Goal: Information Seeking & Learning: Compare options

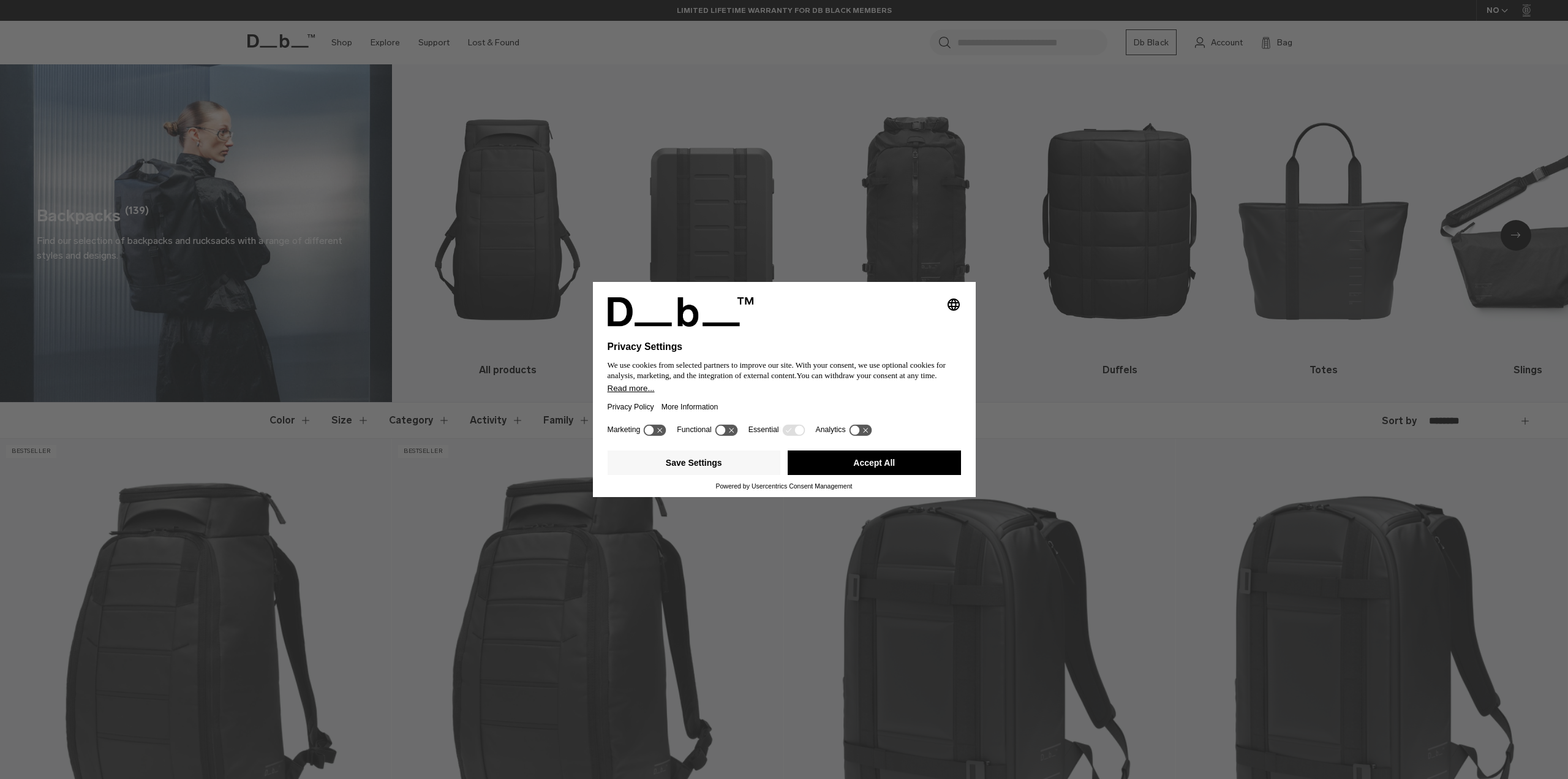
click at [853, 459] on button "Accept All" at bounding box center [874, 462] width 173 height 24
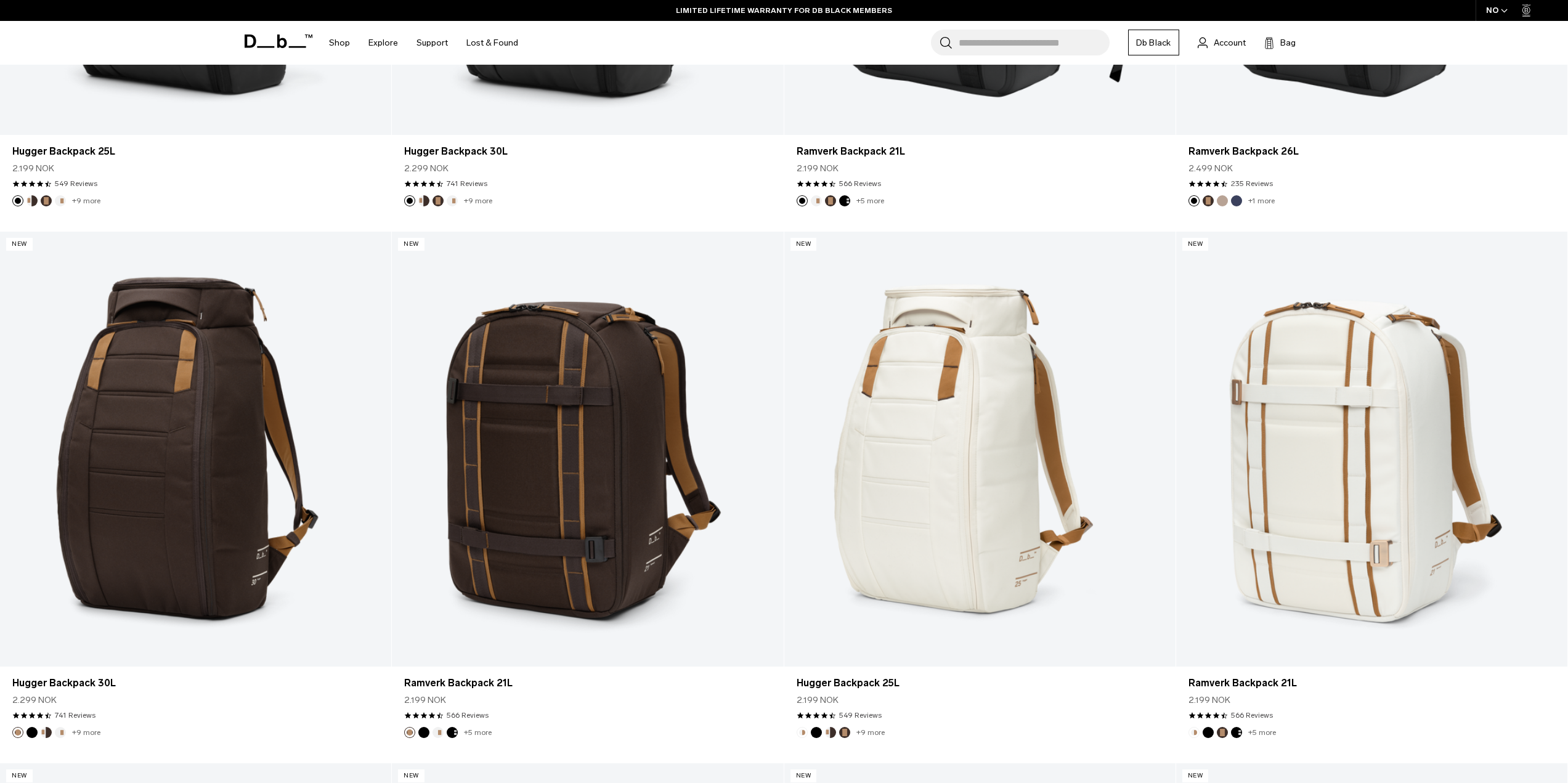
scroll to position [246, 0]
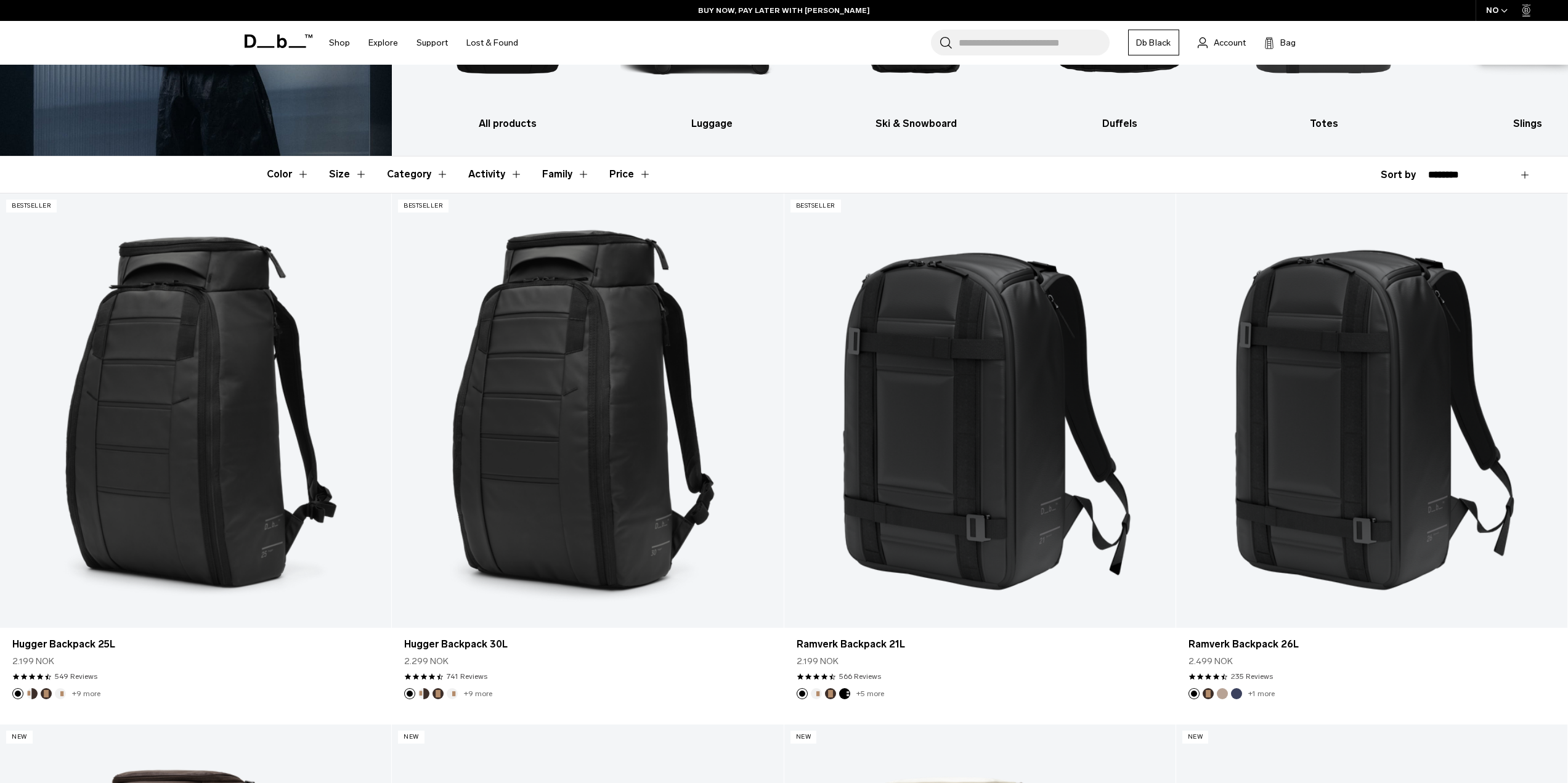
click at [544, 184] on button "Family" at bounding box center [566, 174] width 47 height 36
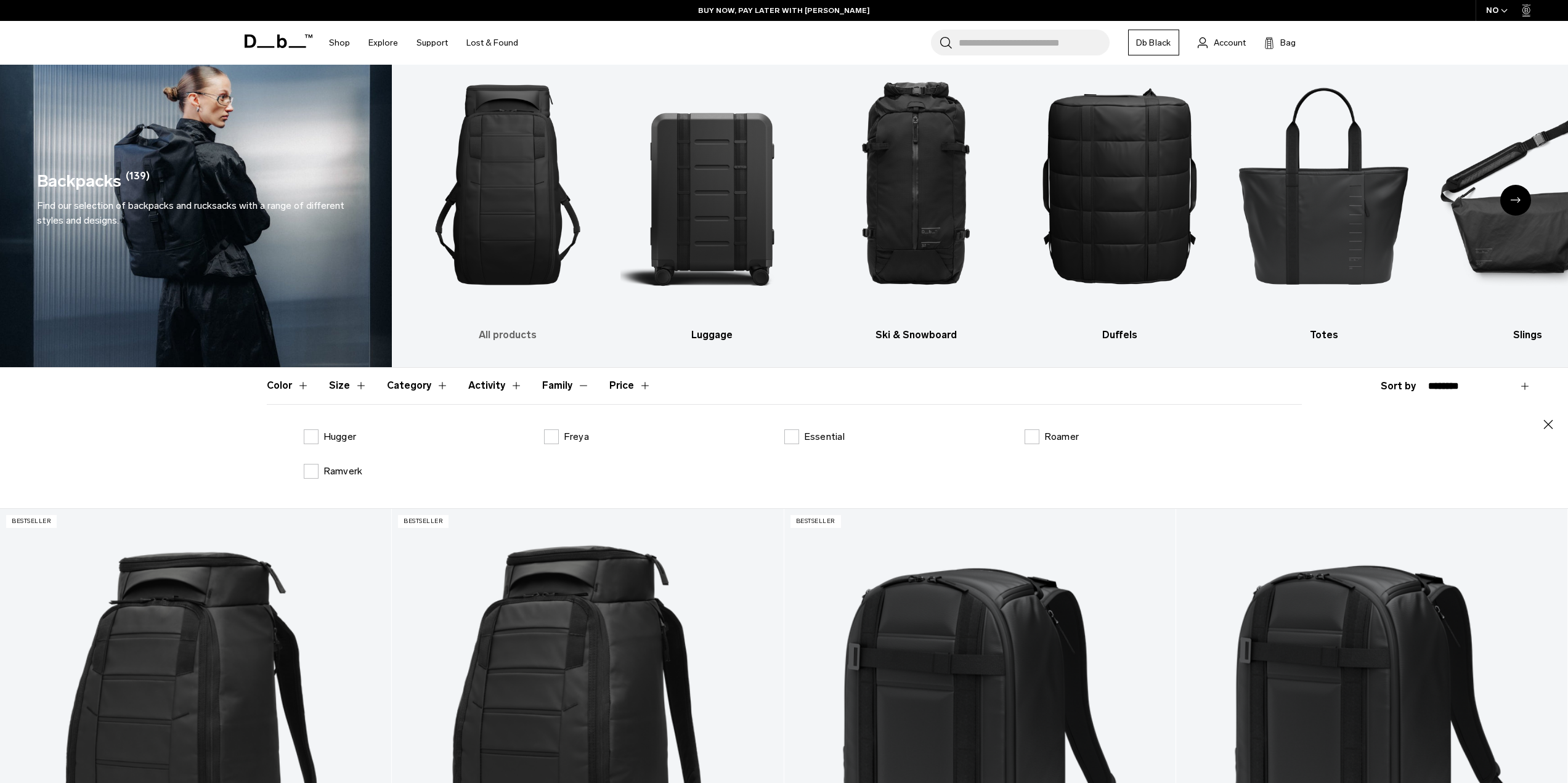
scroll to position [0, 0]
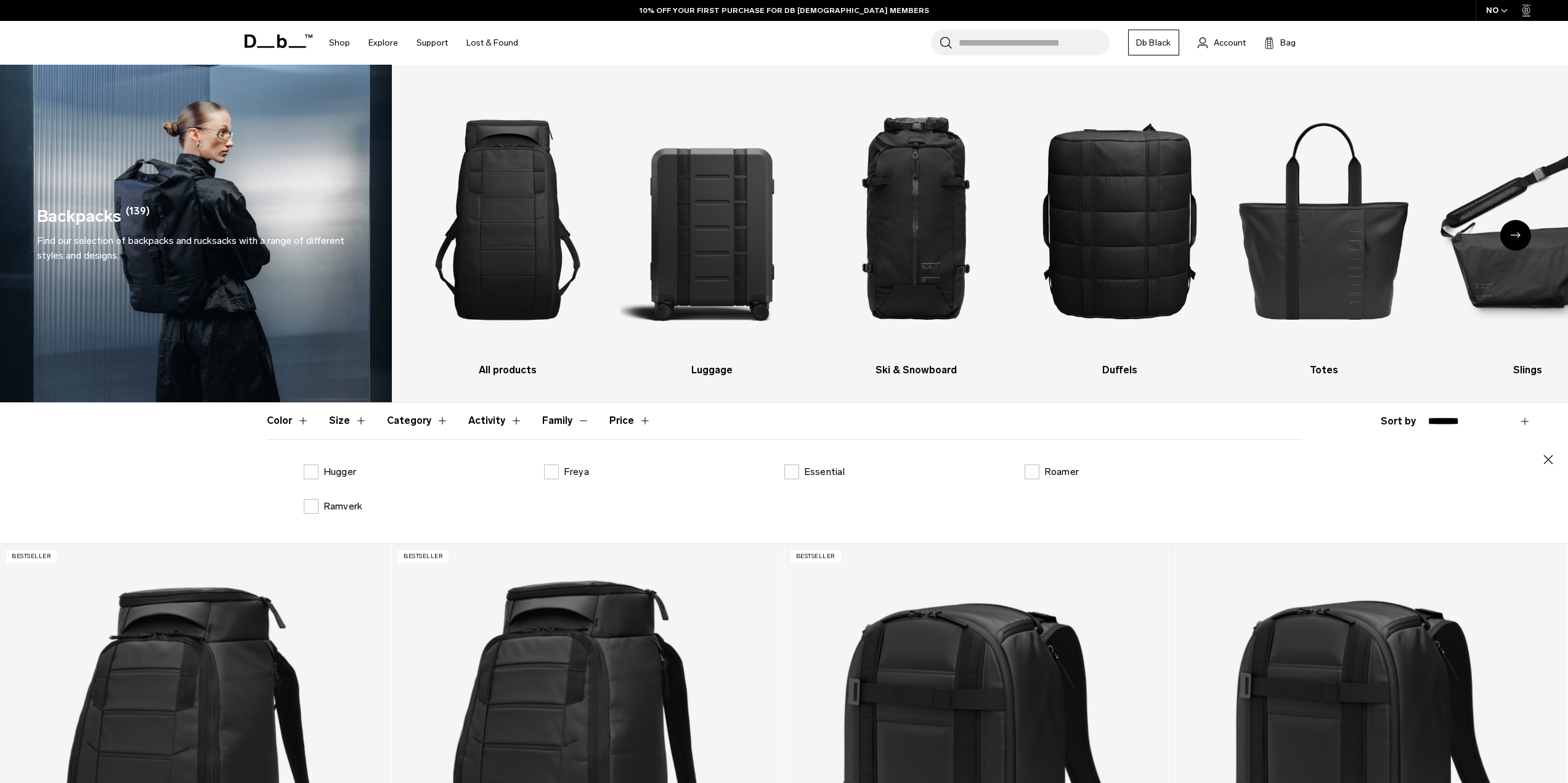
click at [1516, 242] on div "Next slide" at bounding box center [1515, 235] width 31 height 31
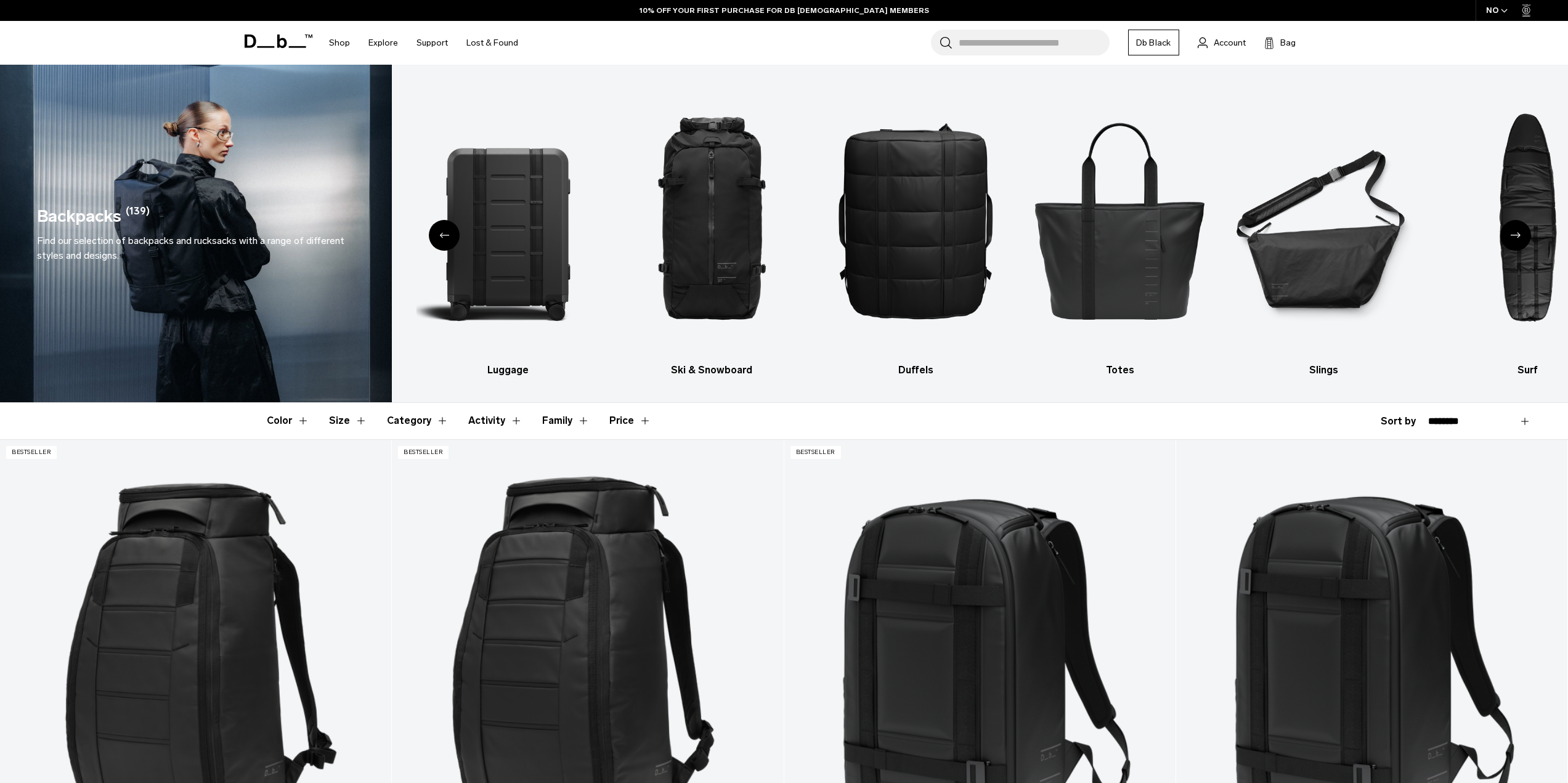
click at [1516, 242] on div "Next slide" at bounding box center [1515, 235] width 31 height 31
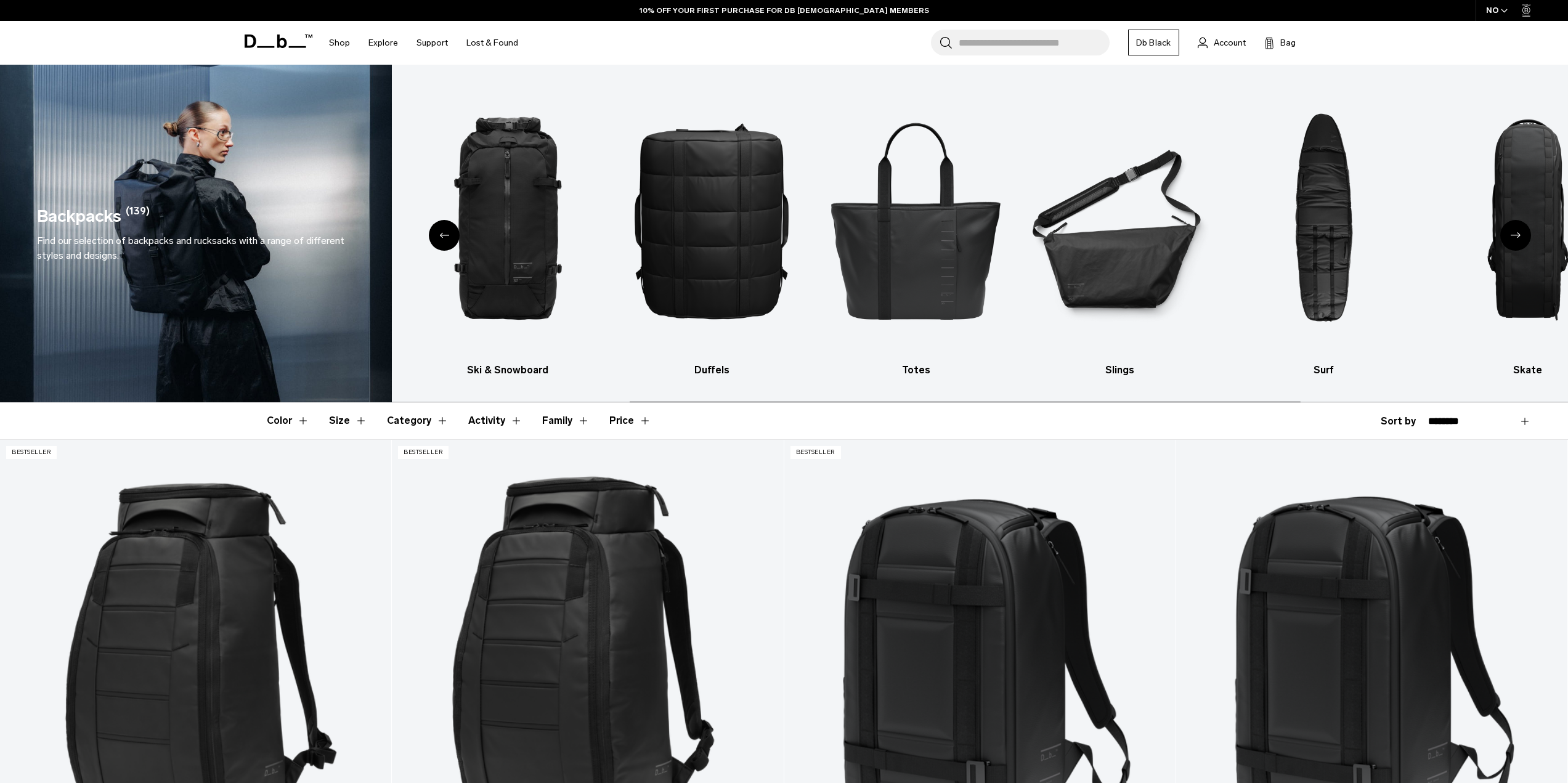
click at [1516, 242] on div "Next slide" at bounding box center [1515, 235] width 31 height 31
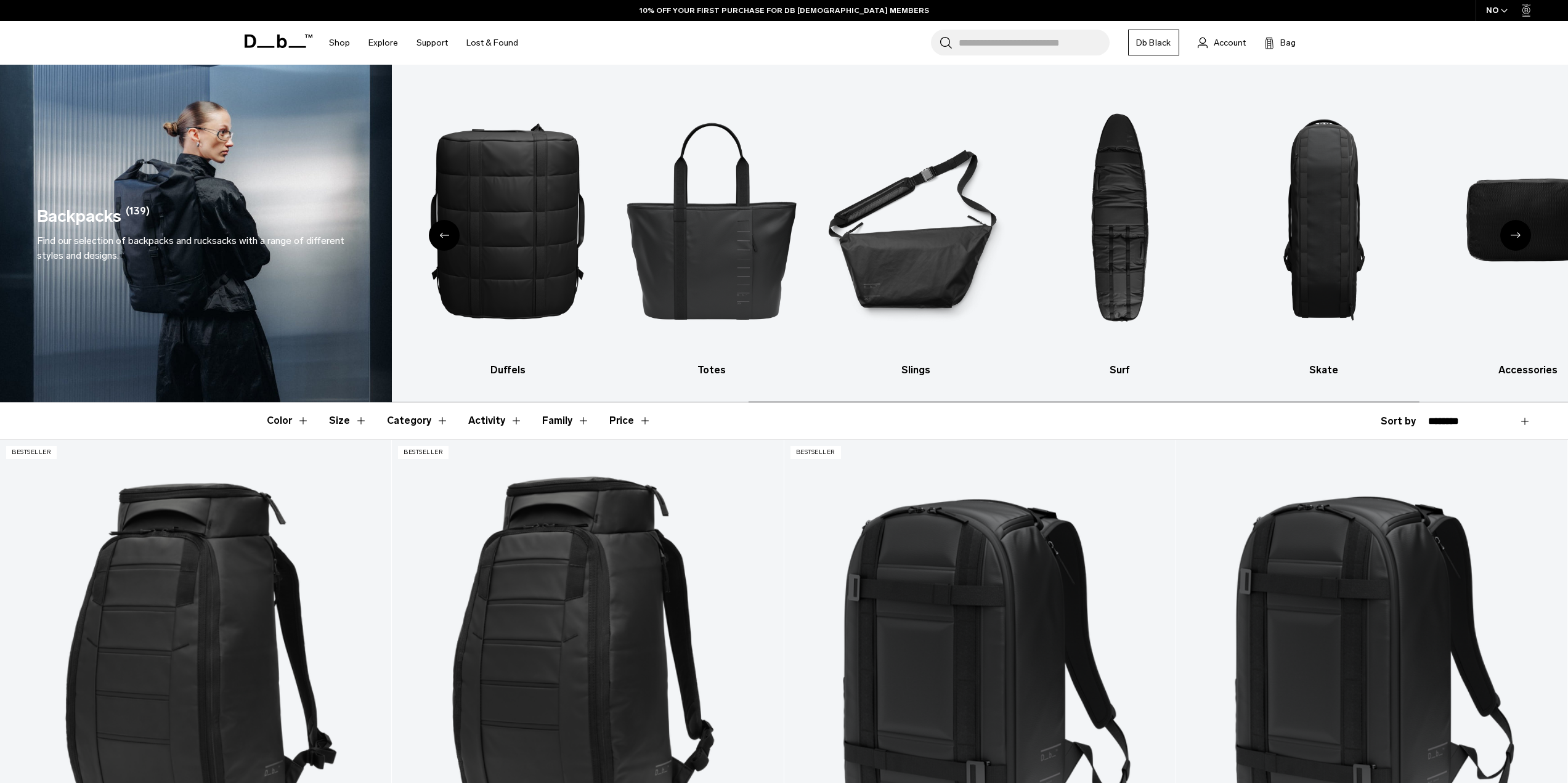
click at [1516, 242] on div "Next slide" at bounding box center [1515, 235] width 31 height 31
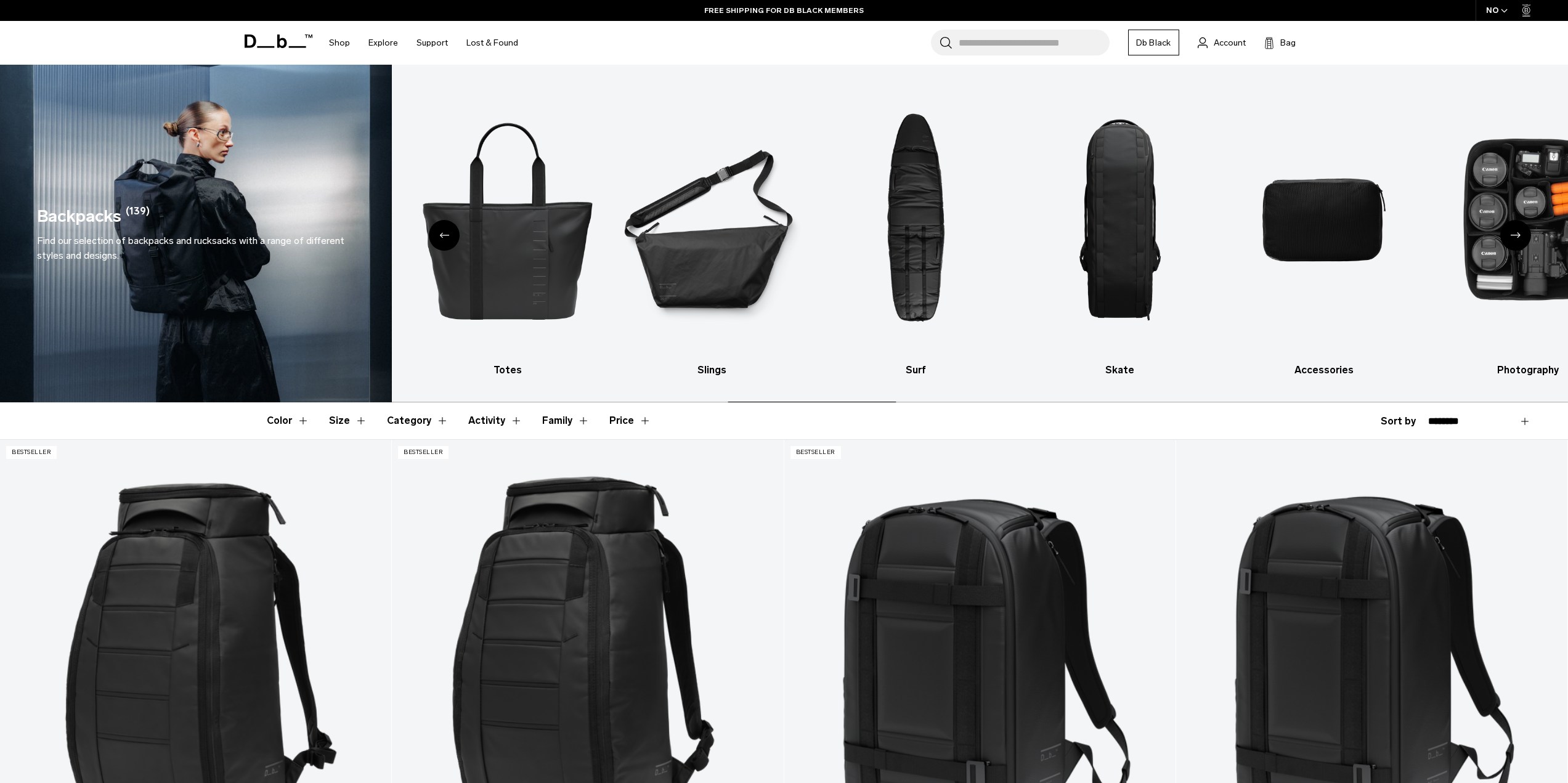
click at [1516, 242] on div "Next slide" at bounding box center [1515, 235] width 31 height 31
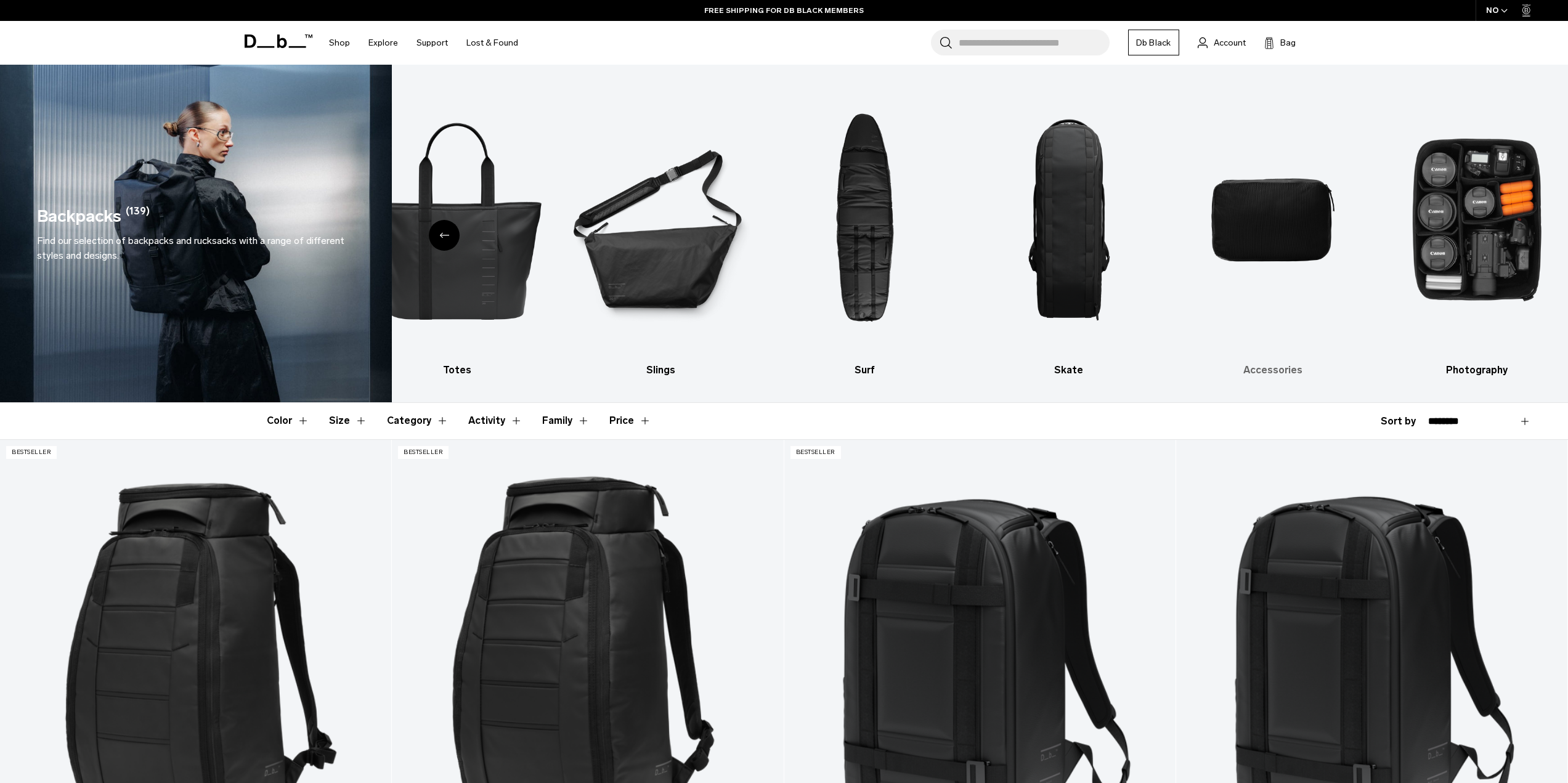
click at [1236, 216] on img "9 / 10" at bounding box center [1273, 220] width 182 height 274
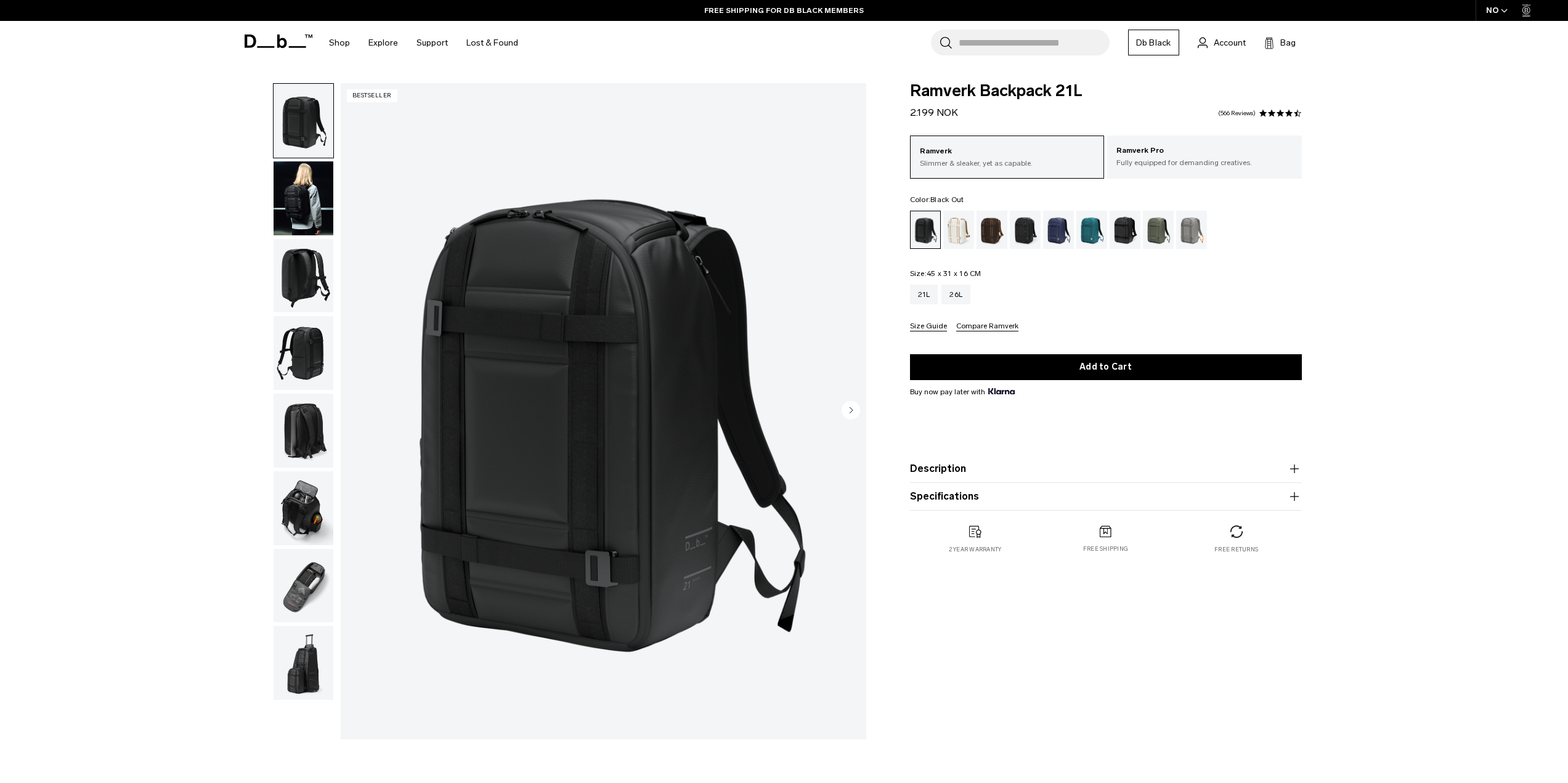
click at [856, 409] on circle "Next slide" at bounding box center [851, 410] width 19 height 19
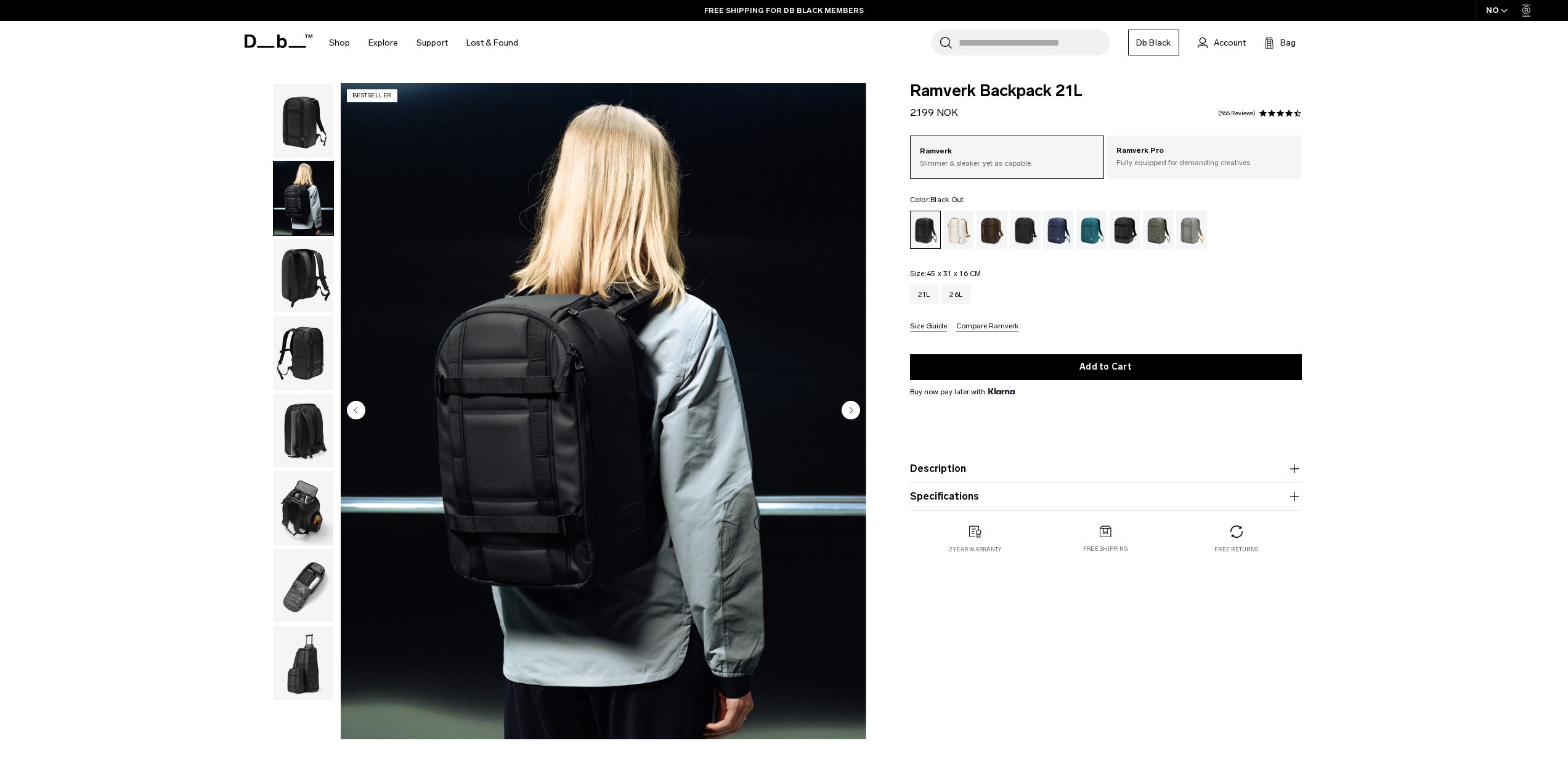
click at [856, 409] on circle "Next slide" at bounding box center [851, 410] width 19 height 19
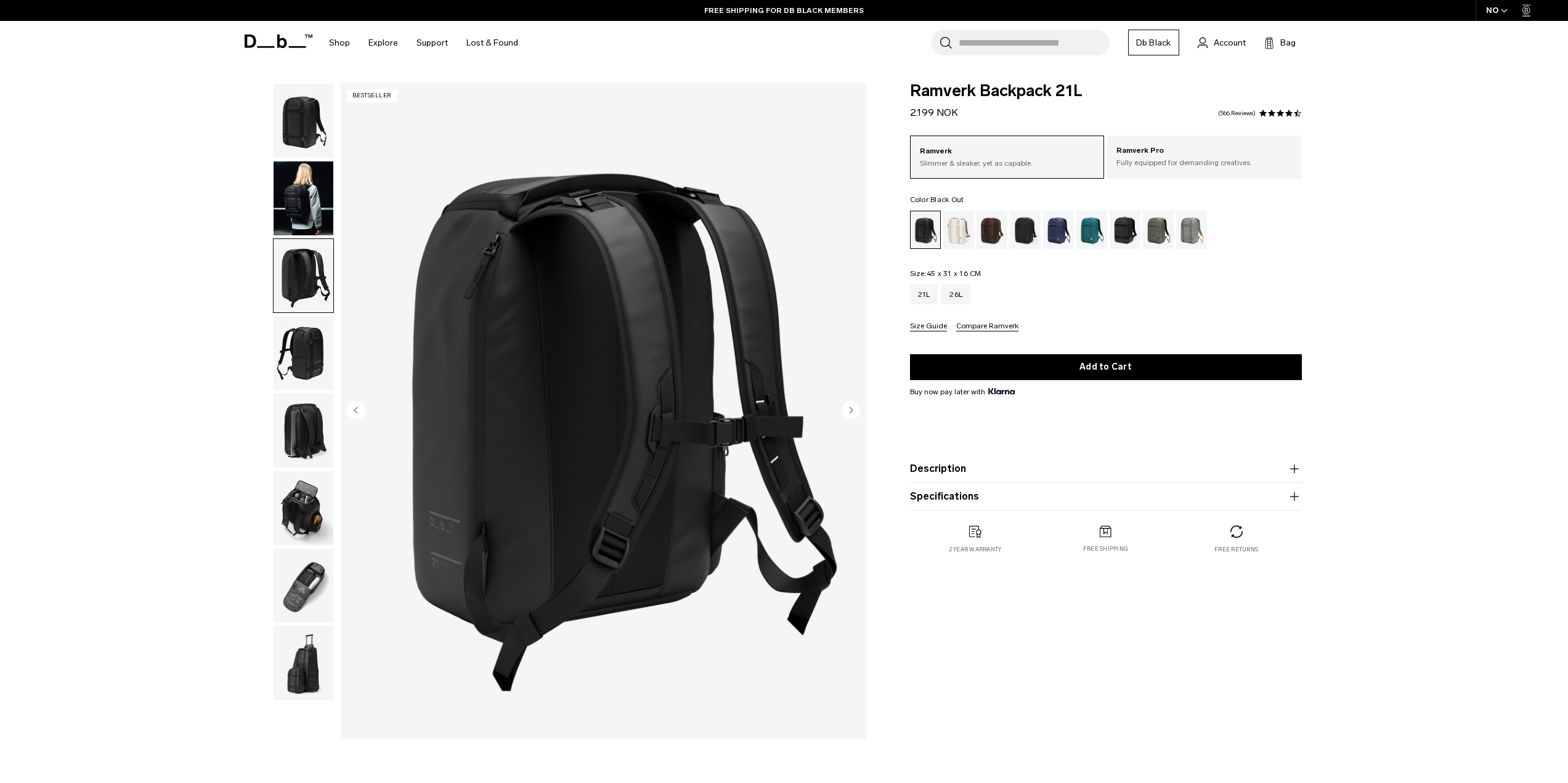
click at [856, 409] on circle "Next slide" at bounding box center [851, 410] width 19 height 19
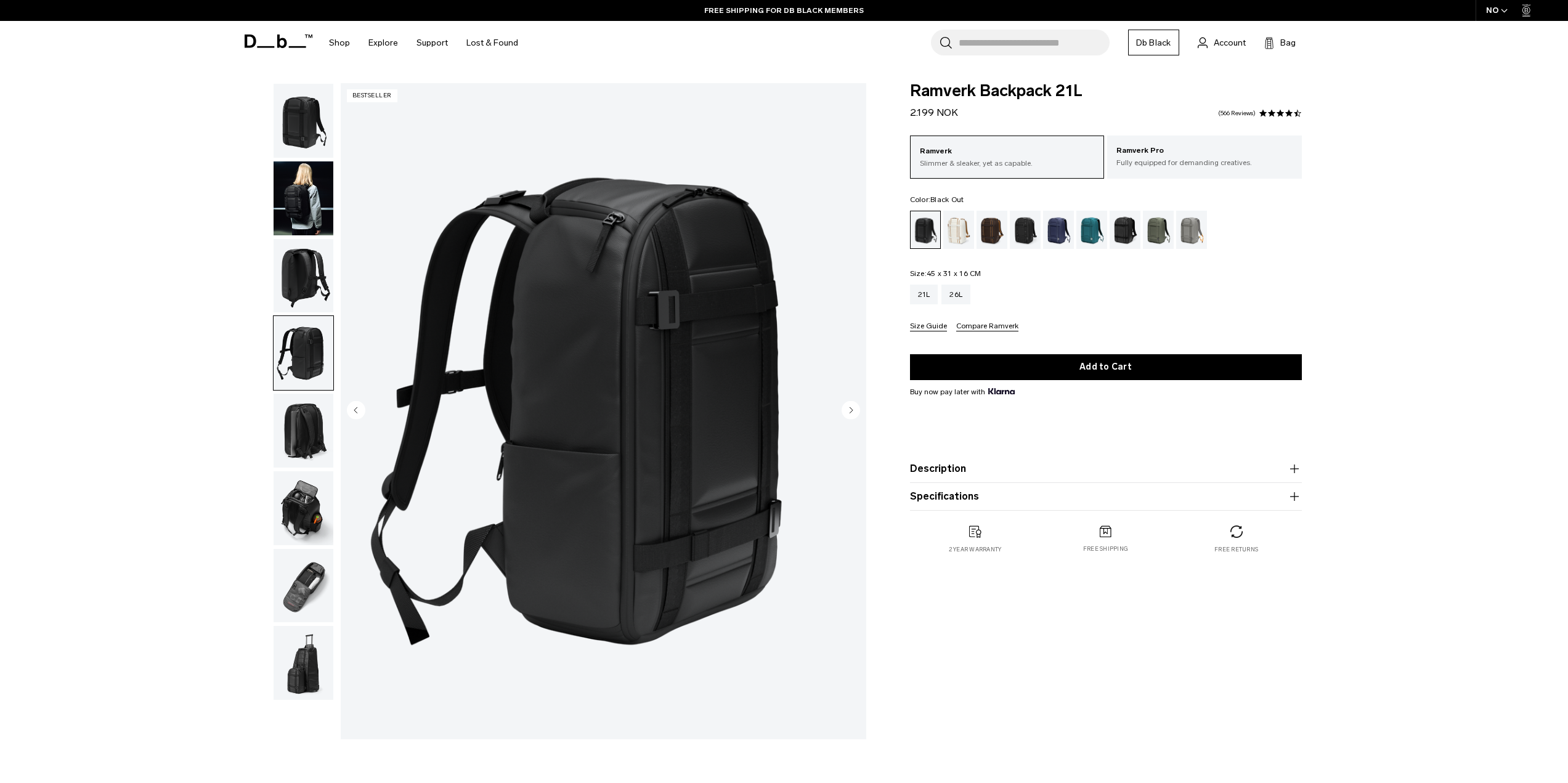
click at [856, 409] on circle "Next slide" at bounding box center [851, 410] width 19 height 19
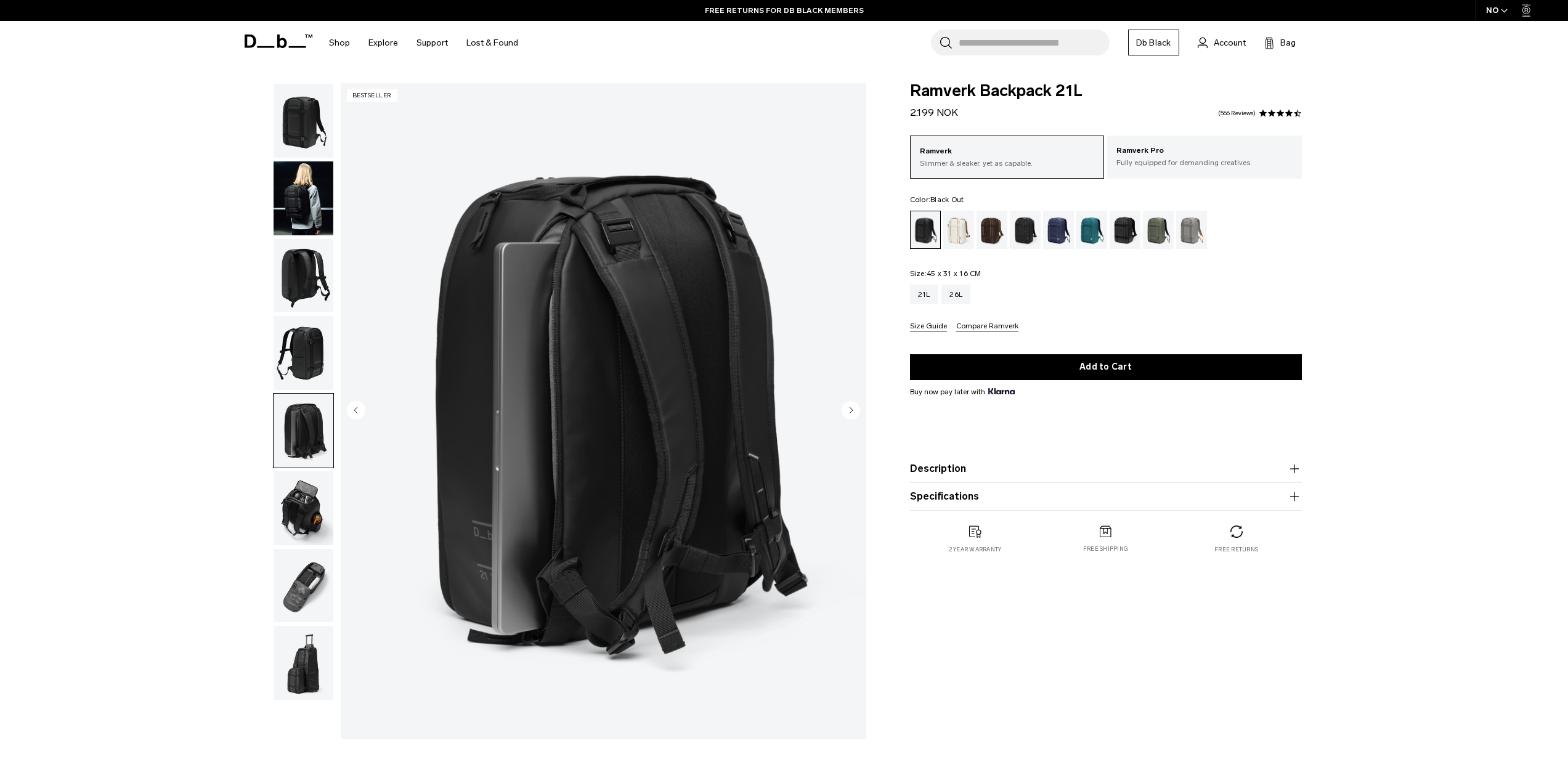
click at [856, 409] on circle "Next slide" at bounding box center [851, 410] width 19 height 19
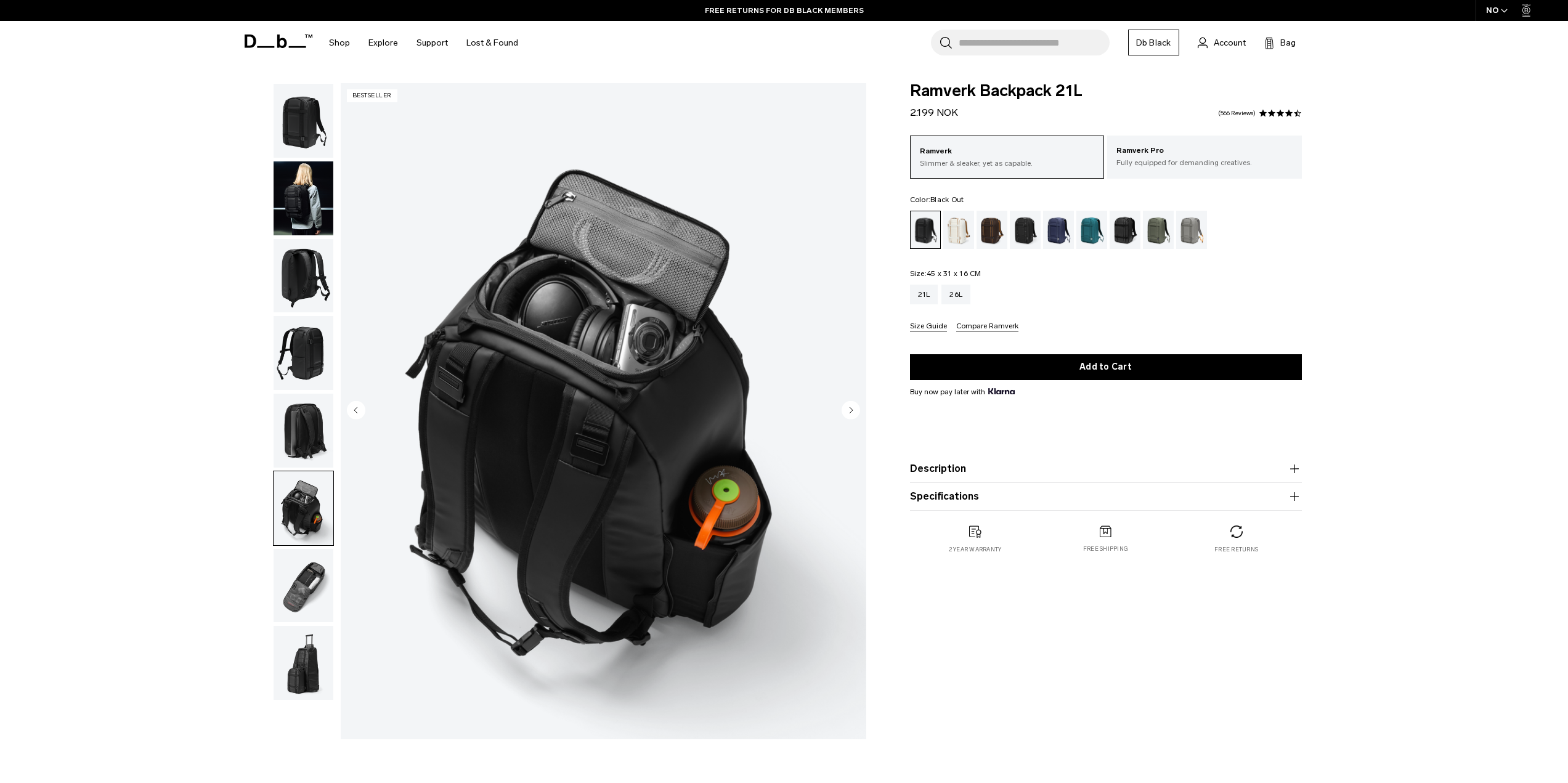
click at [856, 409] on circle "Next slide" at bounding box center [851, 410] width 19 height 19
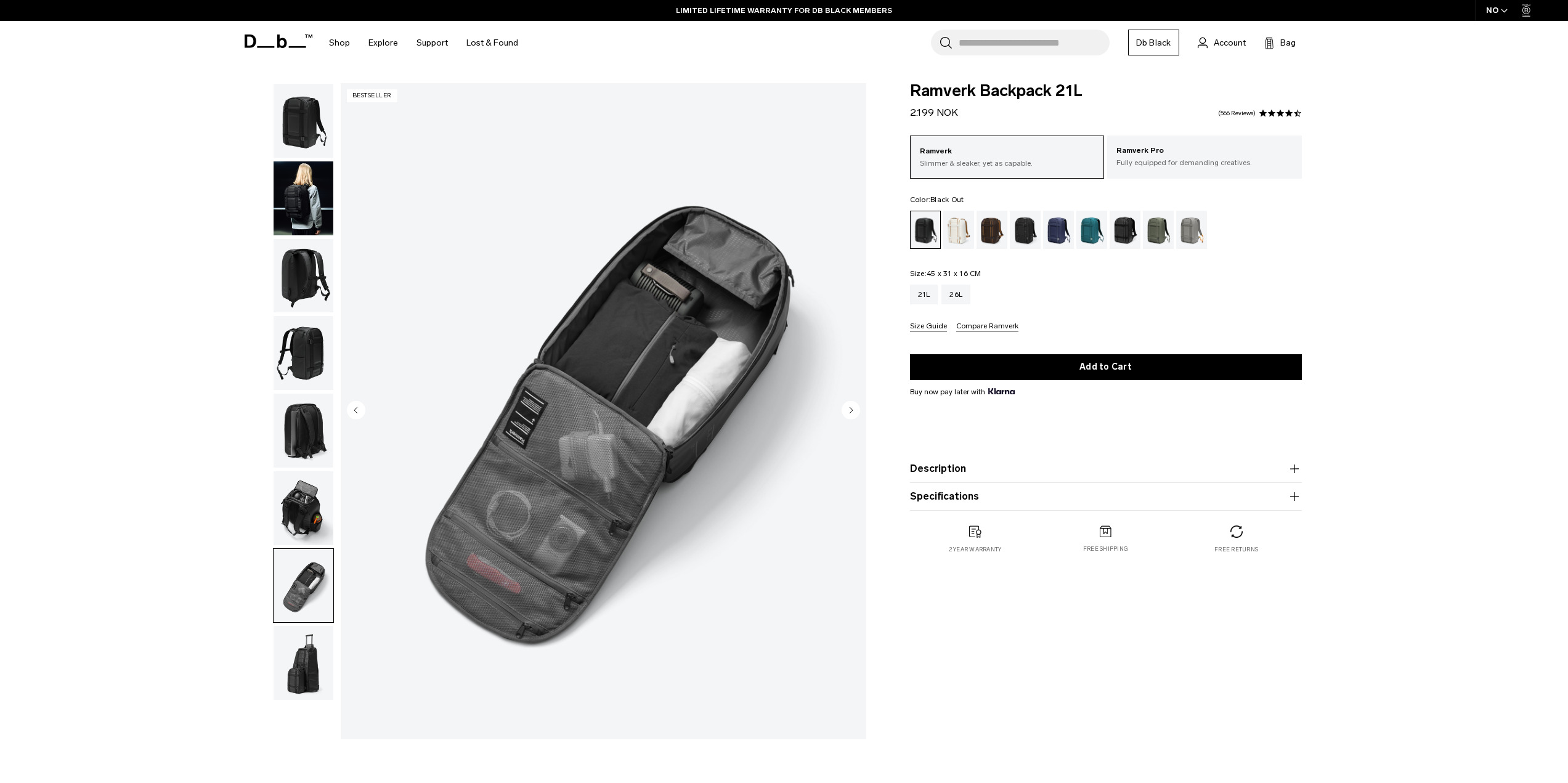
click at [856, 409] on circle "Next slide" at bounding box center [851, 410] width 19 height 19
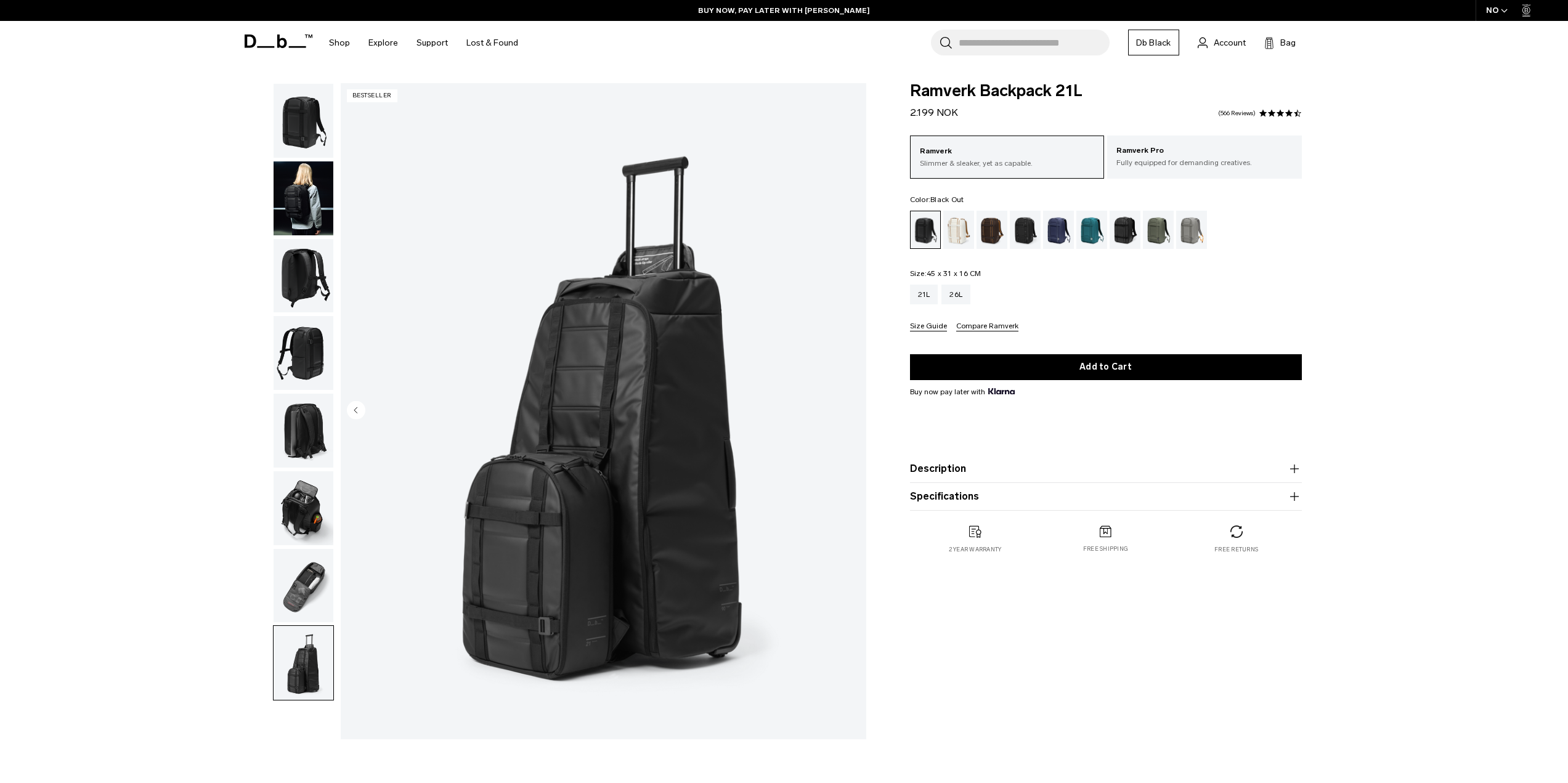
click at [856, 409] on img "8 / 8" at bounding box center [603, 411] width 526 height 656
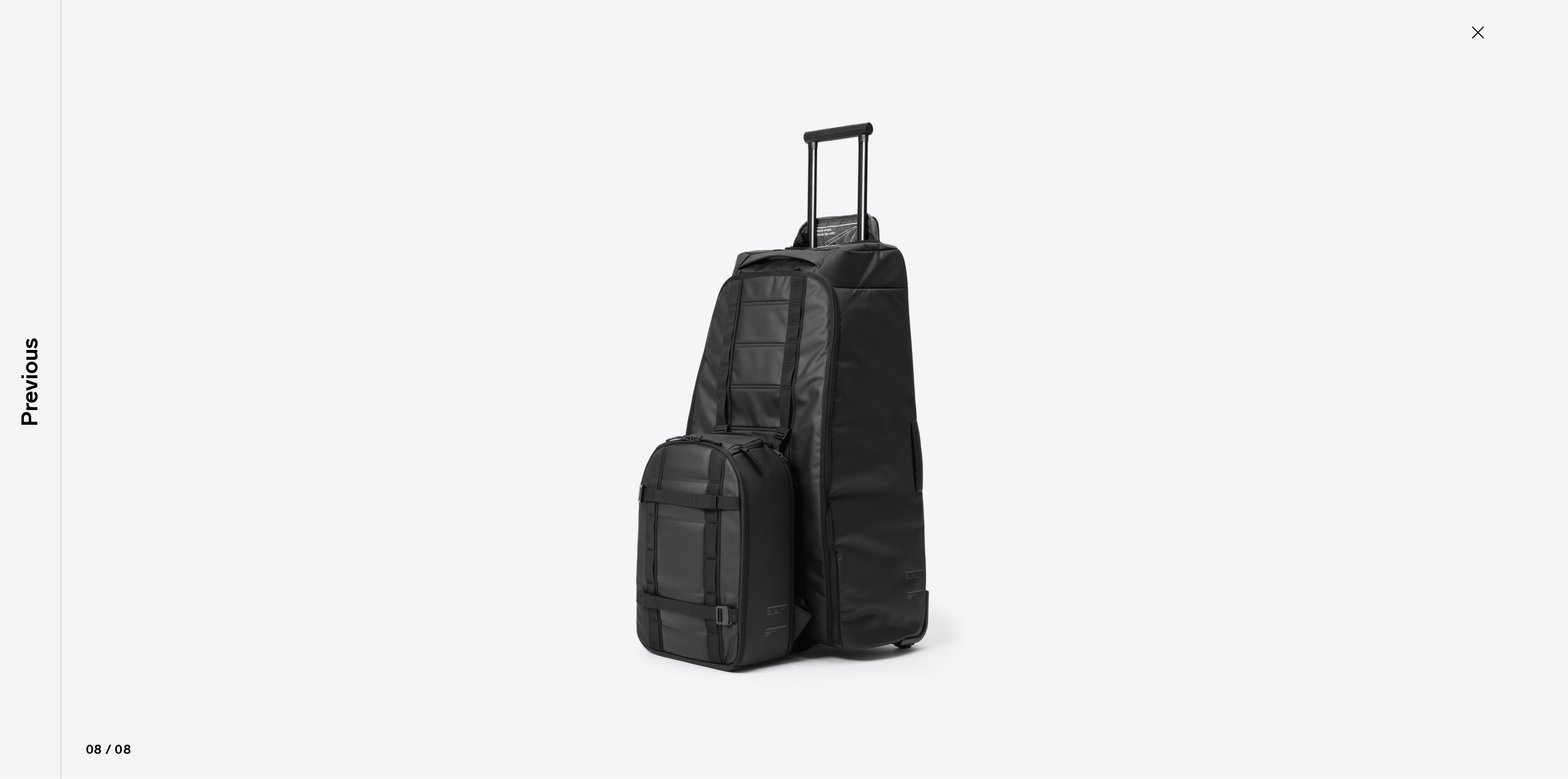
click at [1466, 33] on button "Close" at bounding box center [1478, 32] width 41 height 26
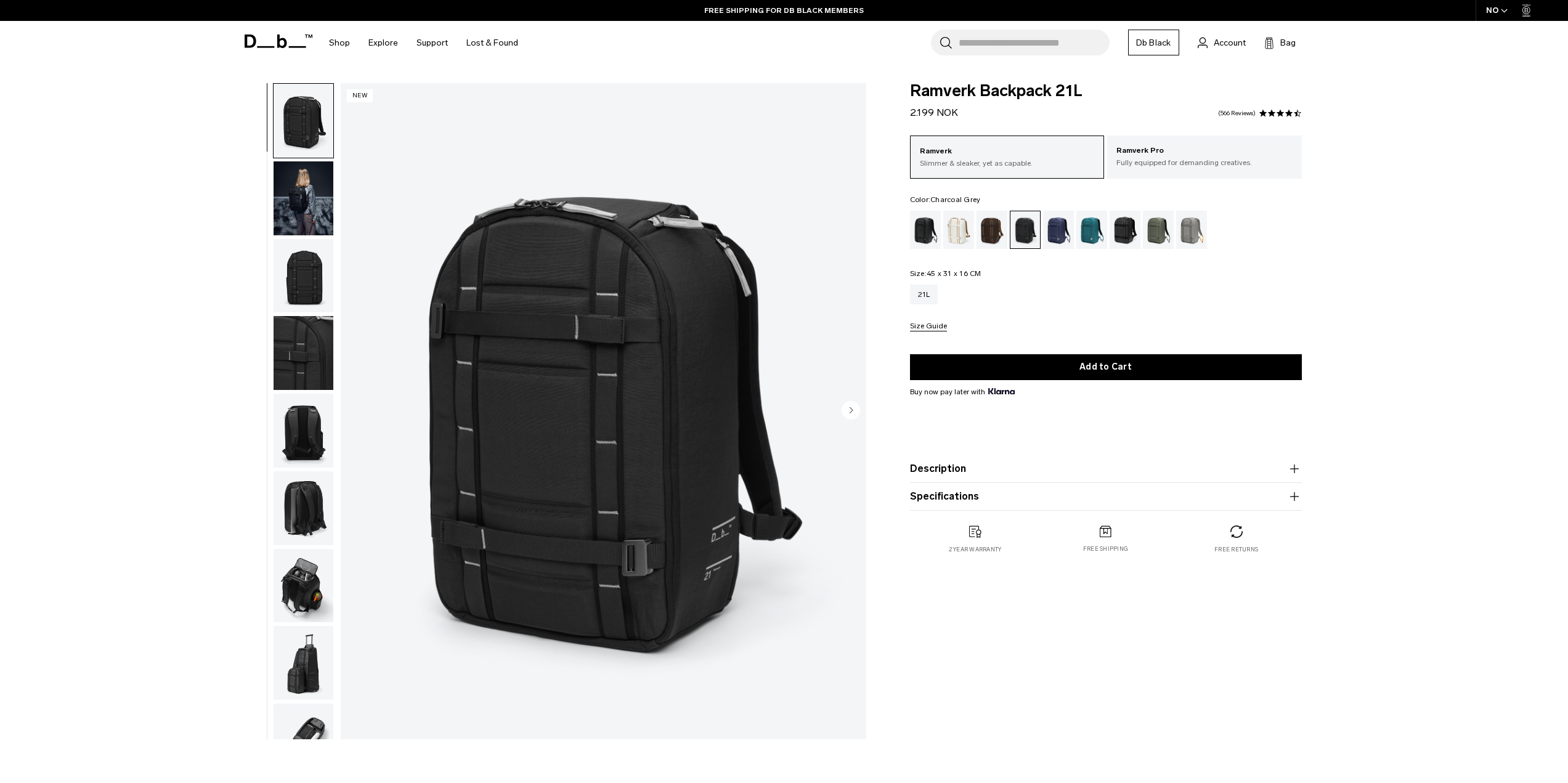
click at [855, 411] on circle "Next slide" at bounding box center [851, 410] width 19 height 19
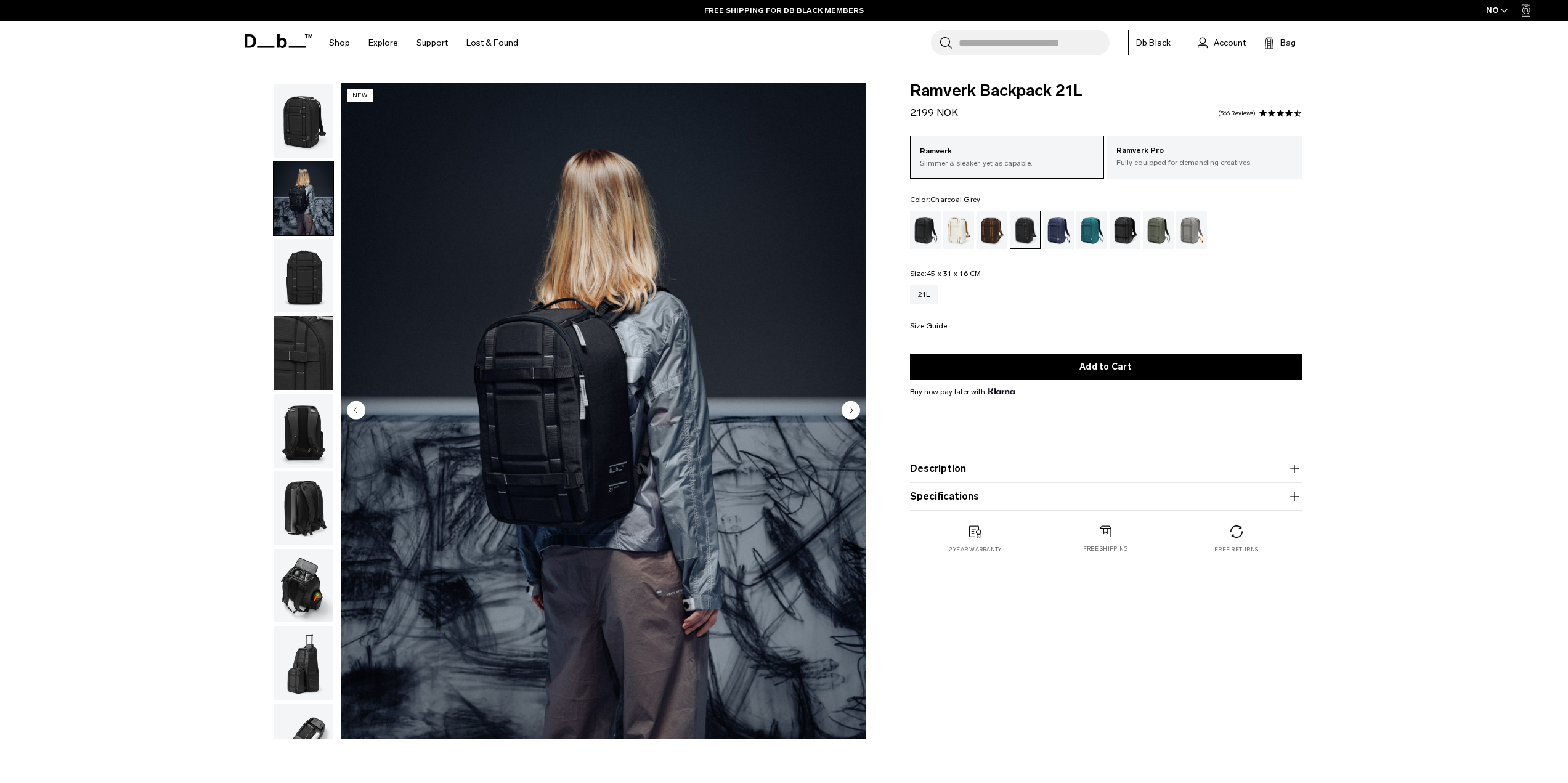
scroll to position [38, 0]
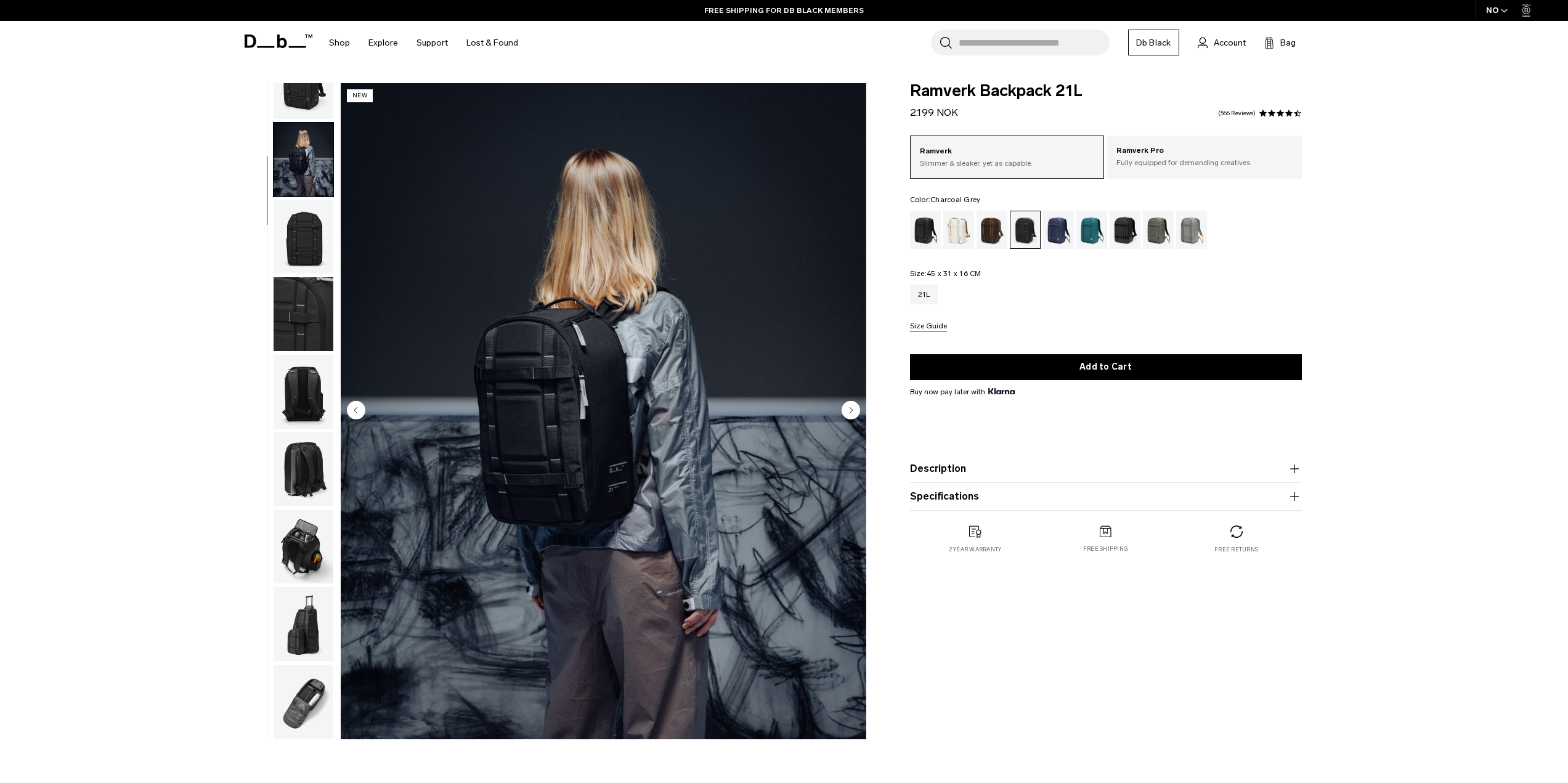
click at [855, 411] on circle "Next slide" at bounding box center [851, 410] width 19 height 19
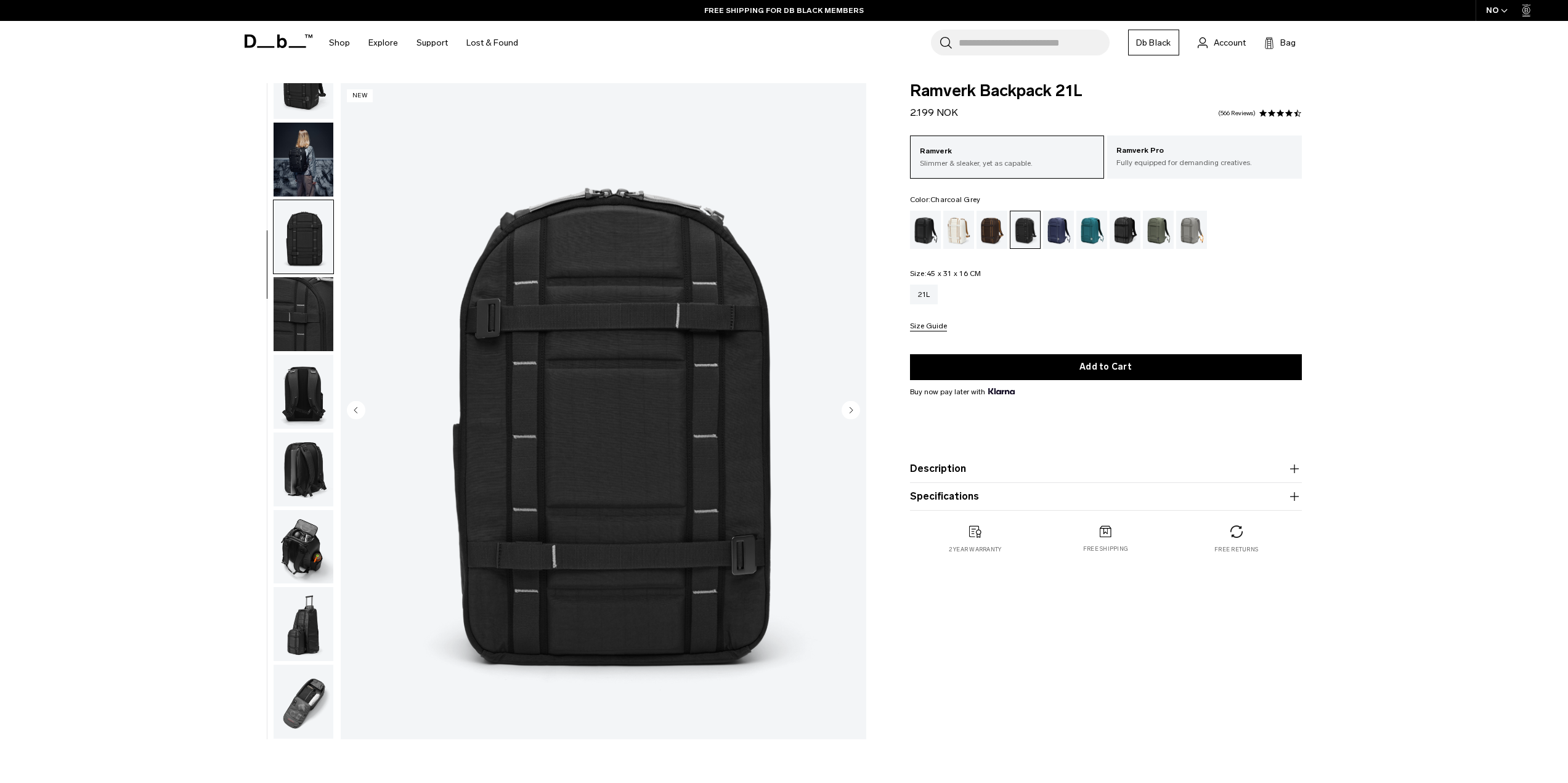
click at [855, 411] on circle "Next slide" at bounding box center [851, 410] width 19 height 19
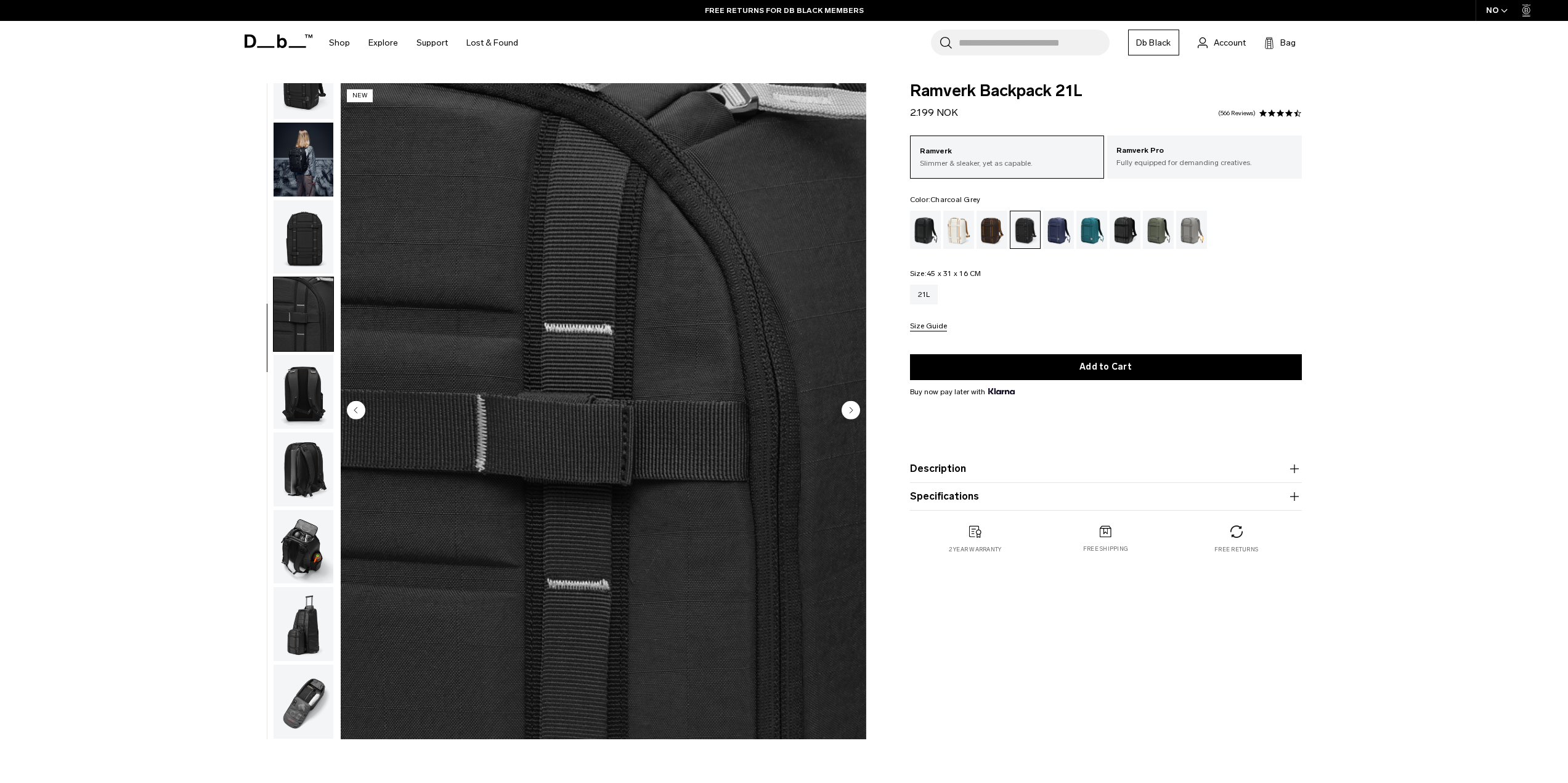
click at [855, 411] on circle "Next slide" at bounding box center [851, 410] width 19 height 19
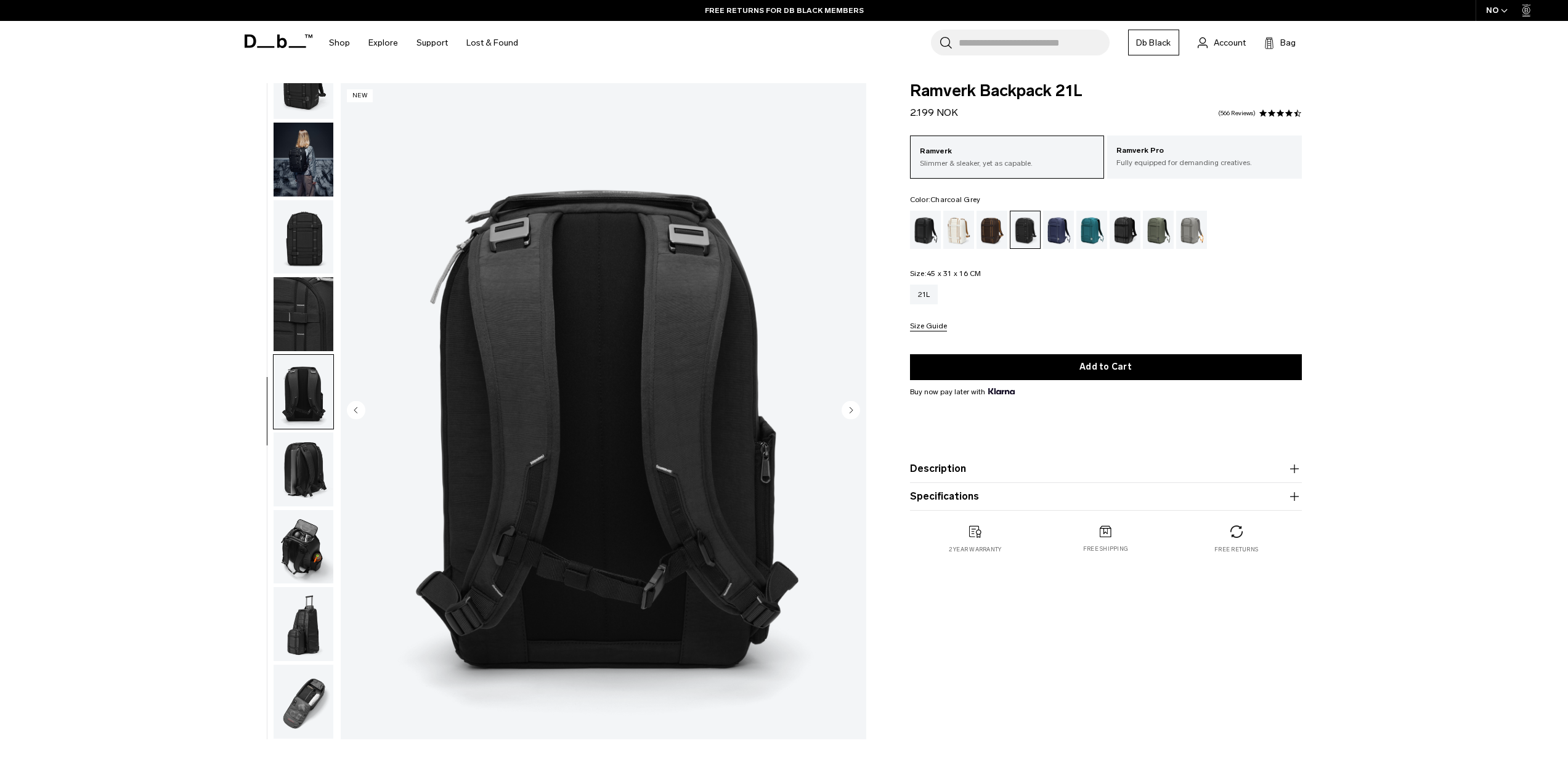
click at [855, 411] on circle "Next slide" at bounding box center [851, 410] width 19 height 19
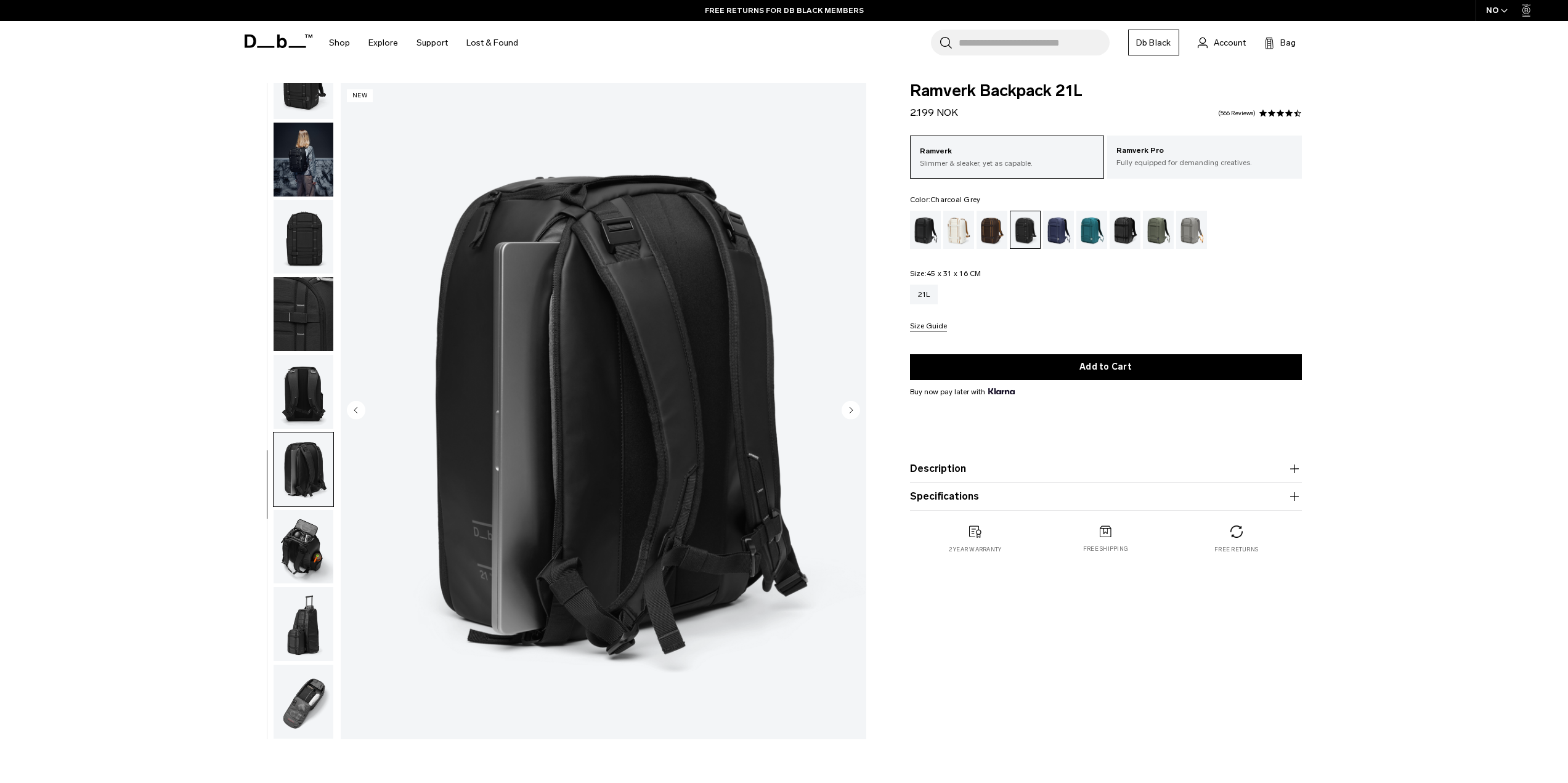
click at [855, 411] on circle "Next slide" at bounding box center [851, 410] width 19 height 19
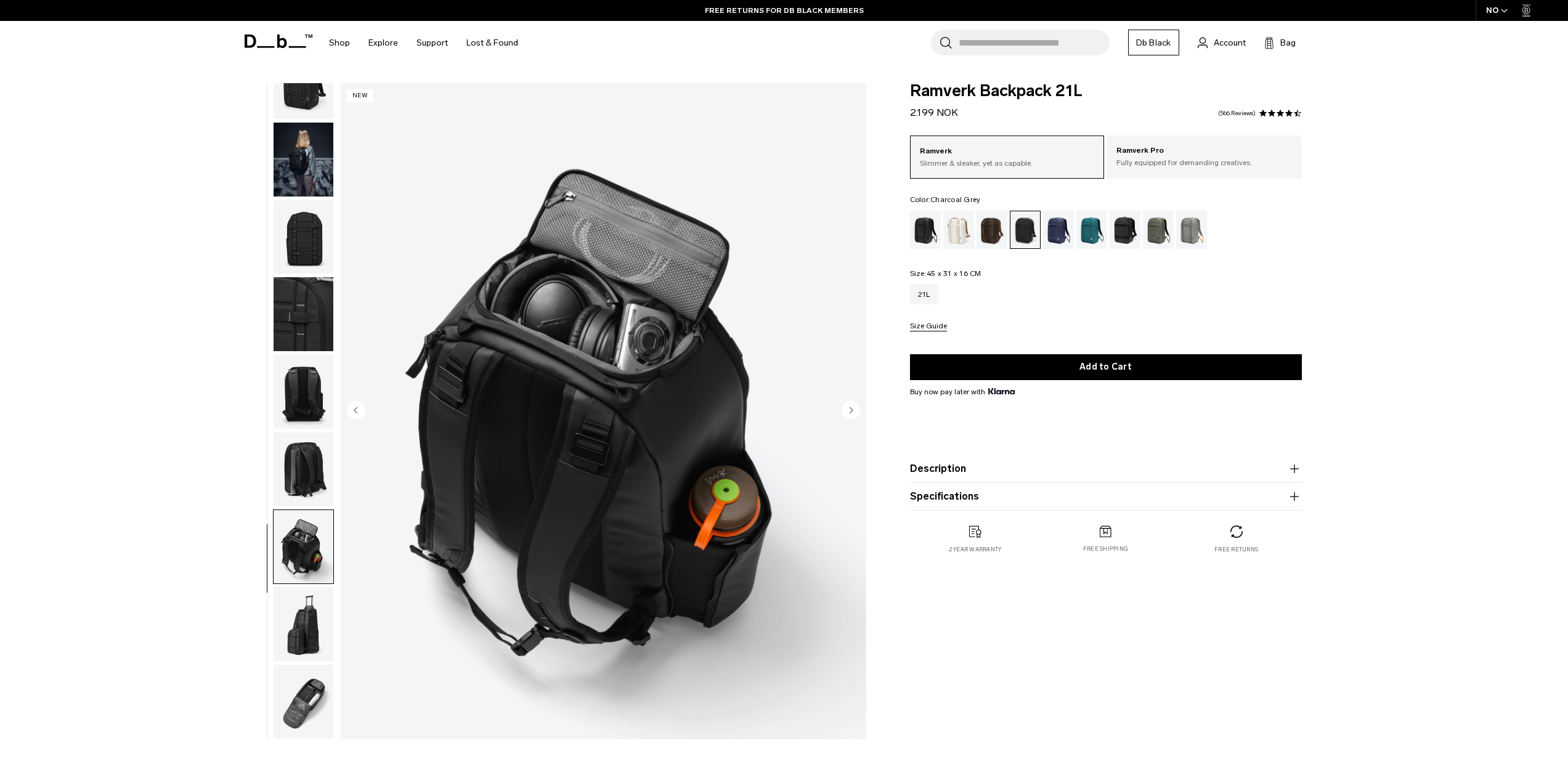
click at [855, 411] on circle "Next slide" at bounding box center [851, 410] width 19 height 19
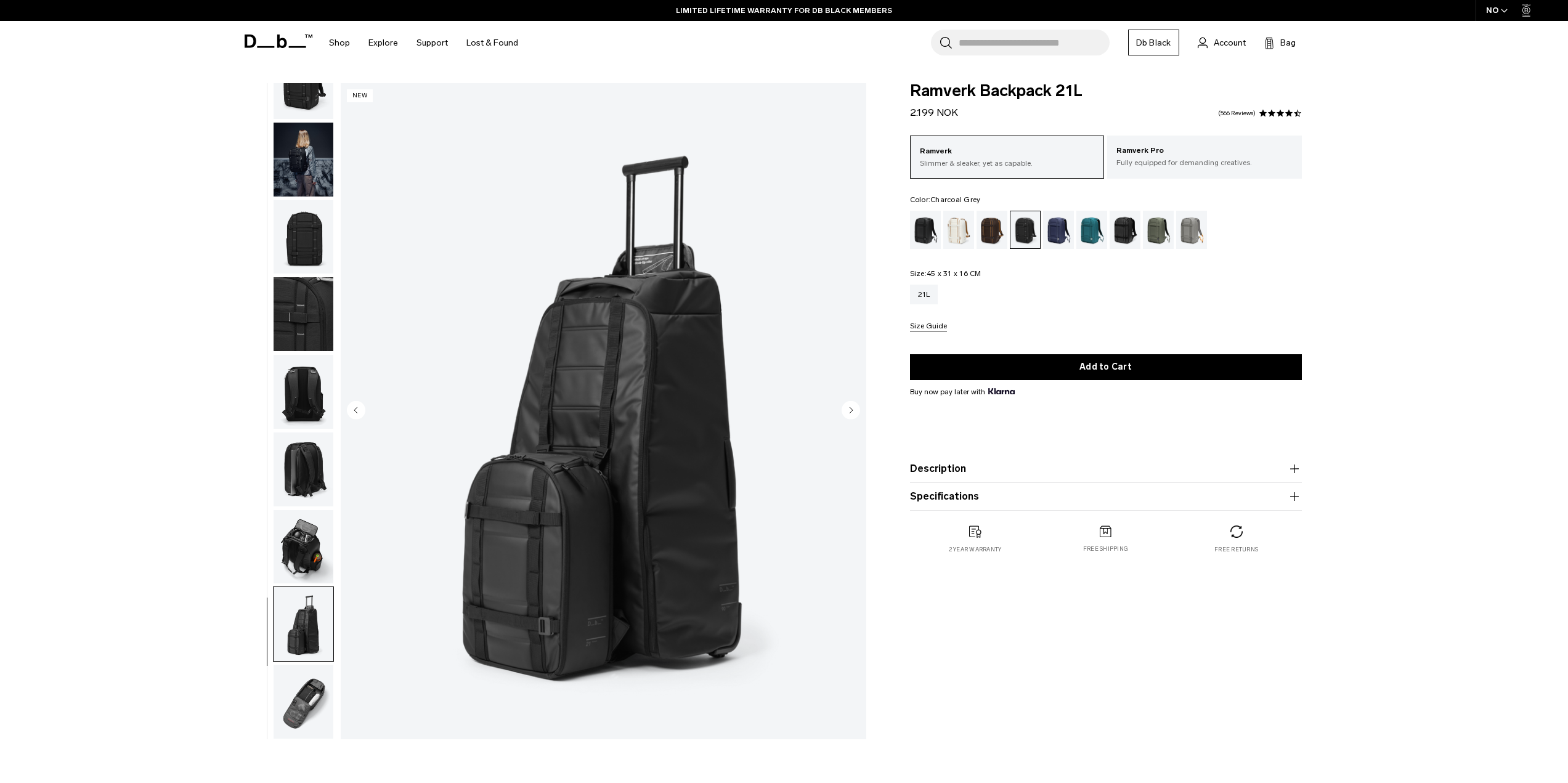
click at [855, 411] on circle "Next slide" at bounding box center [851, 410] width 19 height 19
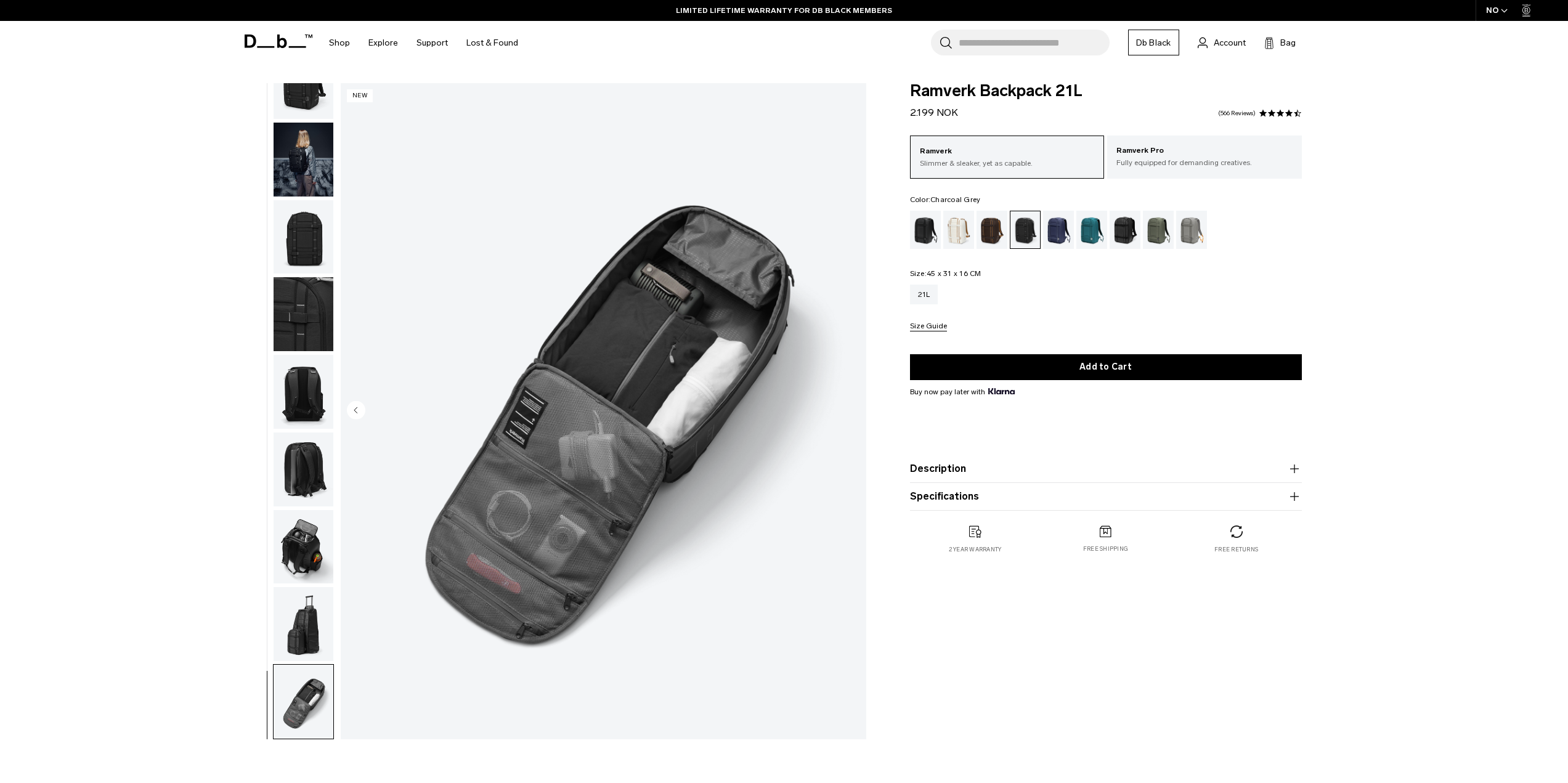
click at [855, 411] on img "9 / 9" at bounding box center [603, 411] width 526 height 656
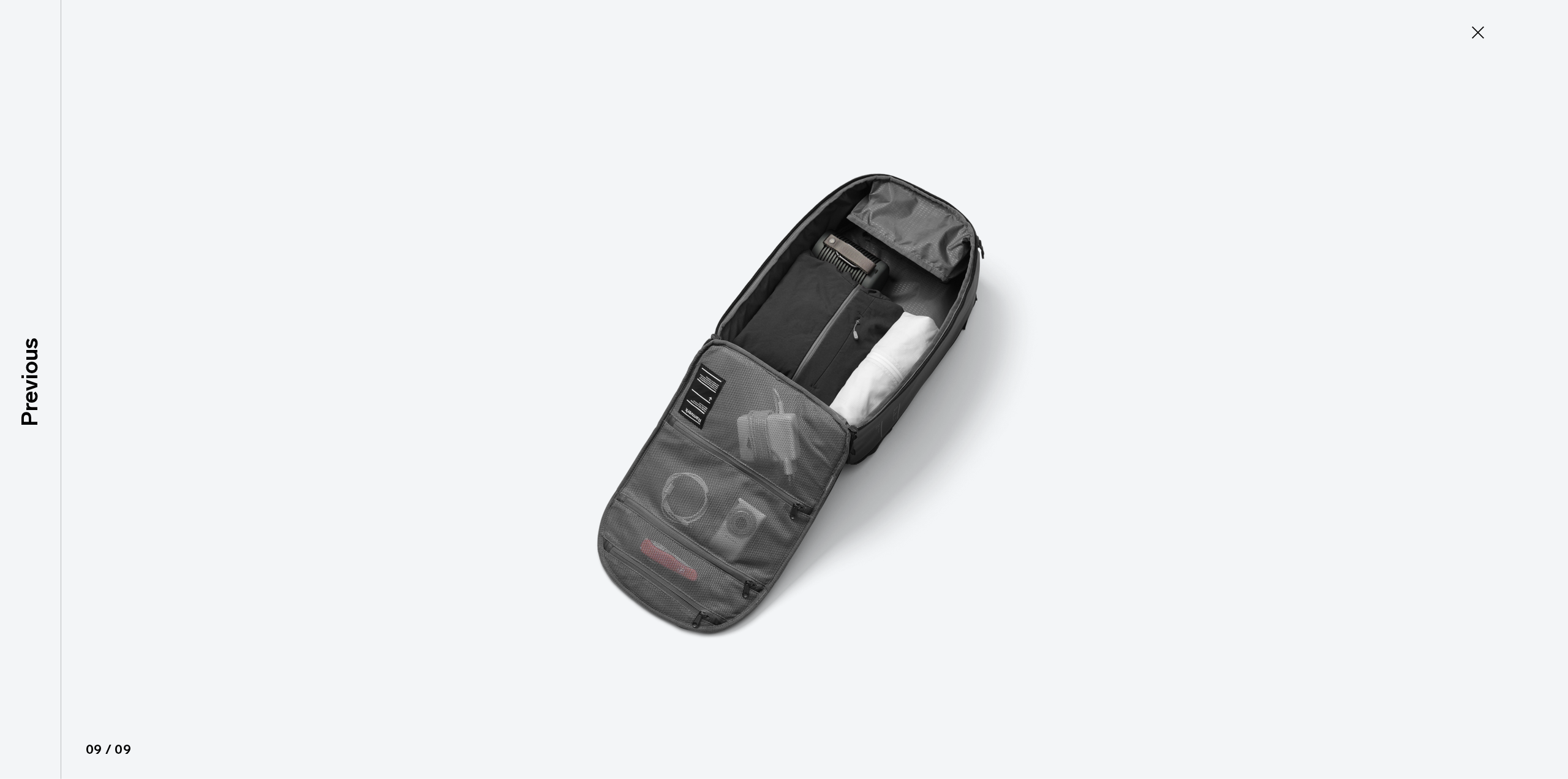
click at [1488, 32] on button "Close" at bounding box center [1478, 32] width 41 height 26
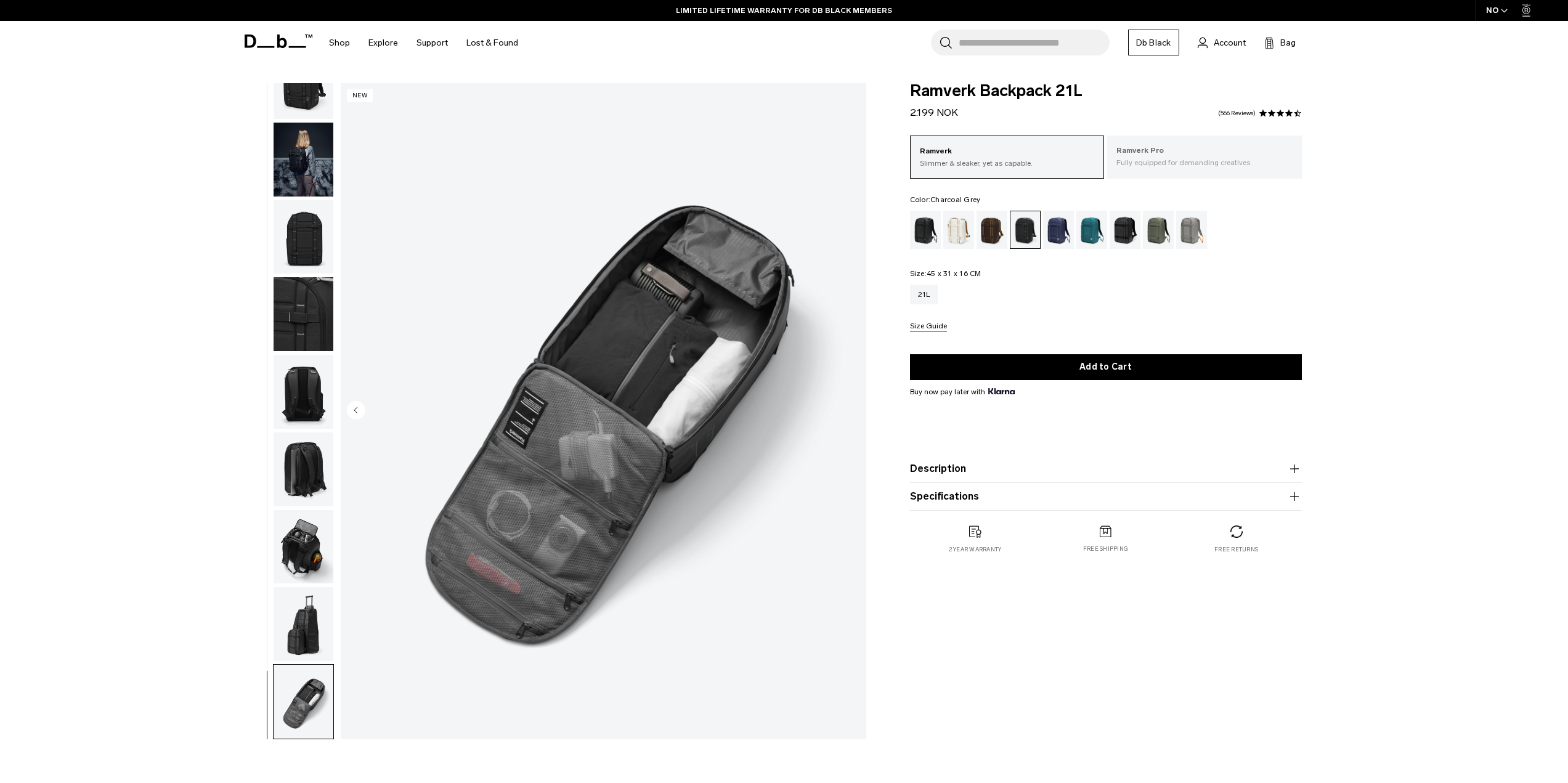
click at [1159, 169] on div "Ramverk Pro Fully equipped for demanding creatives." at bounding box center [1205, 156] width 195 height 42
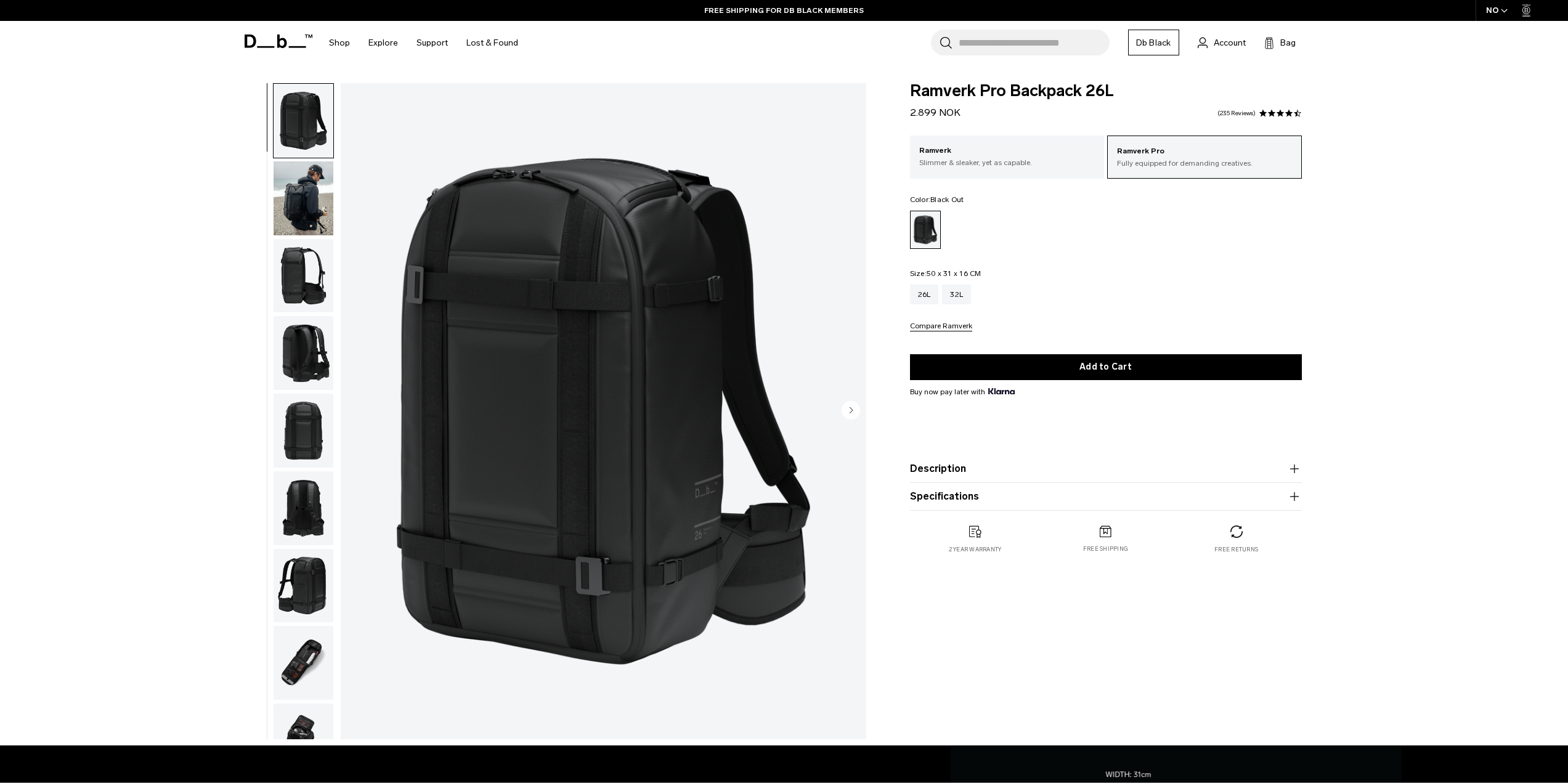
click at [853, 410] on circle "Next slide" at bounding box center [851, 410] width 19 height 19
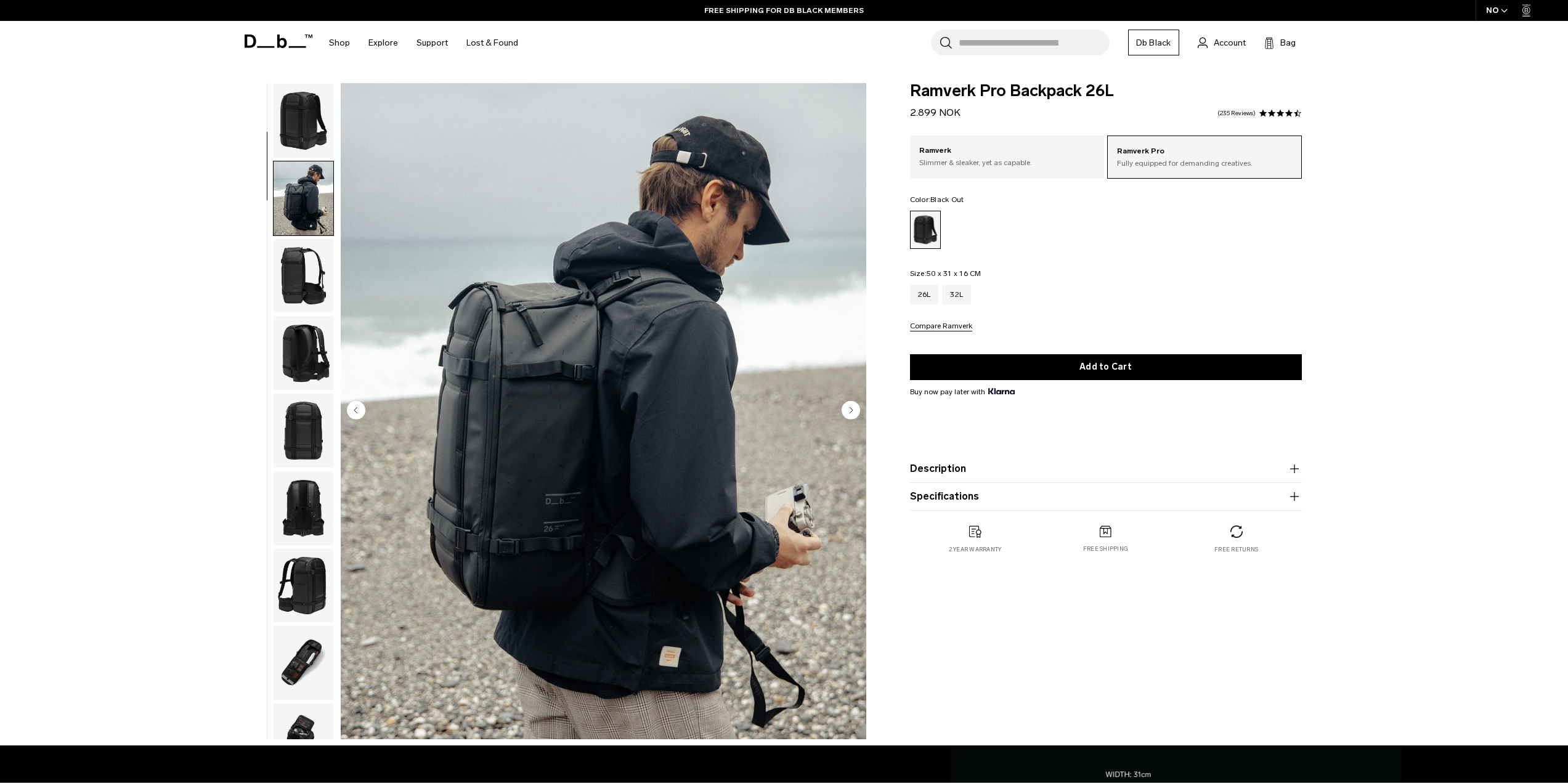
scroll to position [78, 0]
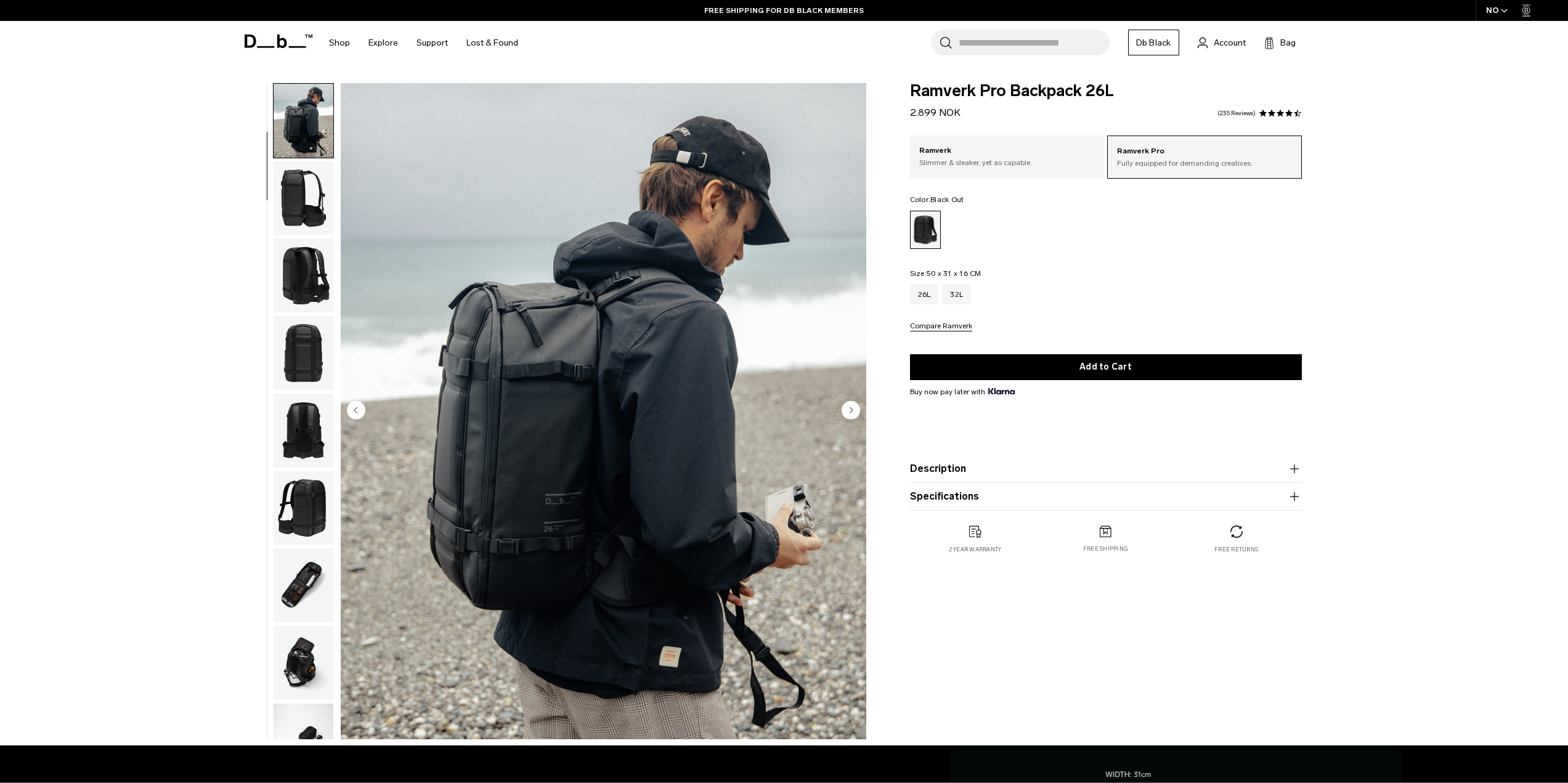
click at [853, 410] on circle "Next slide" at bounding box center [851, 410] width 19 height 19
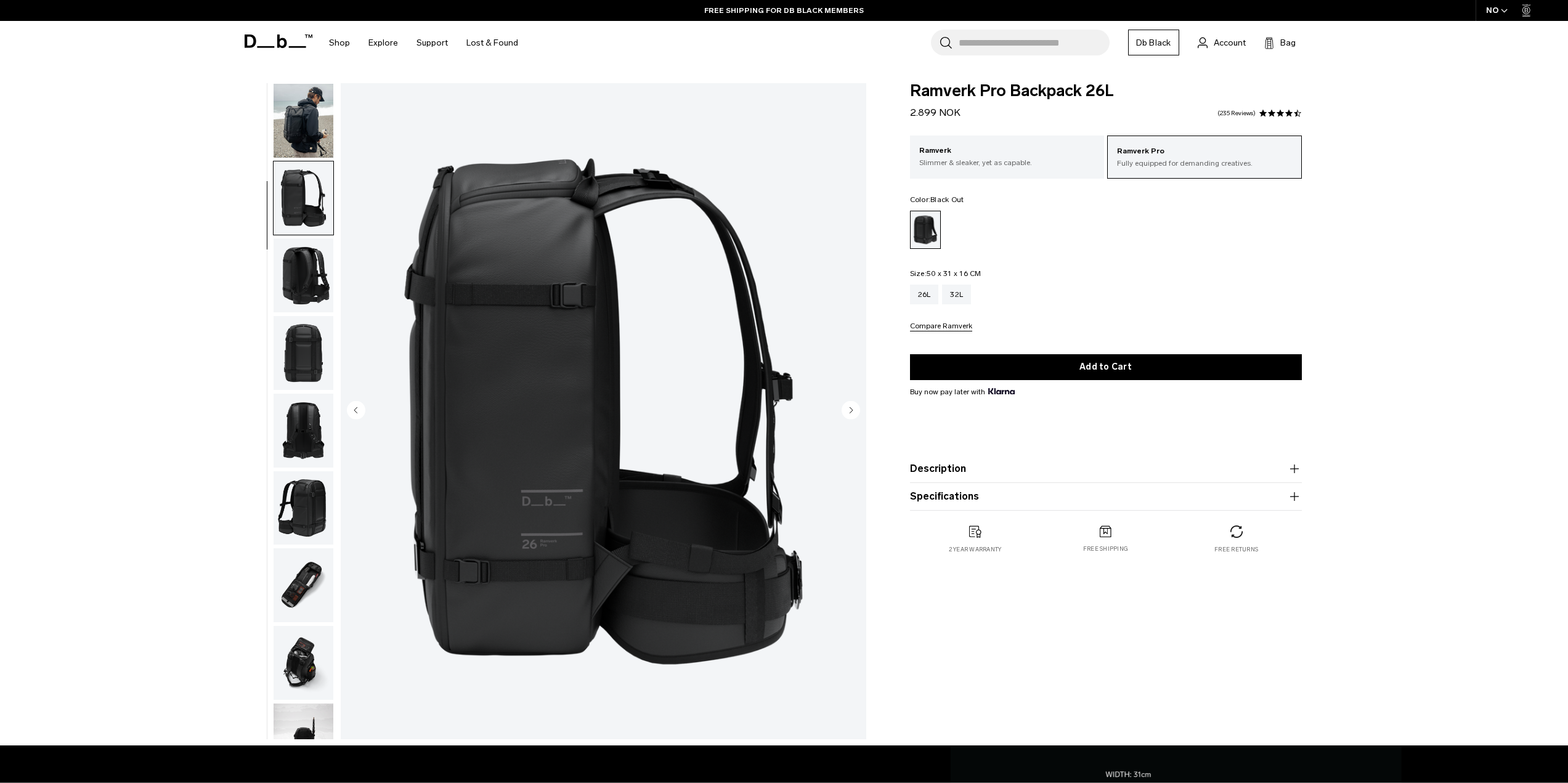
scroll to position [155, 0]
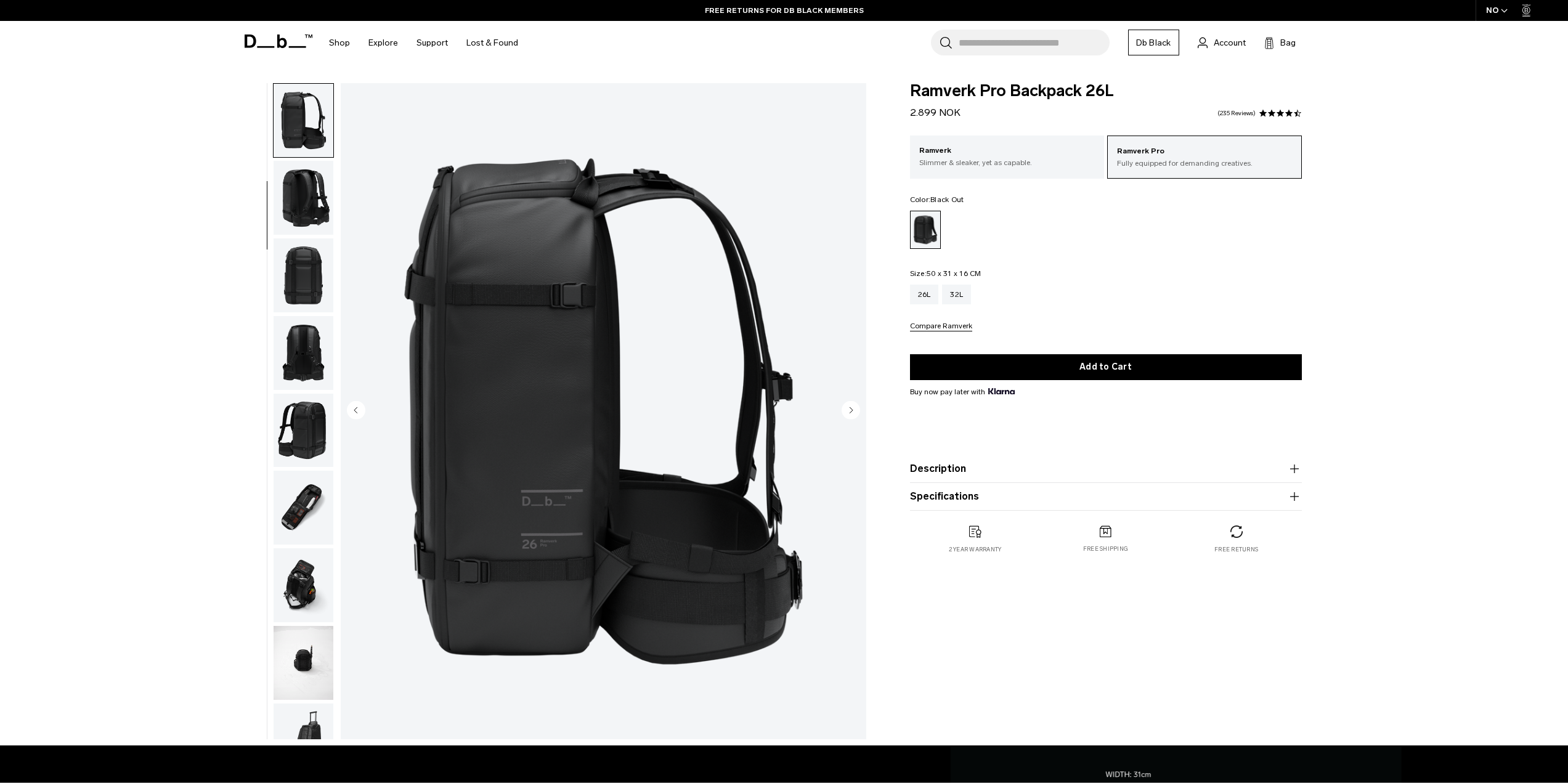
click at [853, 410] on circle "Next slide" at bounding box center [851, 410] width 19 height 19
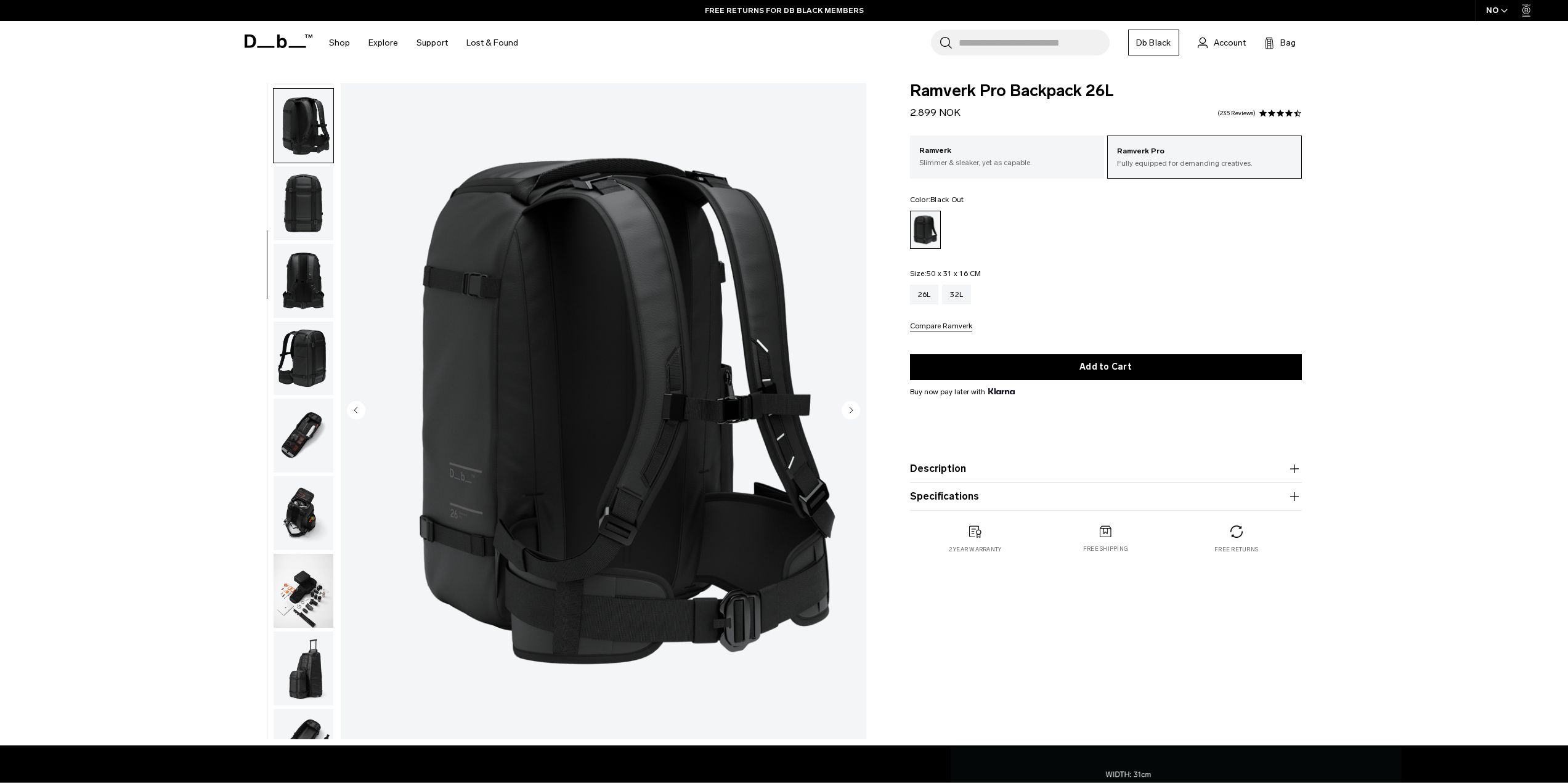
scroll to position [232, 0]
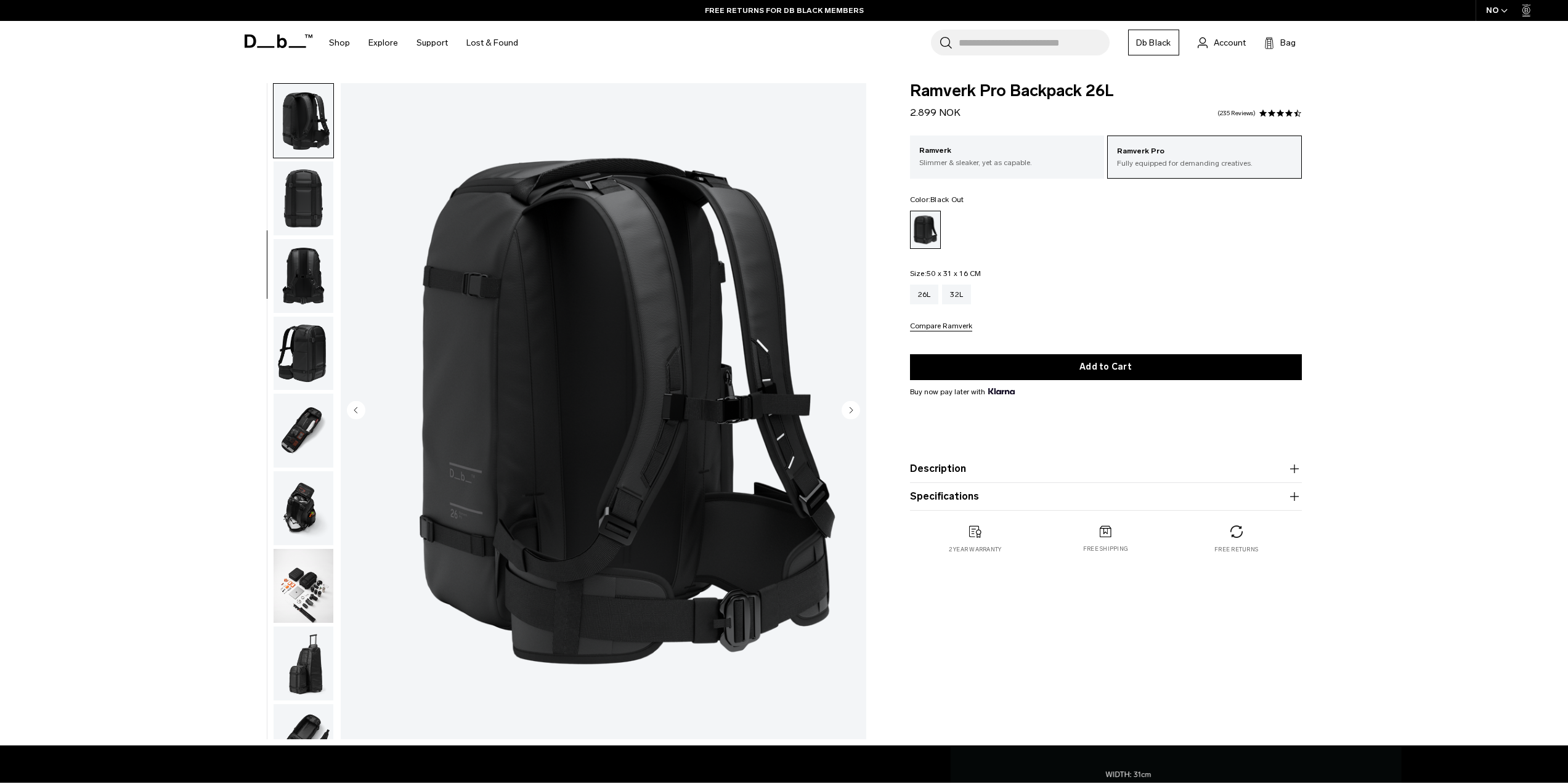
click at [853, 410] on circle "Next slide" at bounding box center [851, 410] width 19 height 19
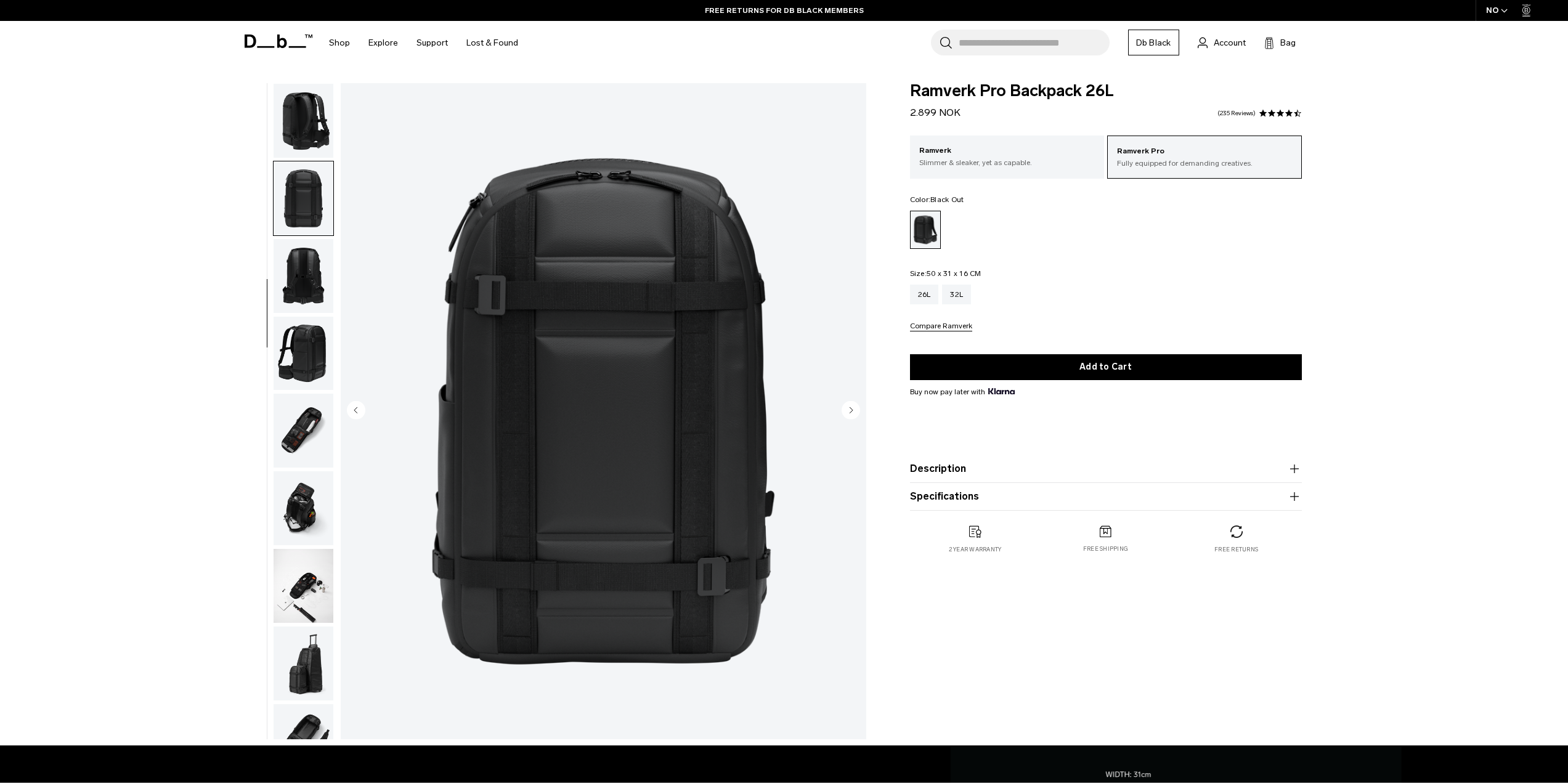
scroll to position [310, 0]
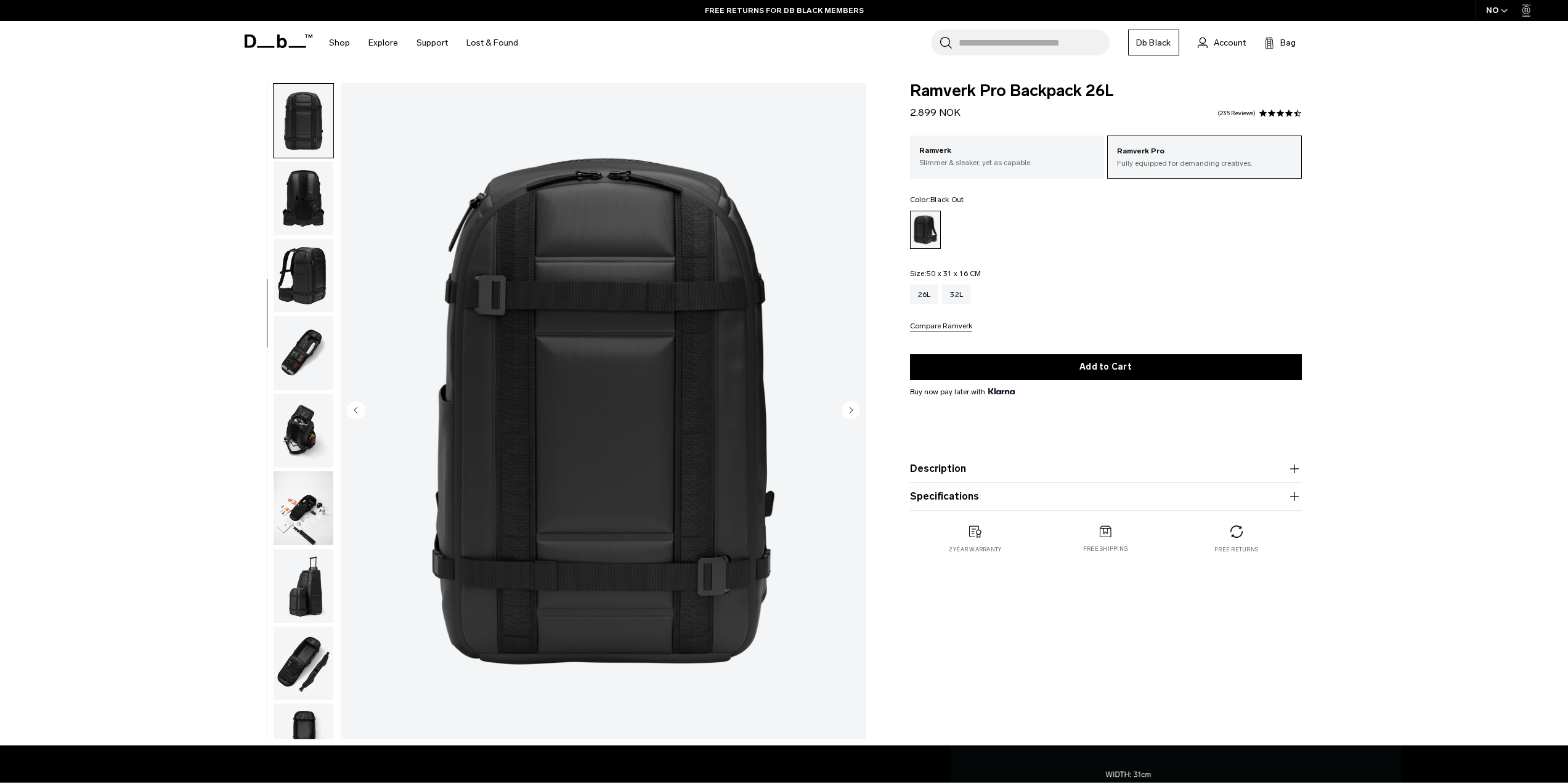
click at [853, 410] on circle "Next slide" at bounding box center [851, 410] width 19 height 19
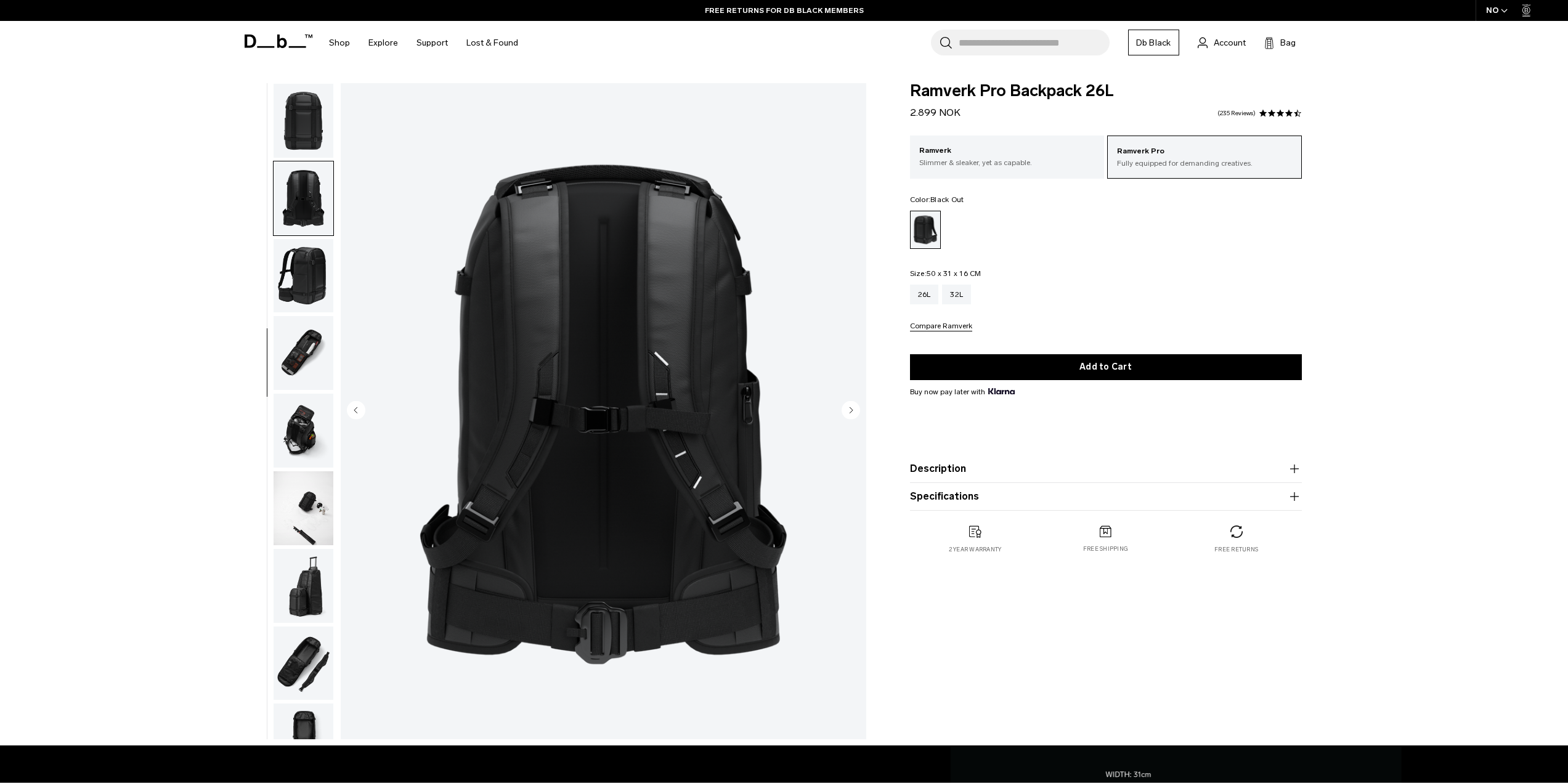
scroll to position [348, 0]
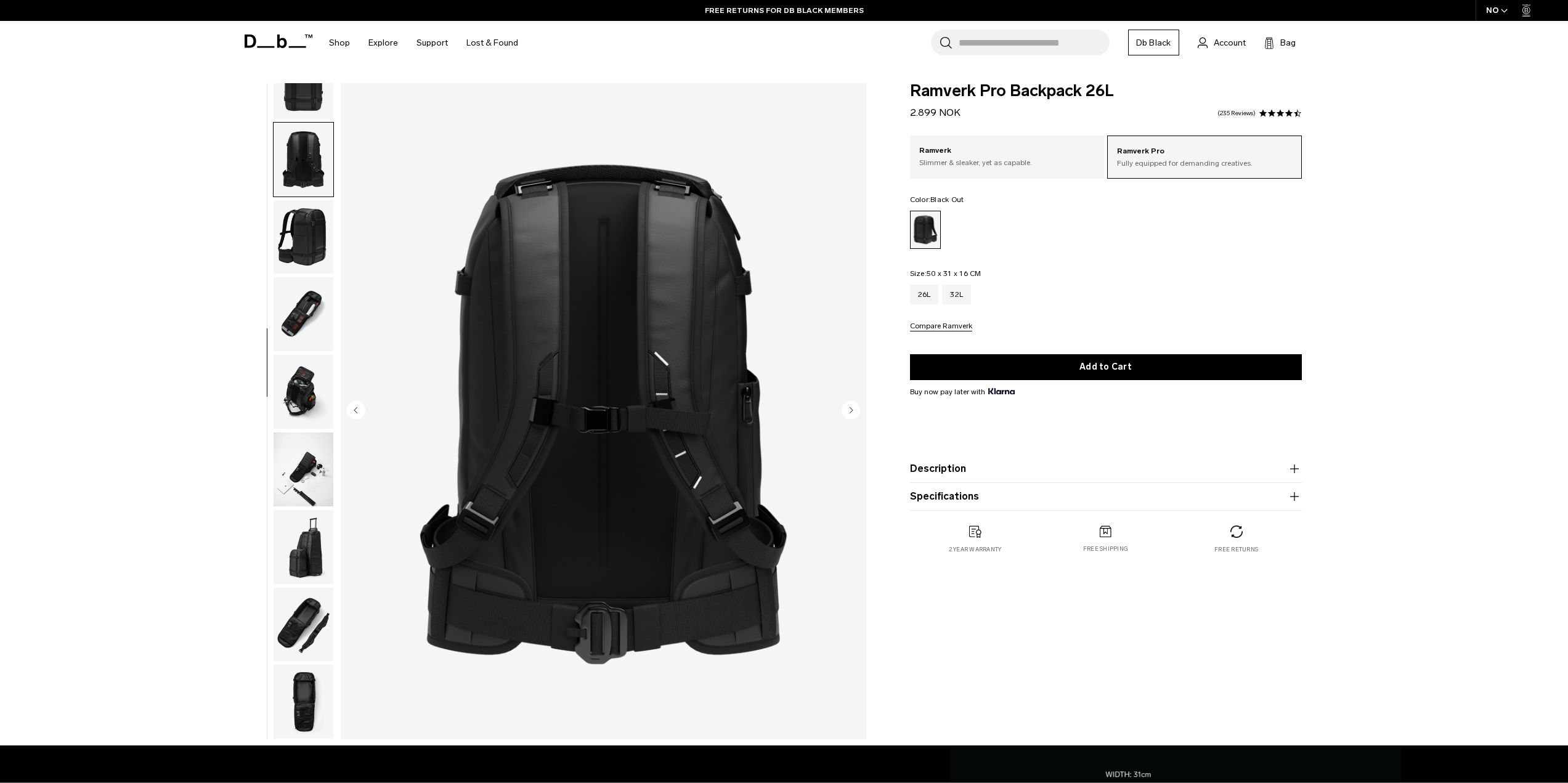
click at [853, 410] on circle "Next slide" at bounding box center [851, 410] width 19 height 19
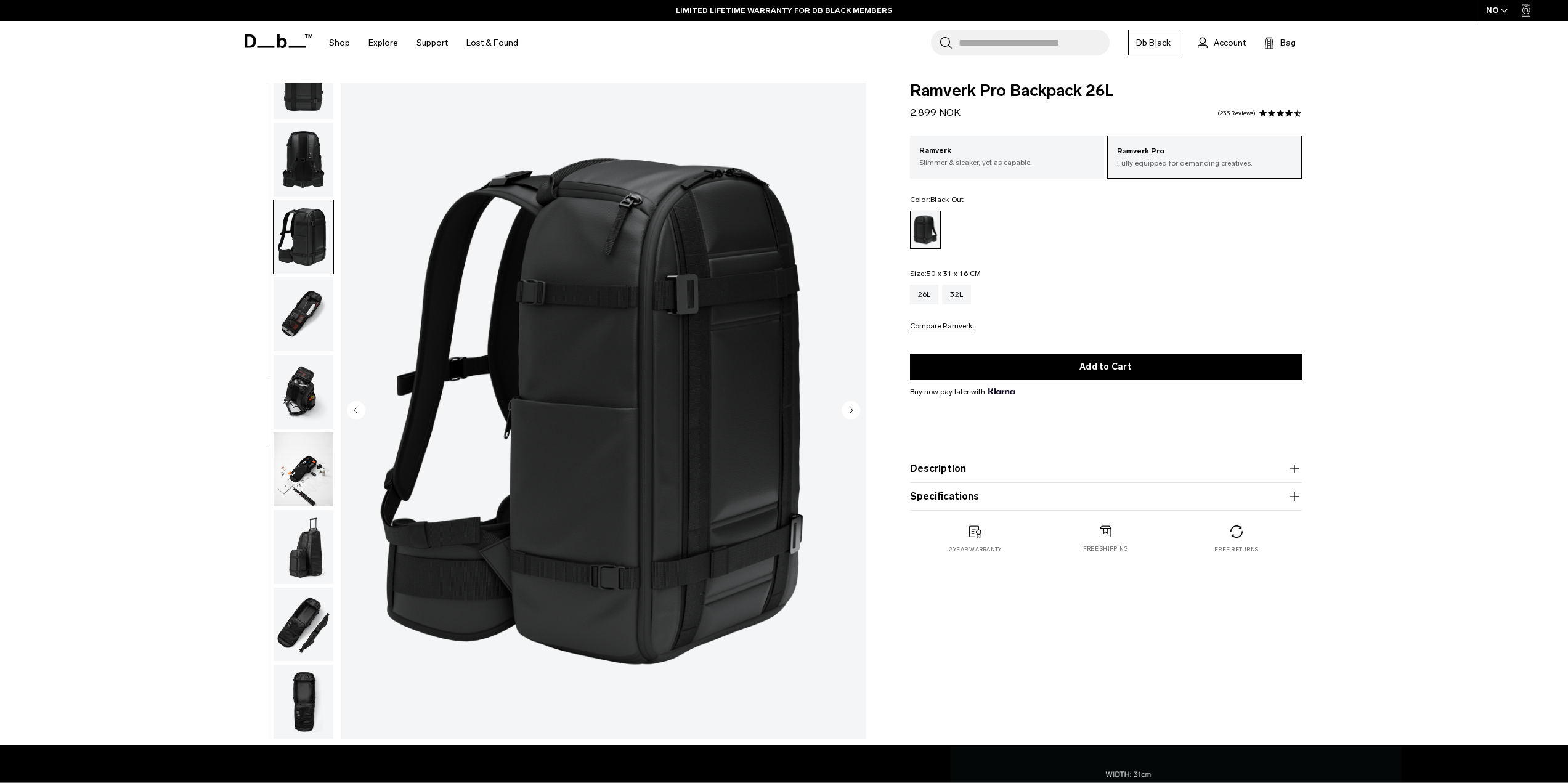
click at [853, 410] on circle "Next slide" at bounding box center [851, 410] width 19 height 19
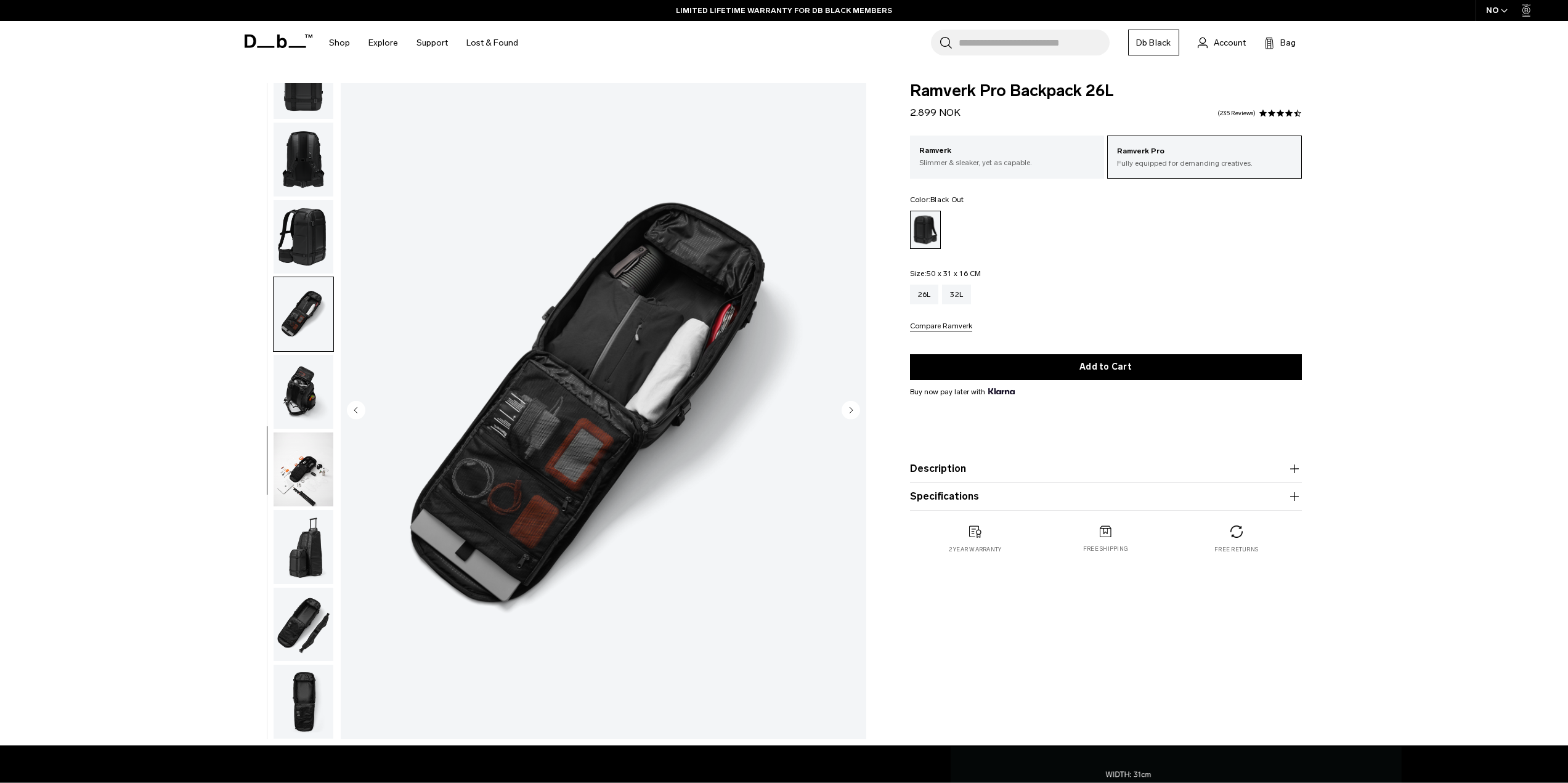
click at [853, 410] on circle "Next slide" at bounding box center [851, 410] width 19 height 19
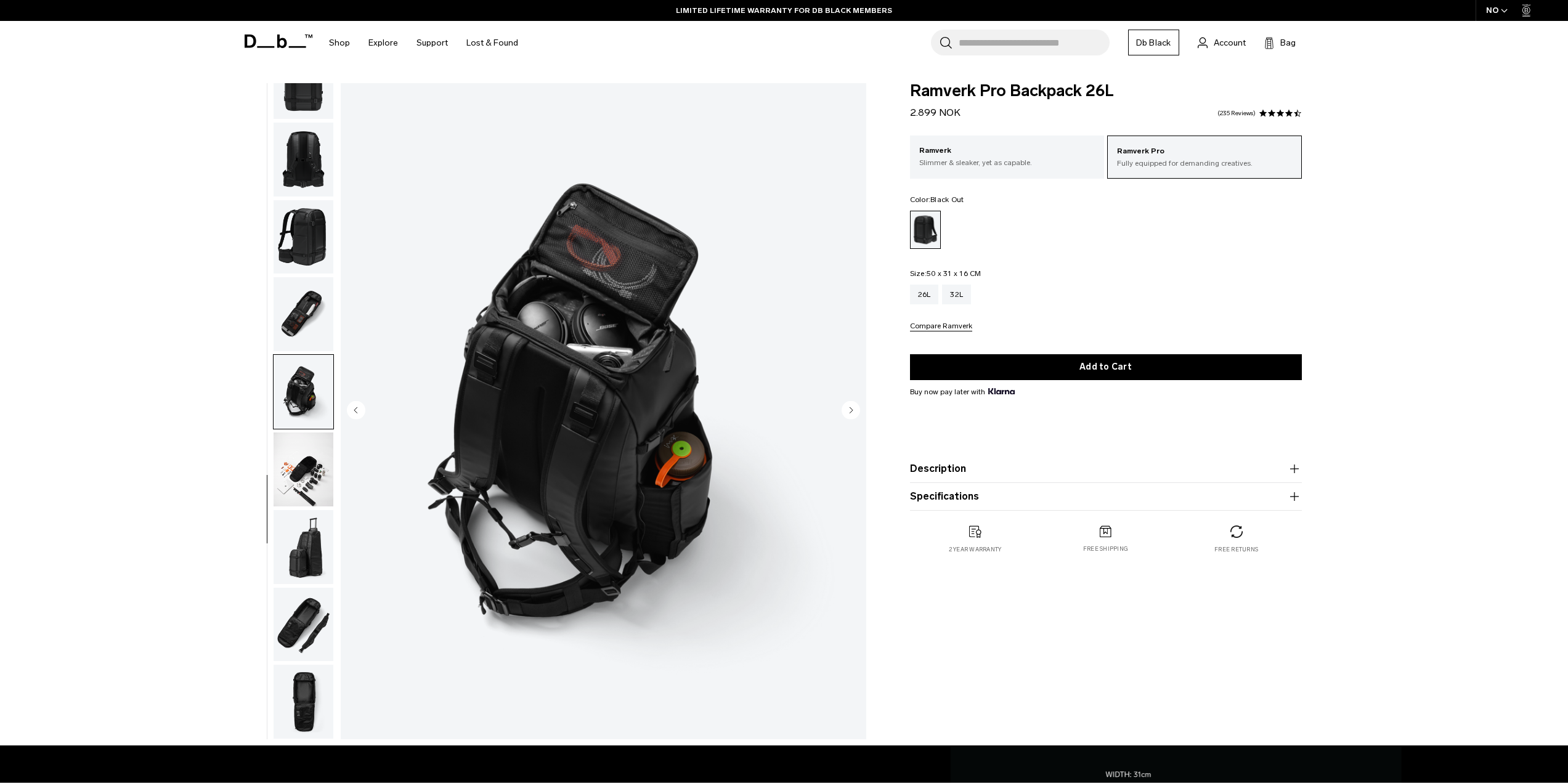
click at [853, 410] on circle "Next slide" at bounding box center [851, 410] width 19 height 19
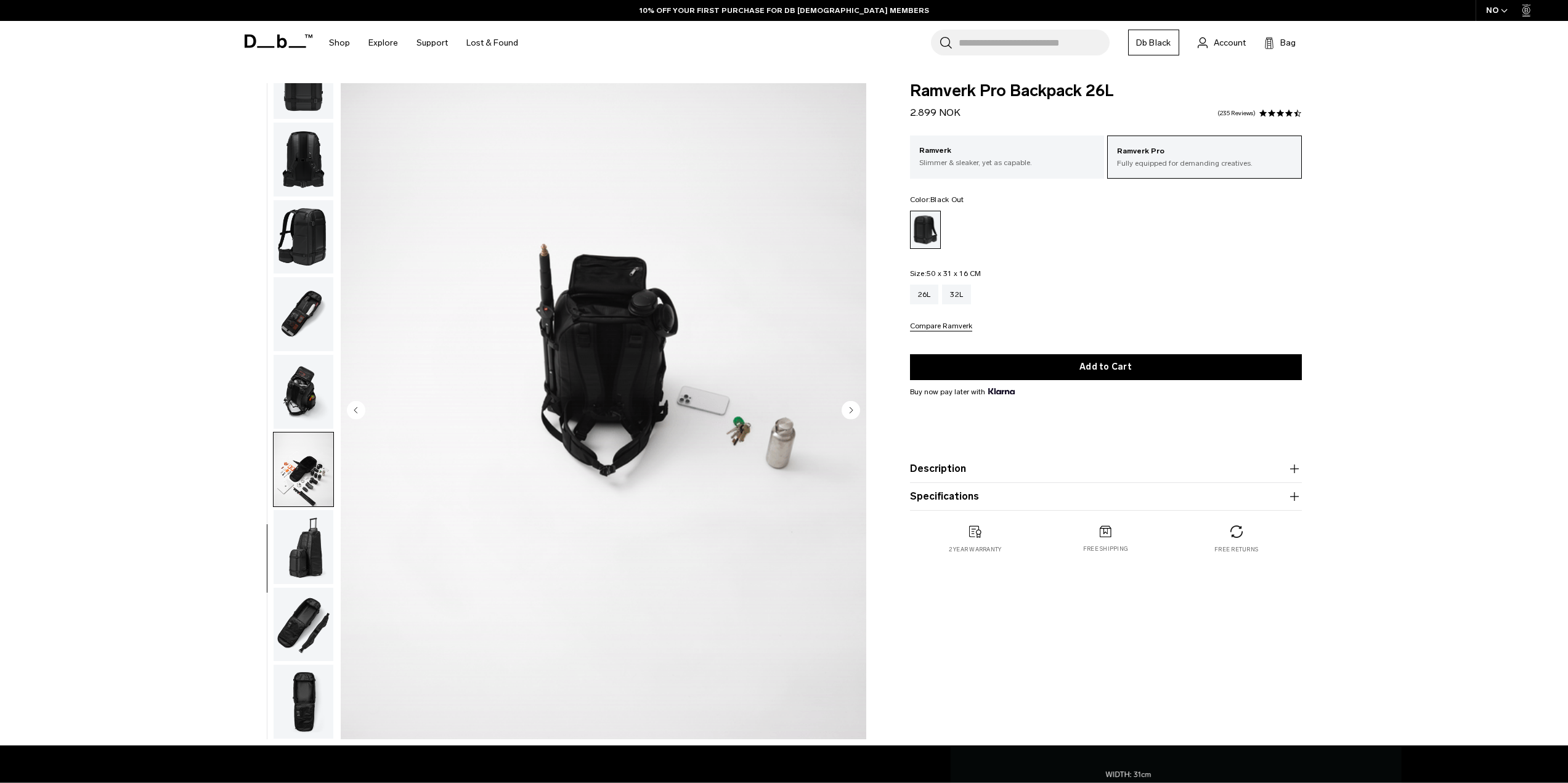
click at [853, 410] on circle "Next slide" at bounding box center [851, 410] width 19 height 19
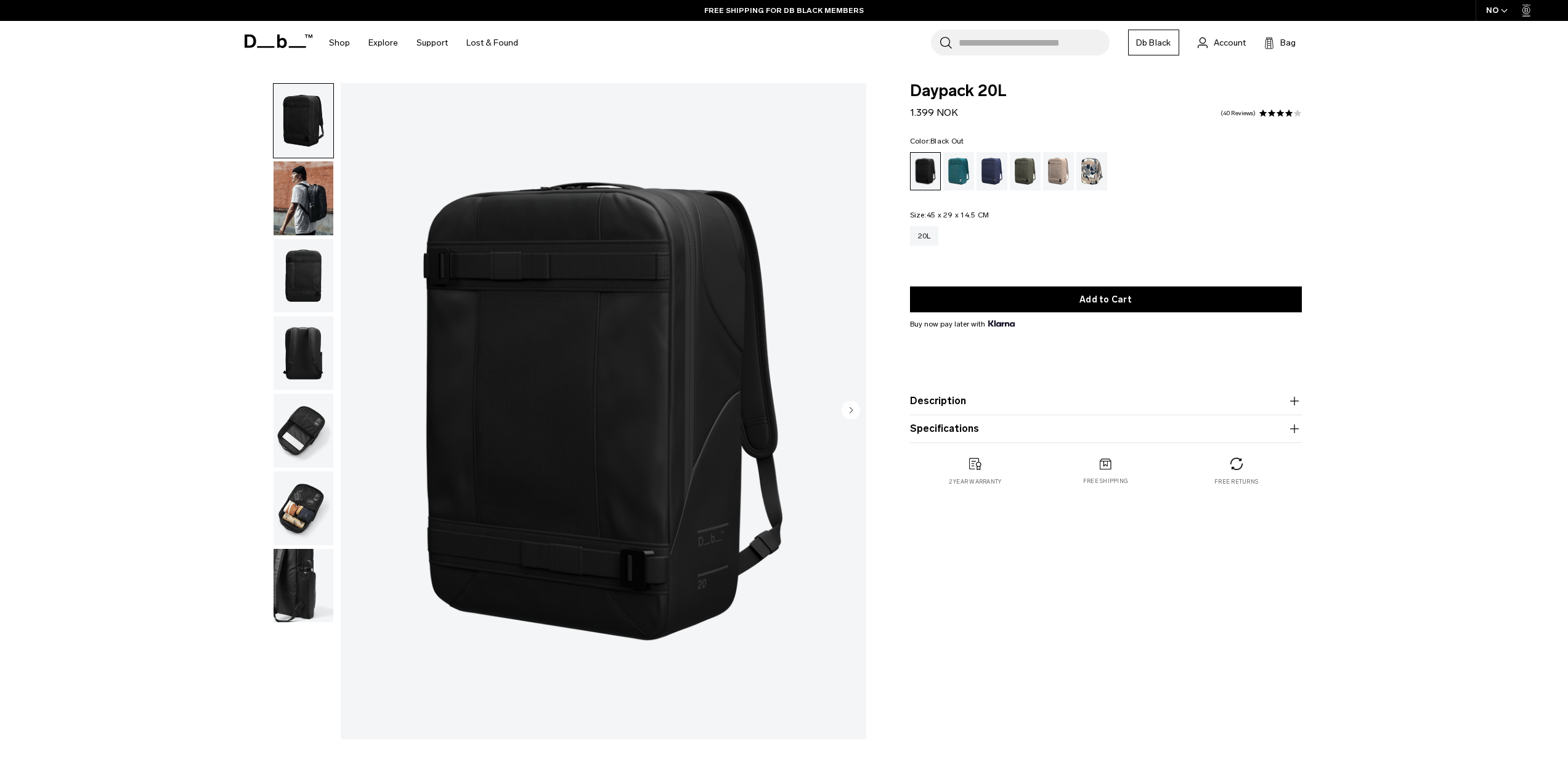
click at [848, 407] on circle "Next slide" at bounding box center [851, 410] width 19 height 19
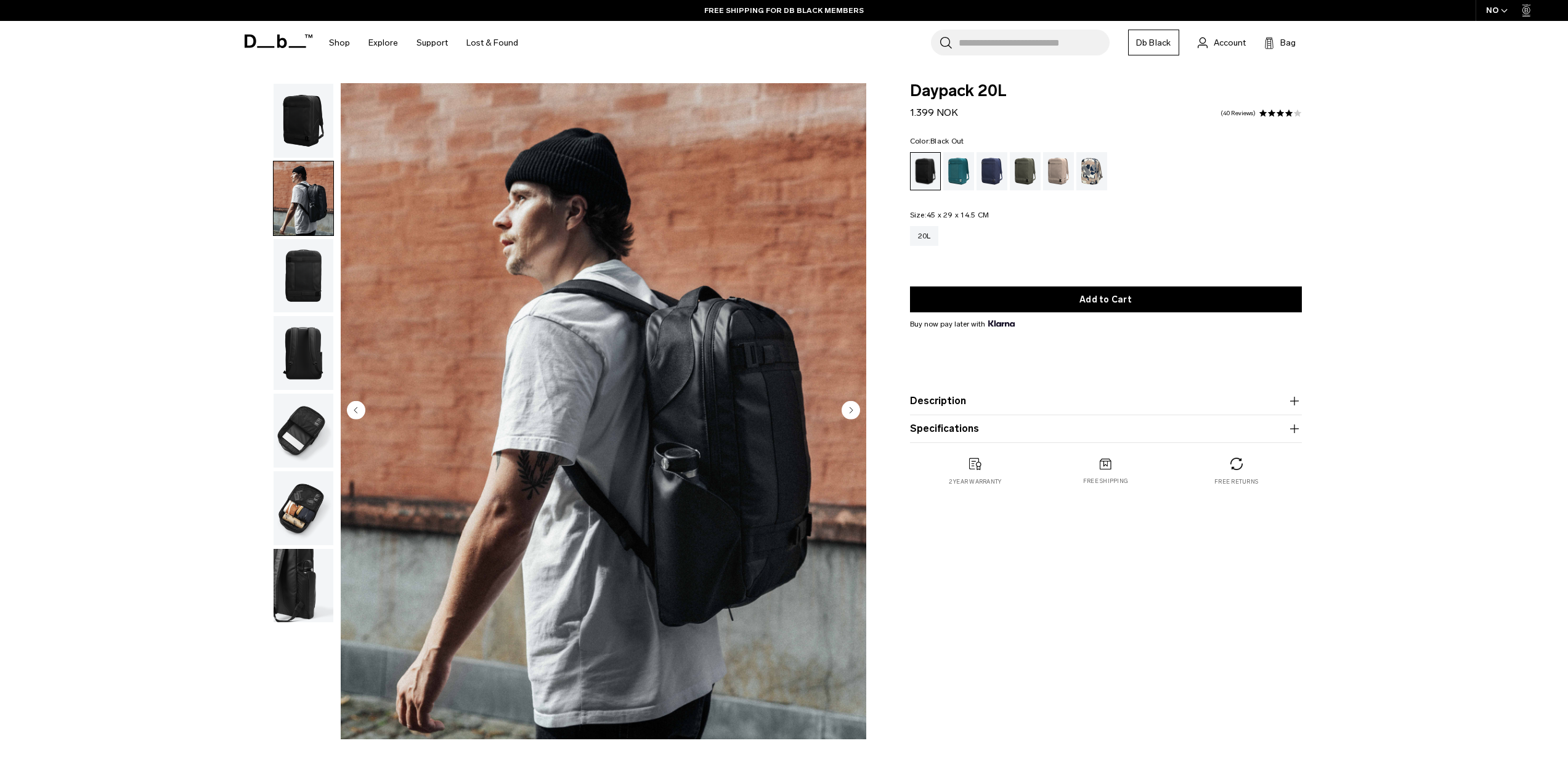
click at [848, 407] on circle "Next slide" at bounding box center [851, 410] width 19 height 19
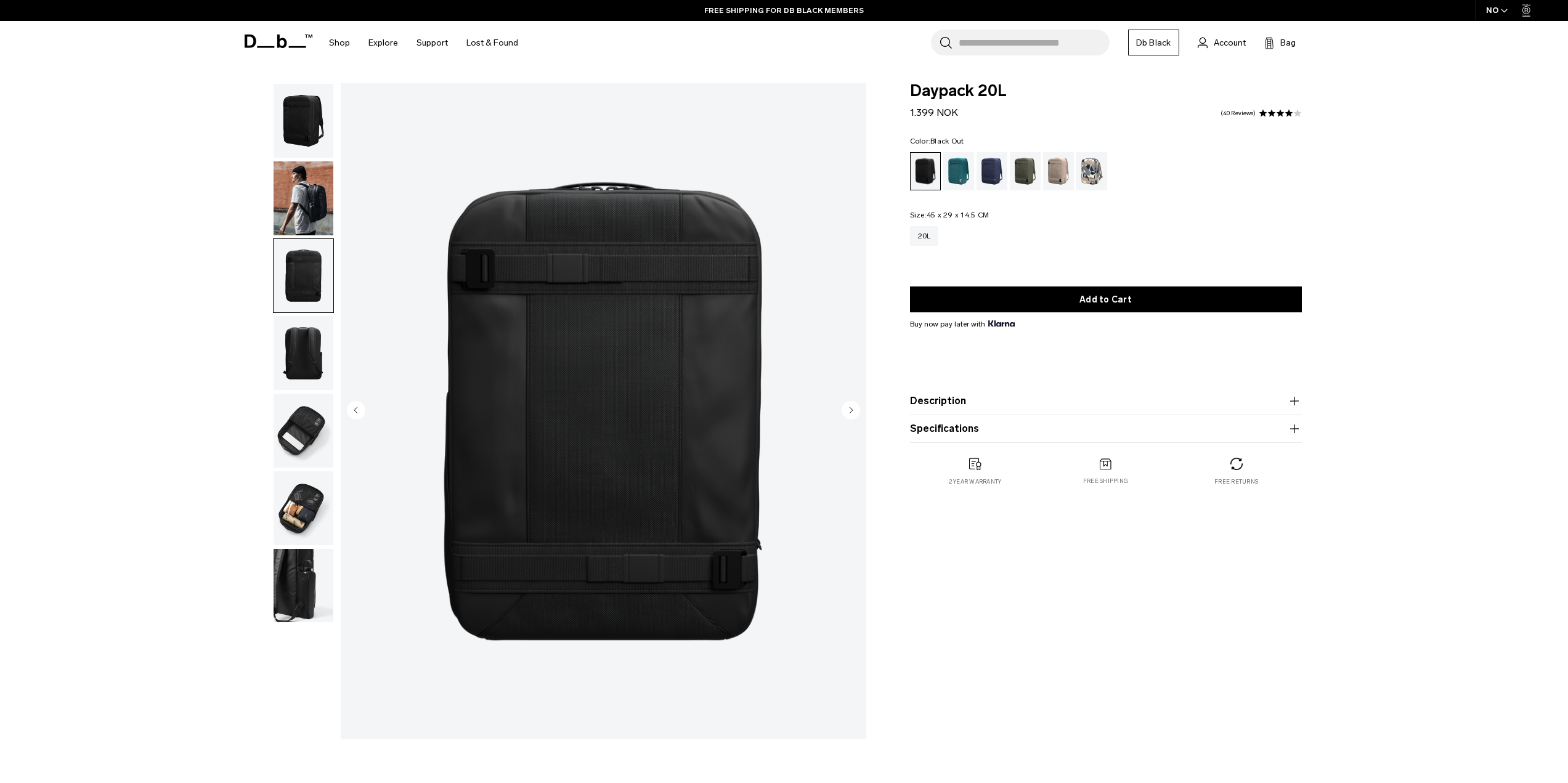
click at [848, 407] on circle "Next slide" at bounding box center [851, 410] width 19 height 19
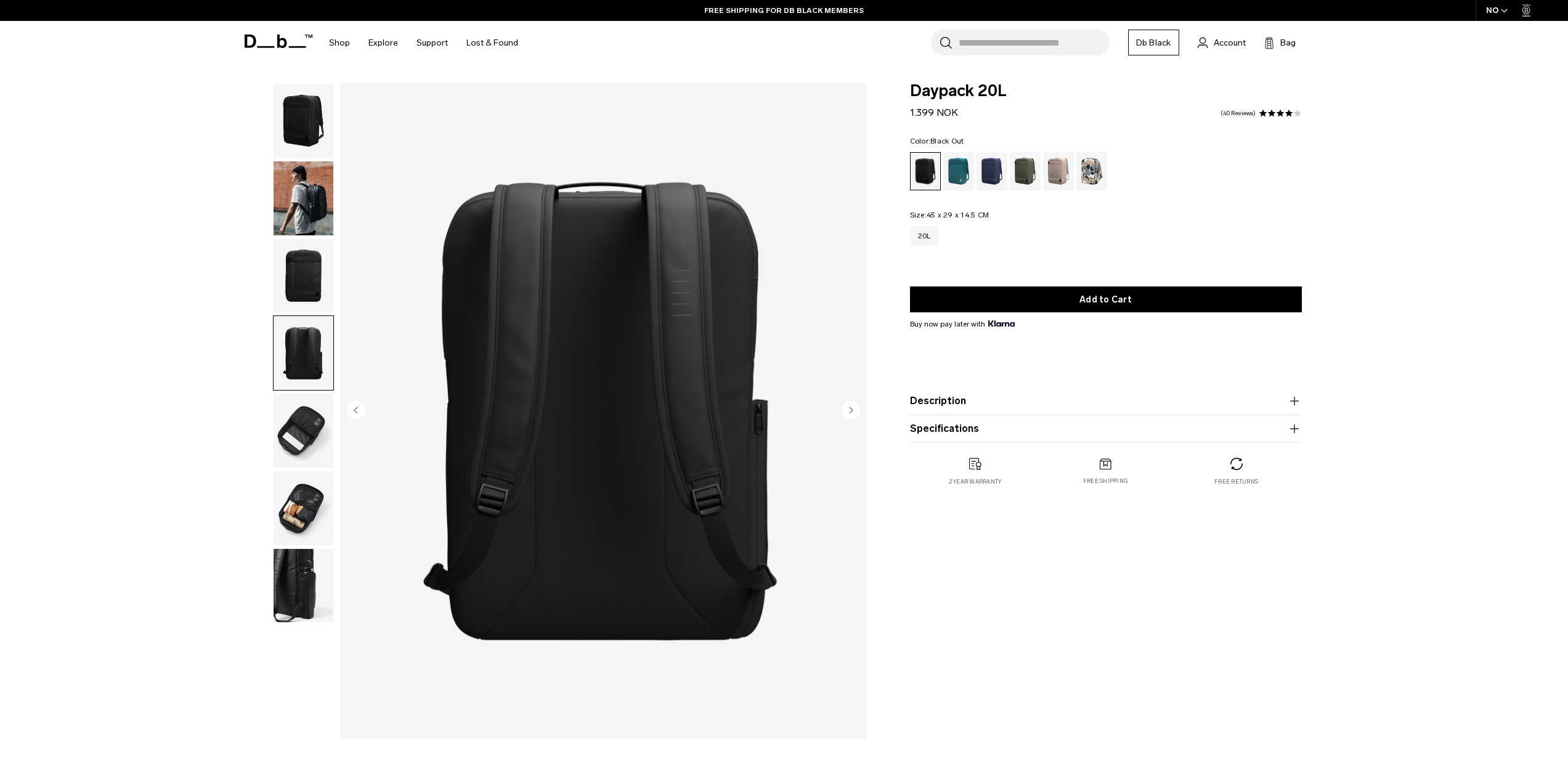
click at [848, 407] on circle "Next slide" at bounding box center [851, 410] width 19 height 19
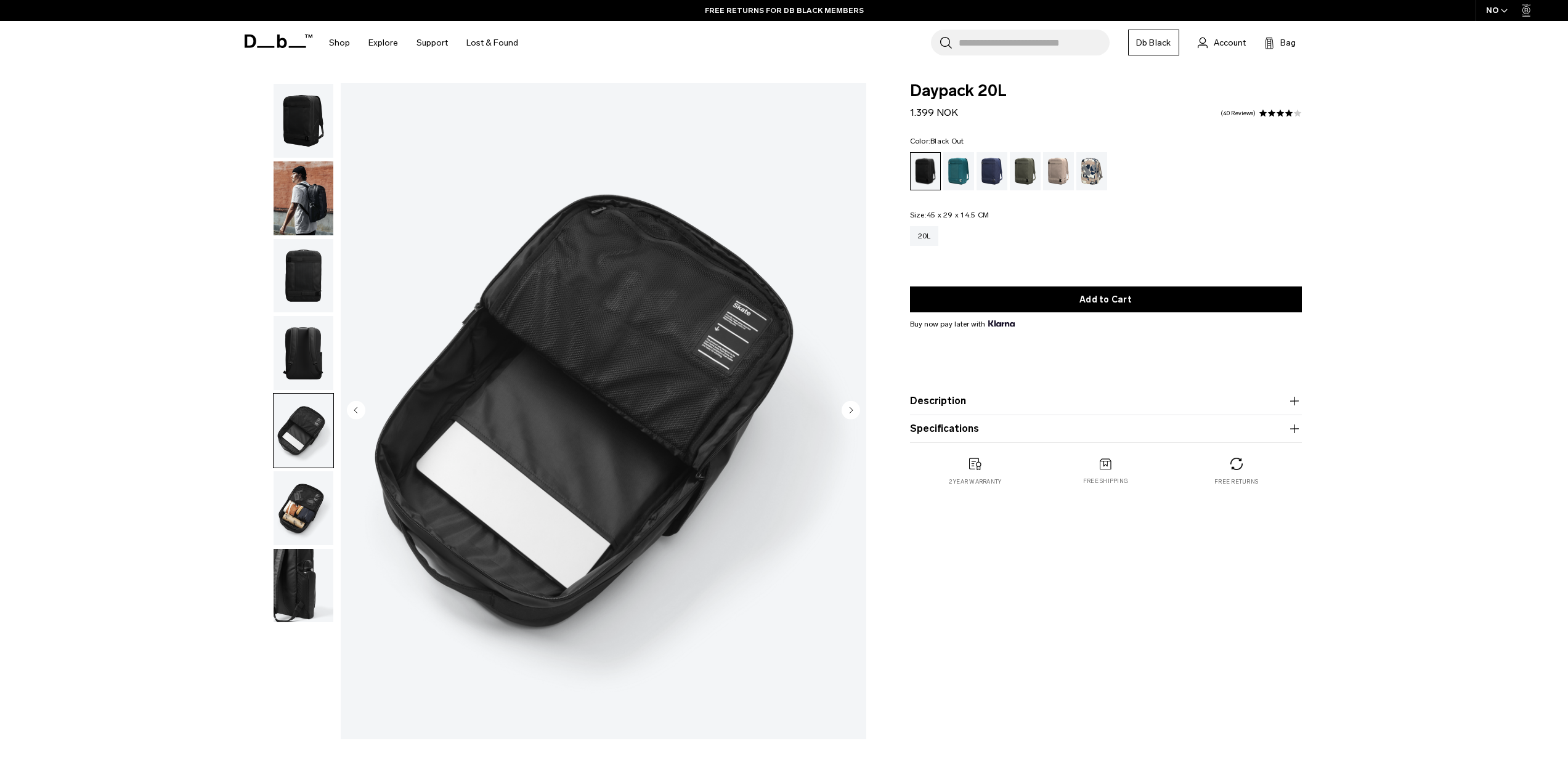
click at [848, 407] on circle "Next slide" at bounding box center [851, 410] width 19 height 19
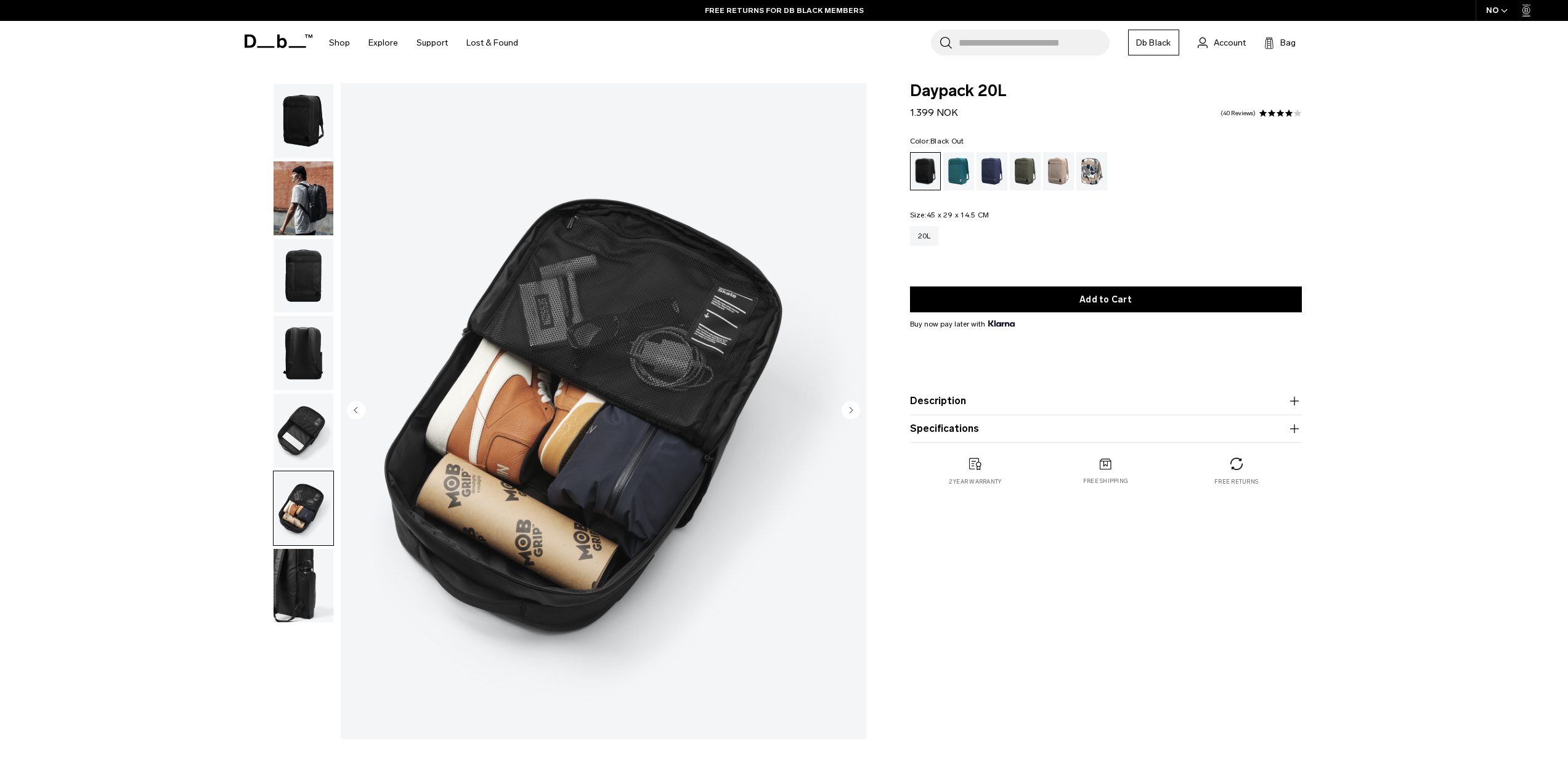
click at [848, 407] on circle "Next slide" at bounding box center [851, 410] width 19 height 19
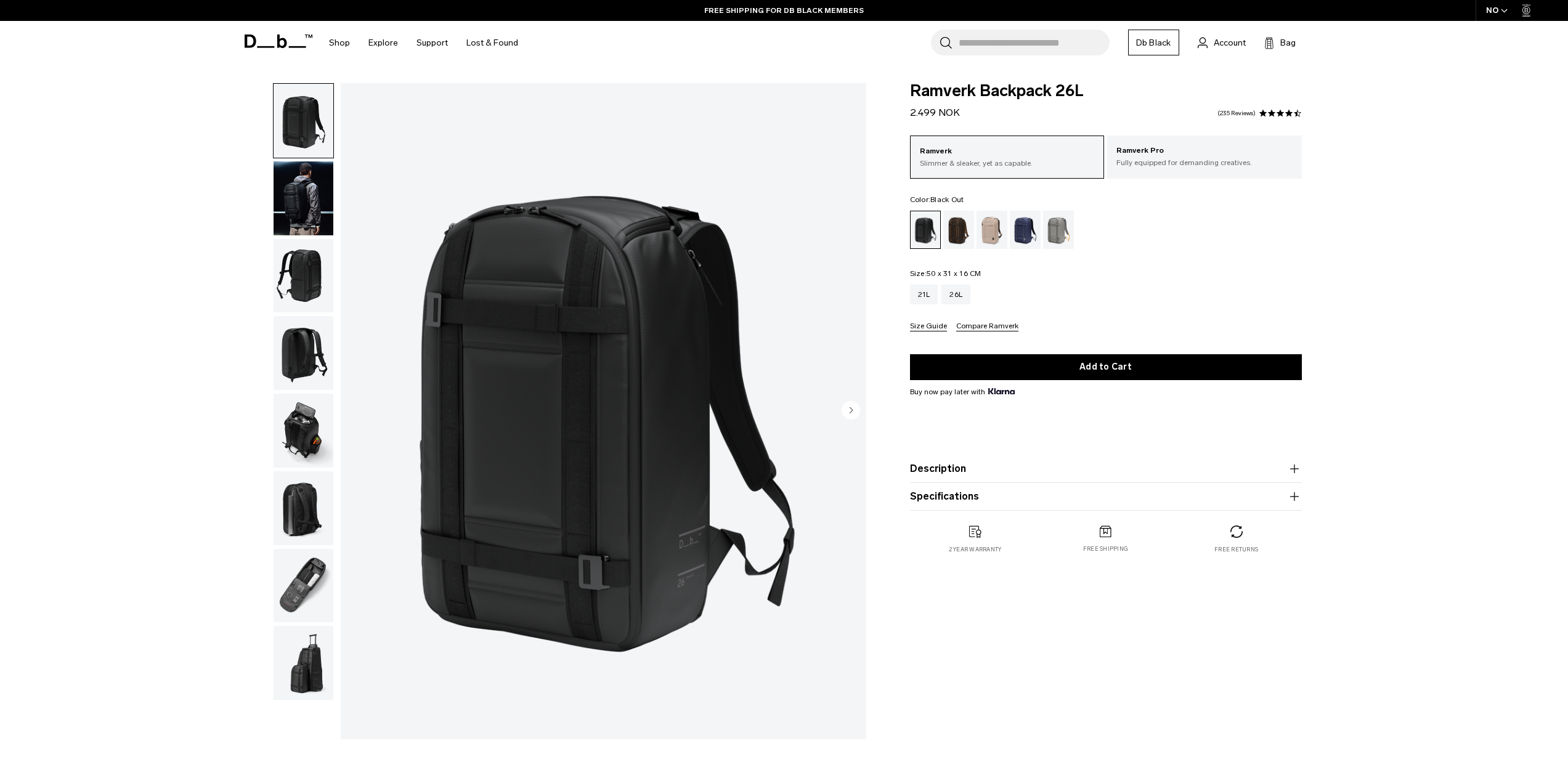
click at [845, 412] on circle "Next slide" at bounding box center [851, 410] width 19 height 19
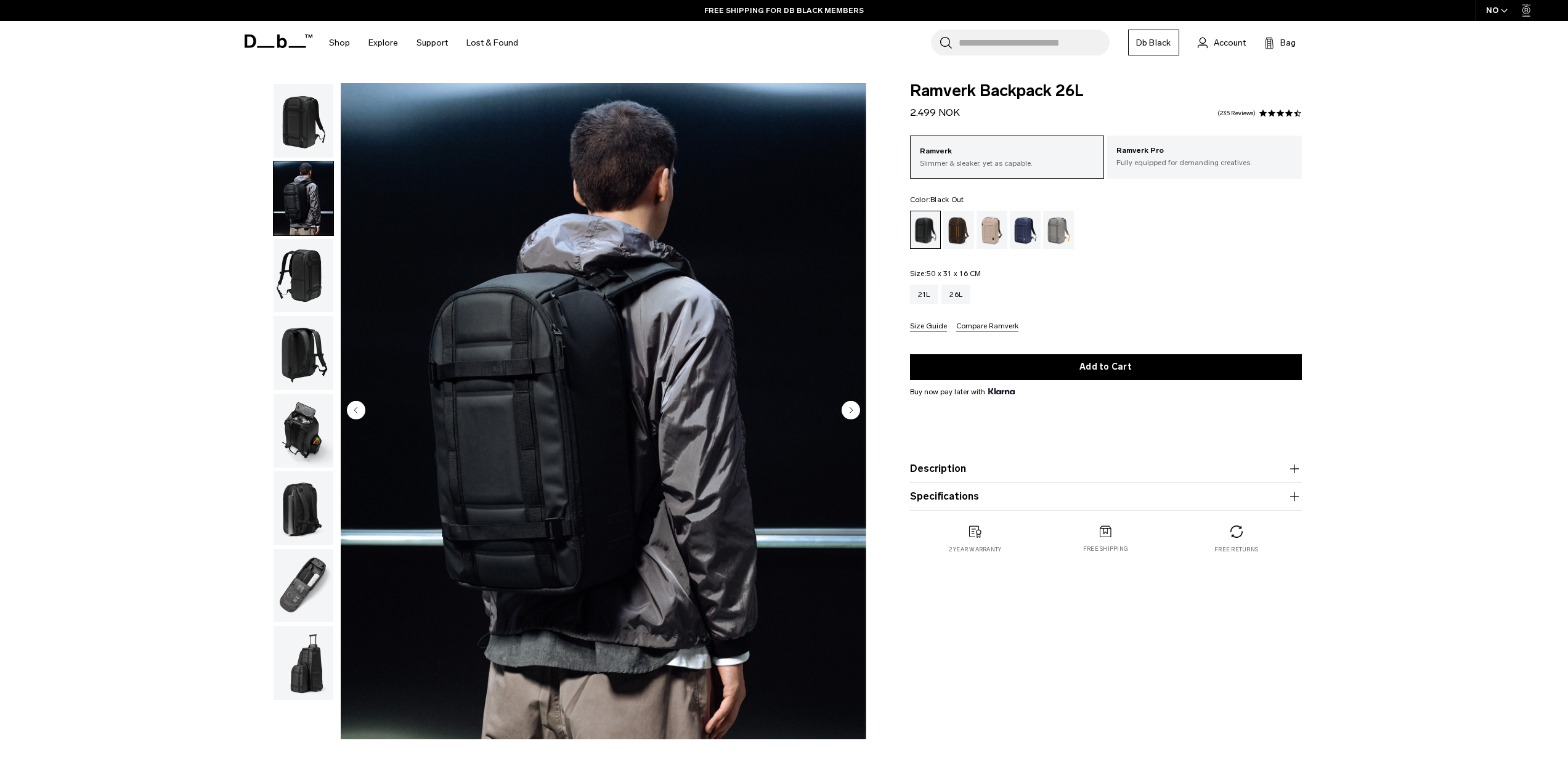
click at [845, 412] on circle "Next slide" at bounding box center [851, 410] width 19 height 19
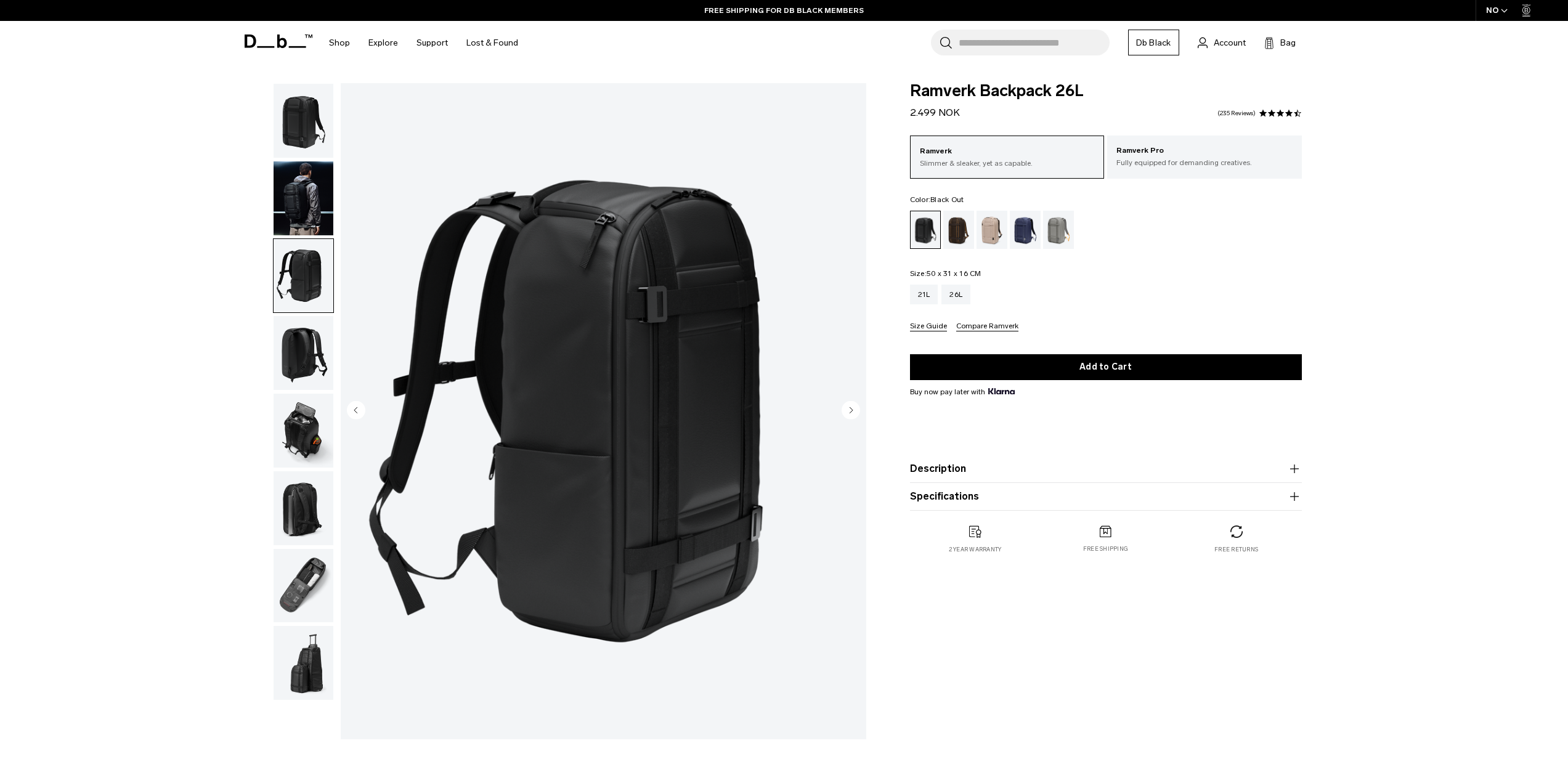
click at [845, 412] on circle "Next slide" at bounding box center [851, 410] width 19 height 19
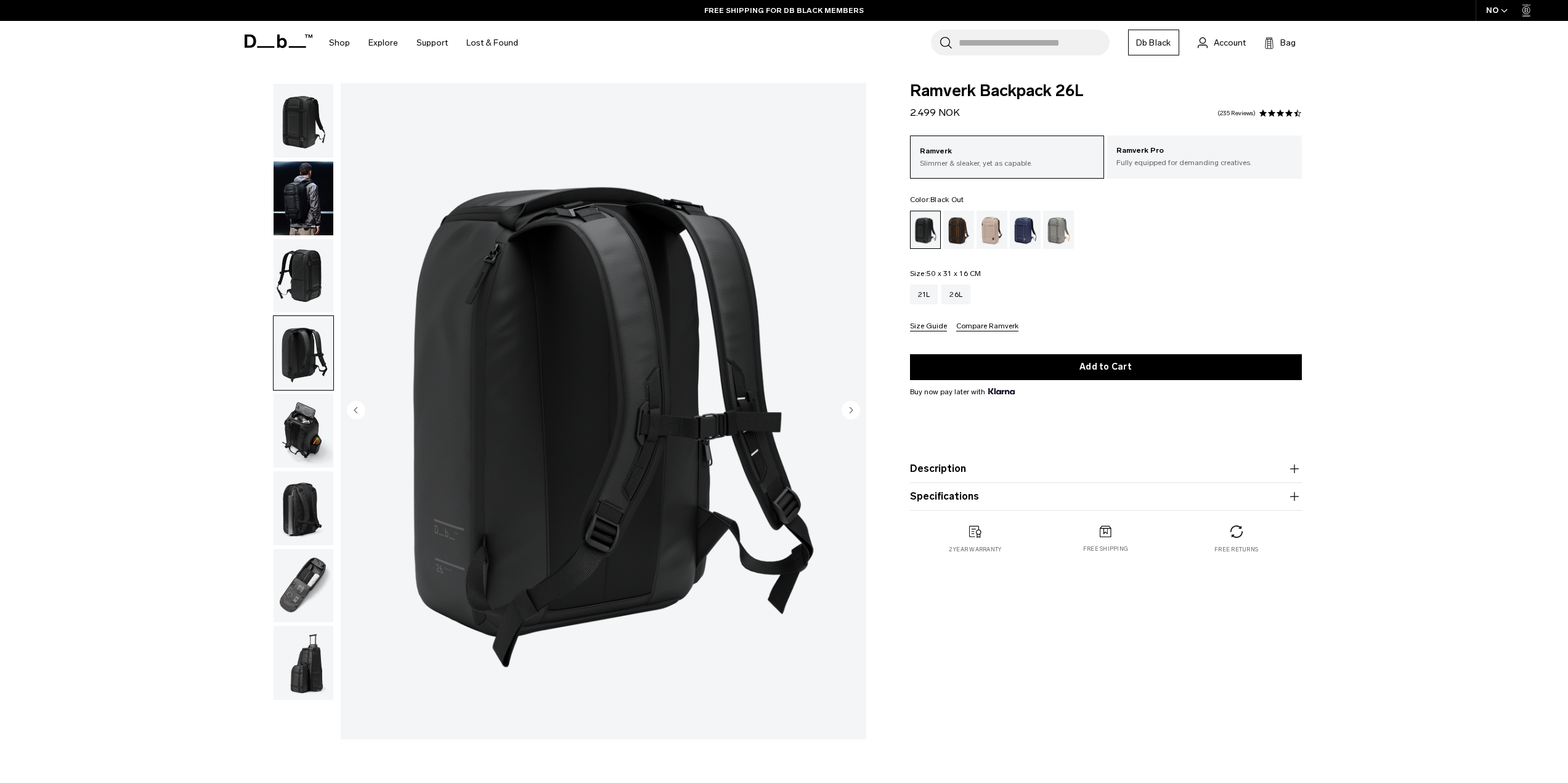
click at [845, 412] on circle "Next slide" at bounding box center [851, 410] width 19 height 19
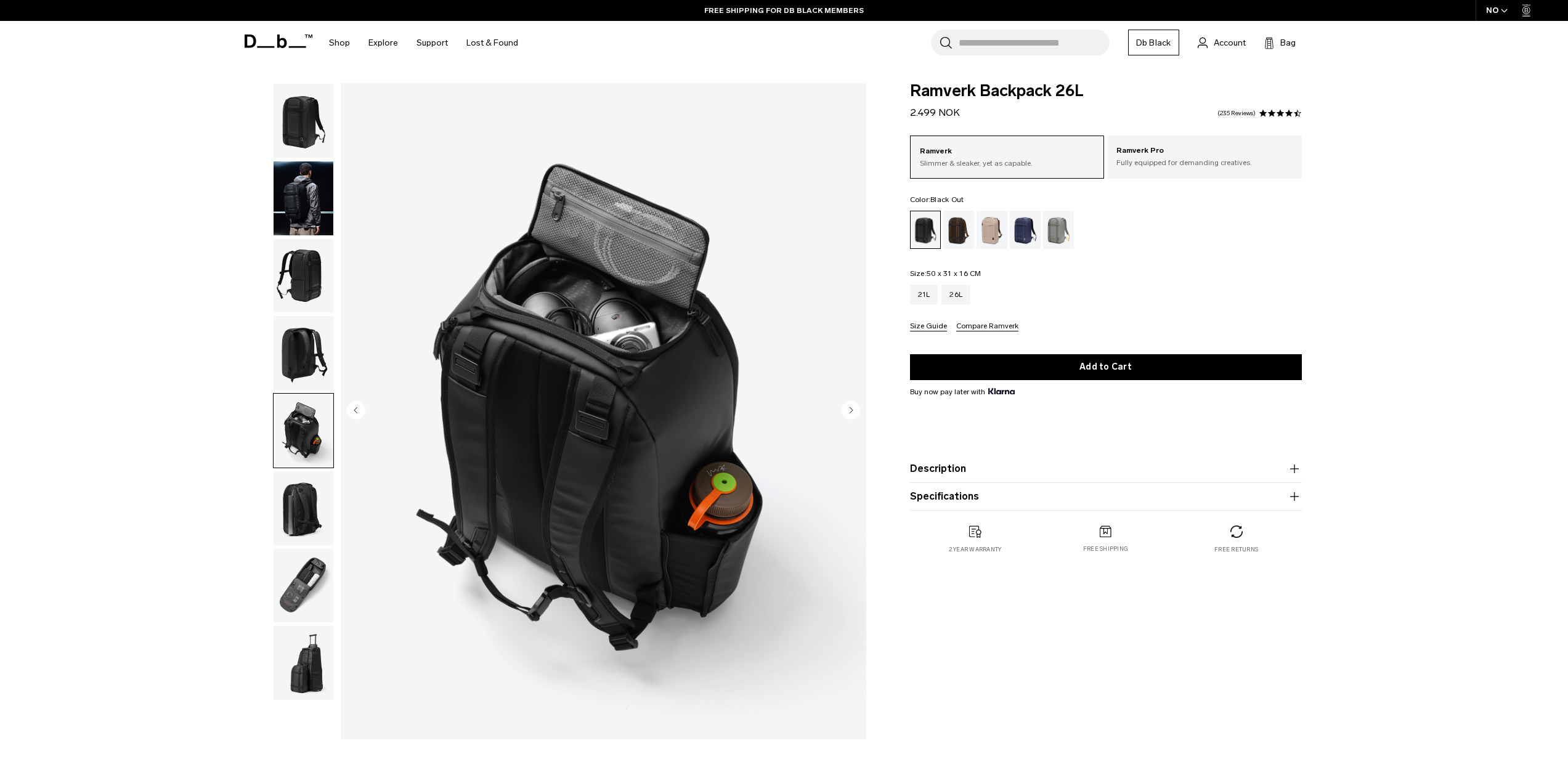
click at [845, 412] on circle "Next slide" at bounding box center [851, 410] width 19 height 19
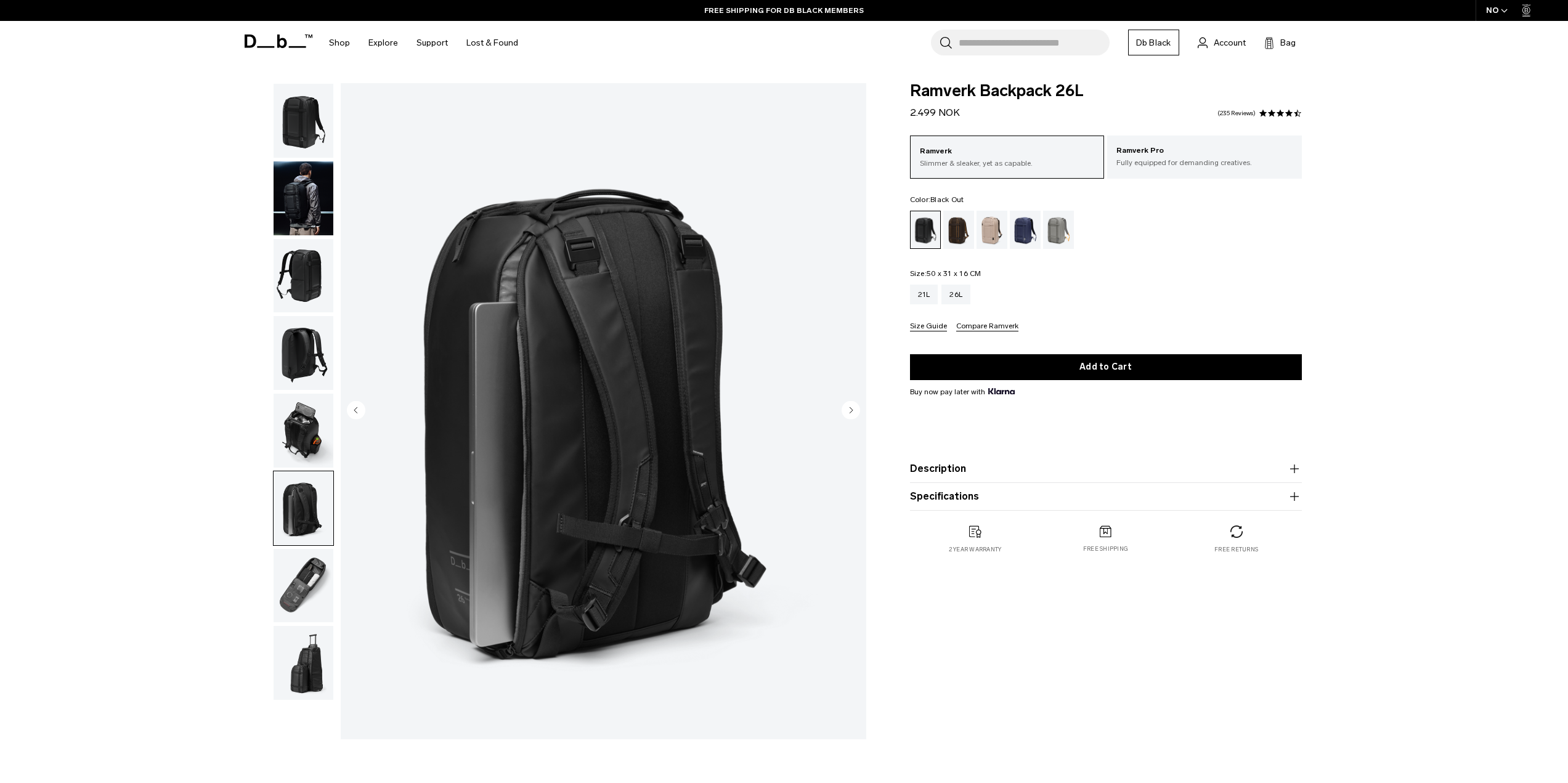
click at [845, 412] on circle "Next slide" at bounding box center [851, 410] width 19 height 19
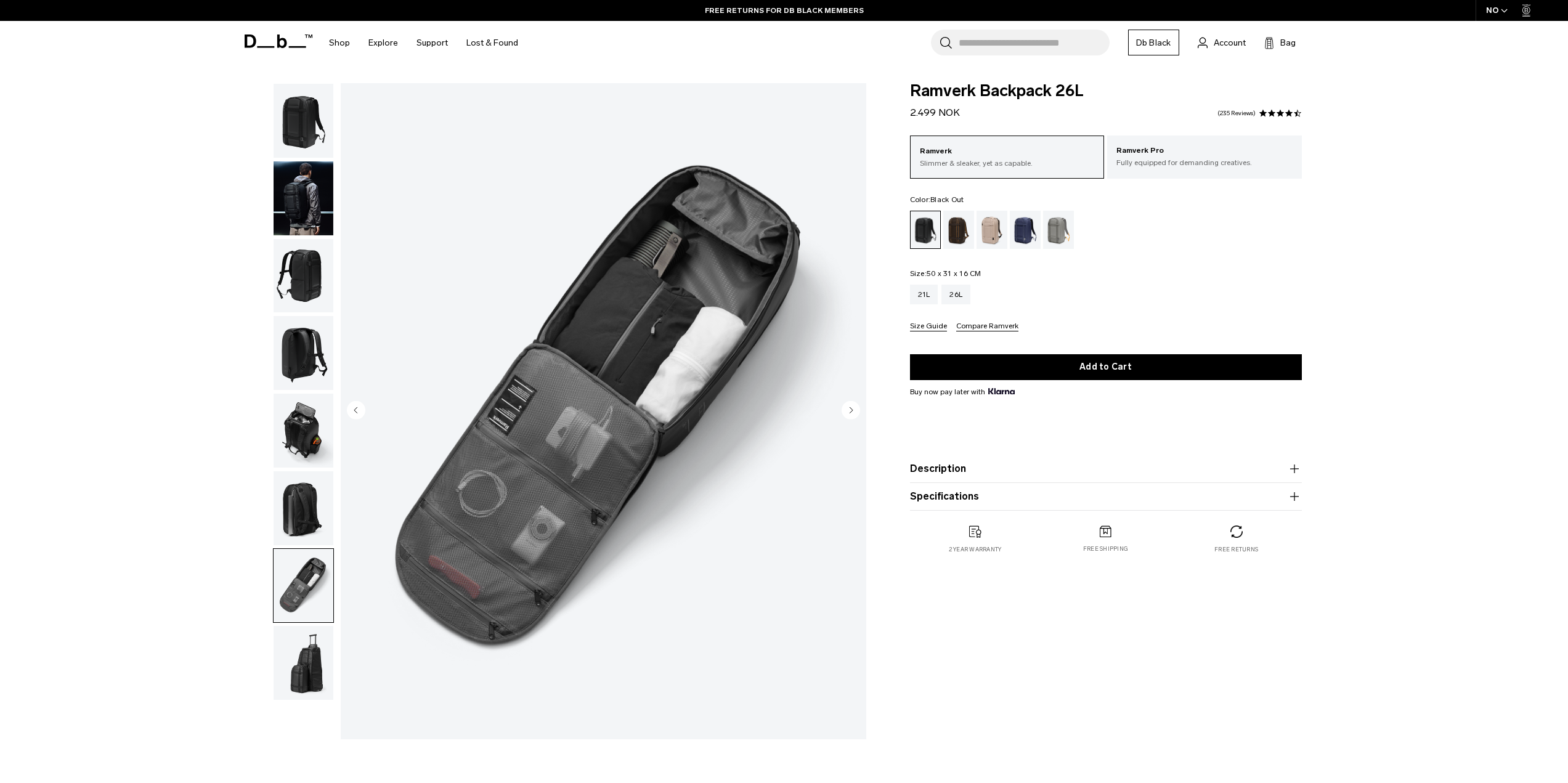
click at [845, 412] on circle "Next slide" at bounding box center [851, 410] width 19 height 19
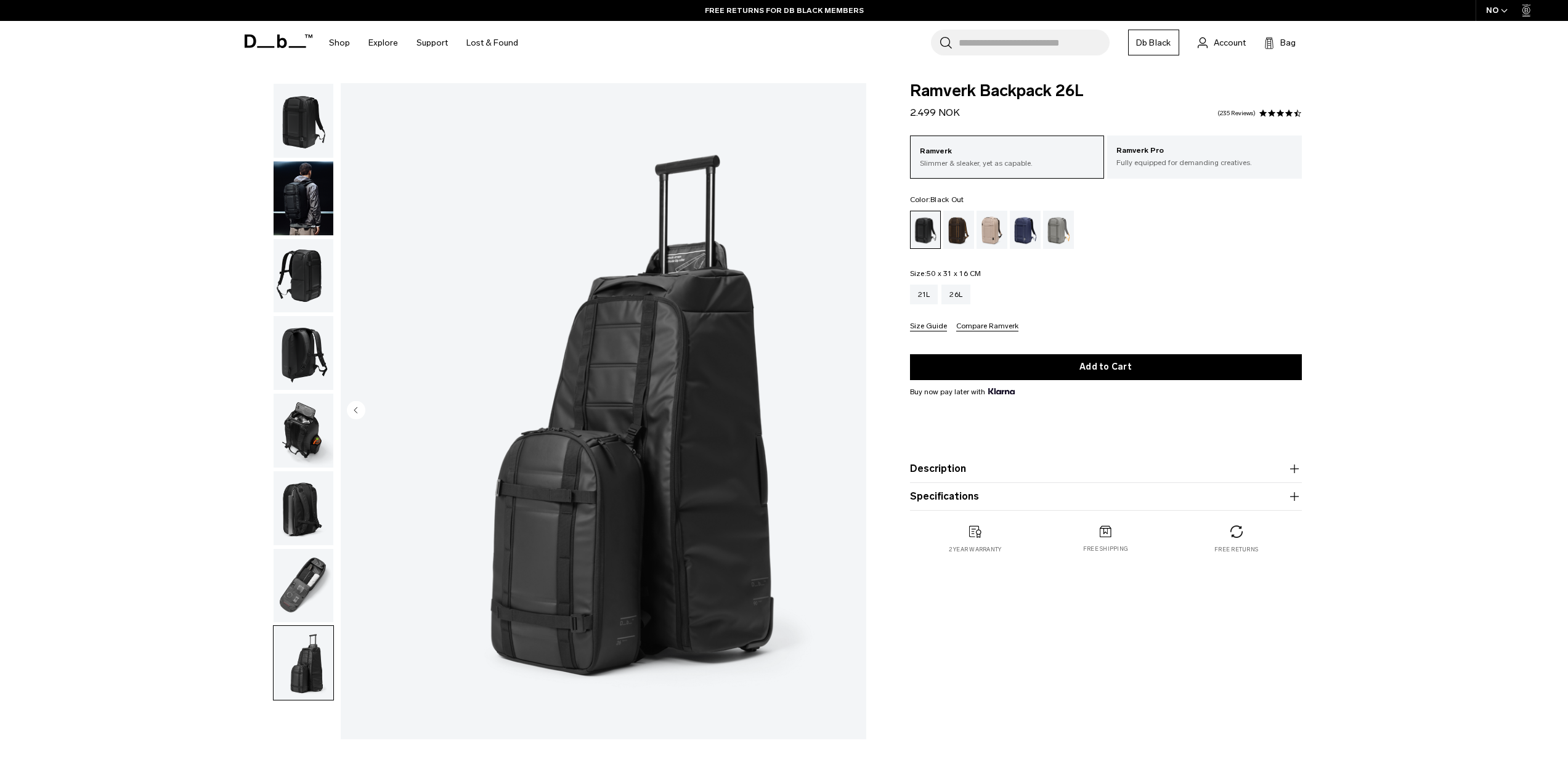
click at [845, 412] on img "8 / 8" at bounding box center [603, 411] width 526 height 656
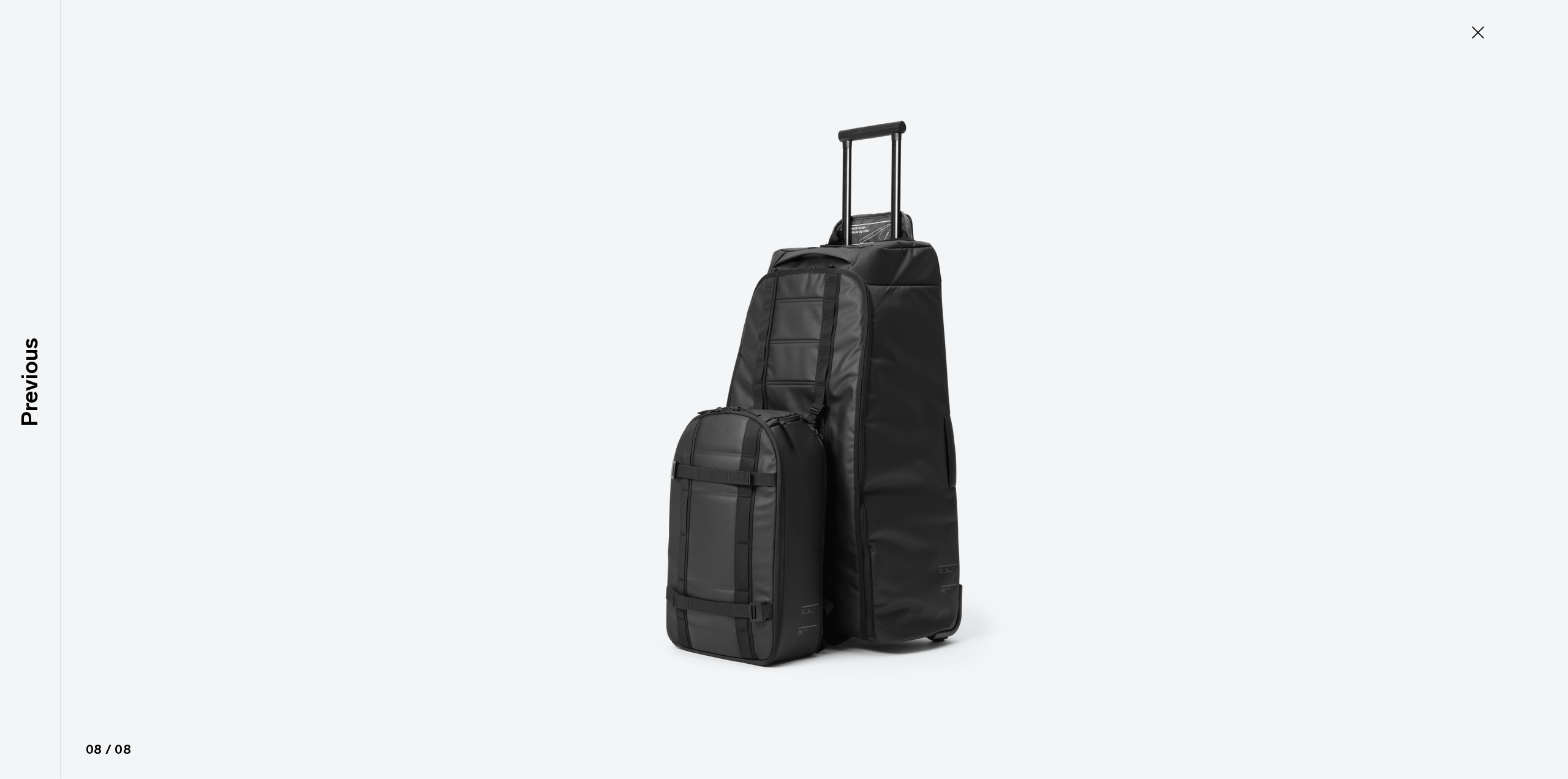
click at [1470, 31] on icon at bounding box center [1478, 32] width 20 height 20
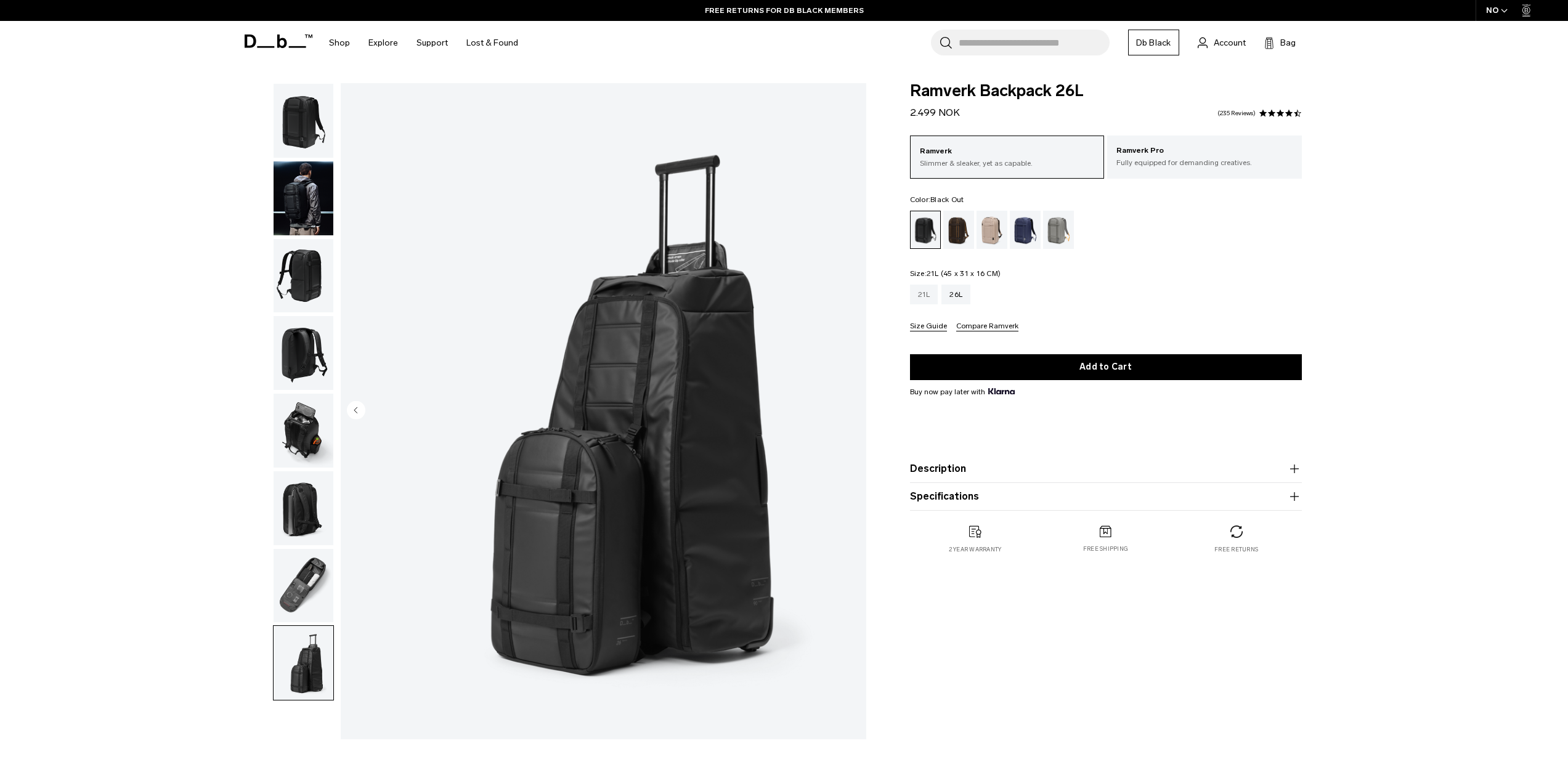
click at [923, 300] on div "21L" at bounding box center [924, 294] width 28 height 20
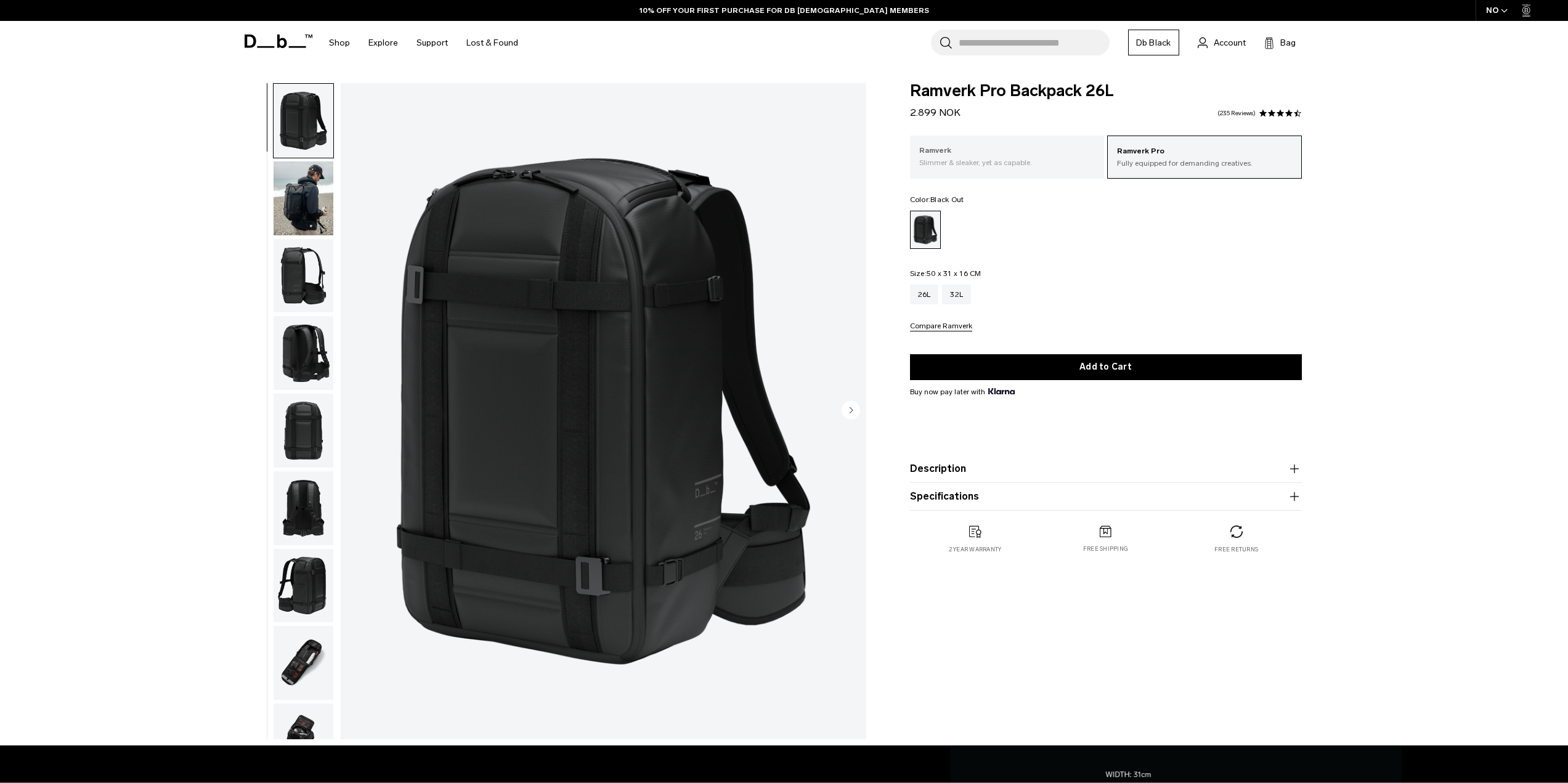
click at [995, 160] on p "Slimmer & sleaker, yet as capable." at bounding box center [1007, 162] width 177 height 11
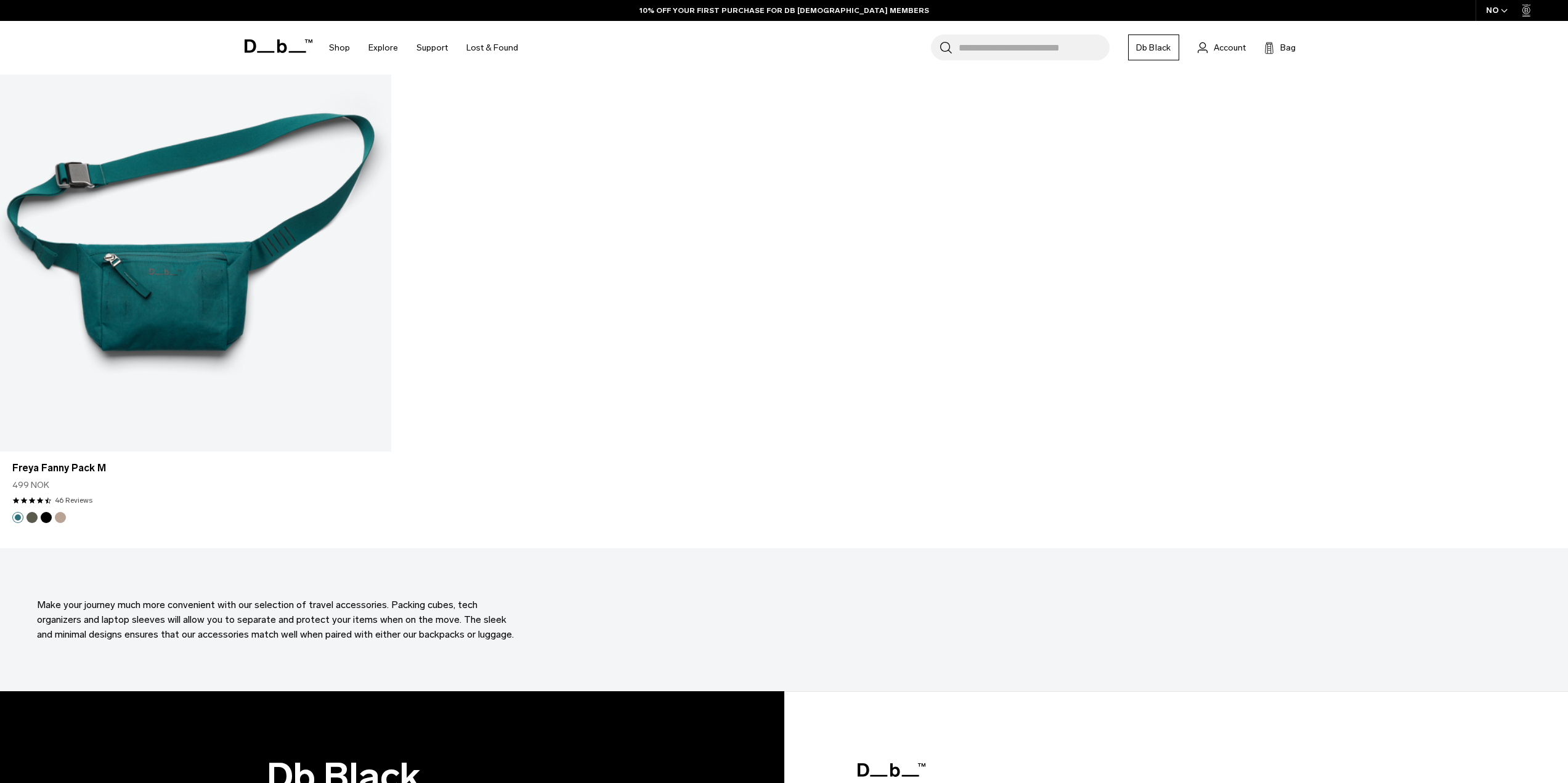
scroll to position [5913, 0]
